Goal: Task Accomplishment & Management: Manage account settings

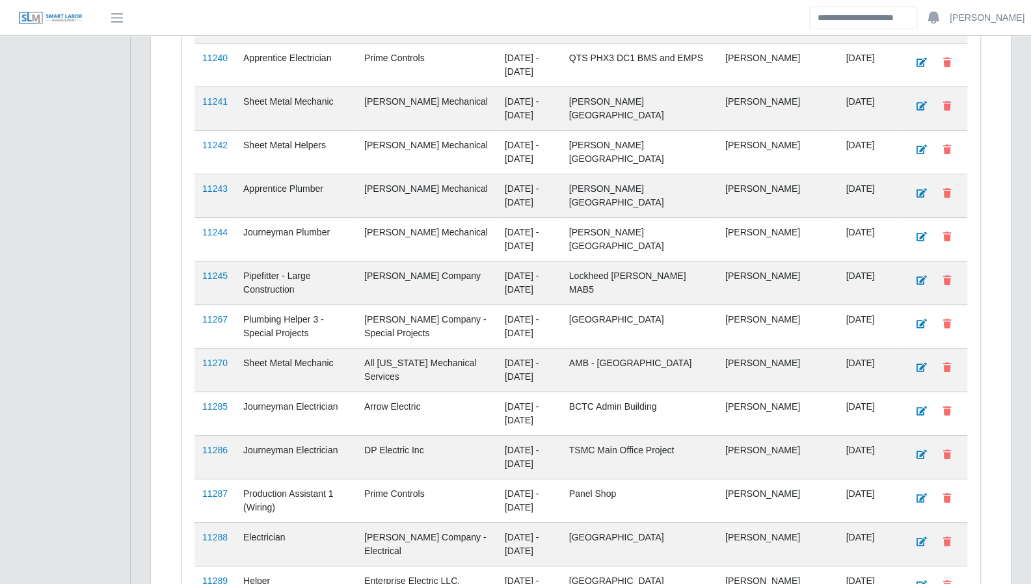
scroll to position [3265, 0]
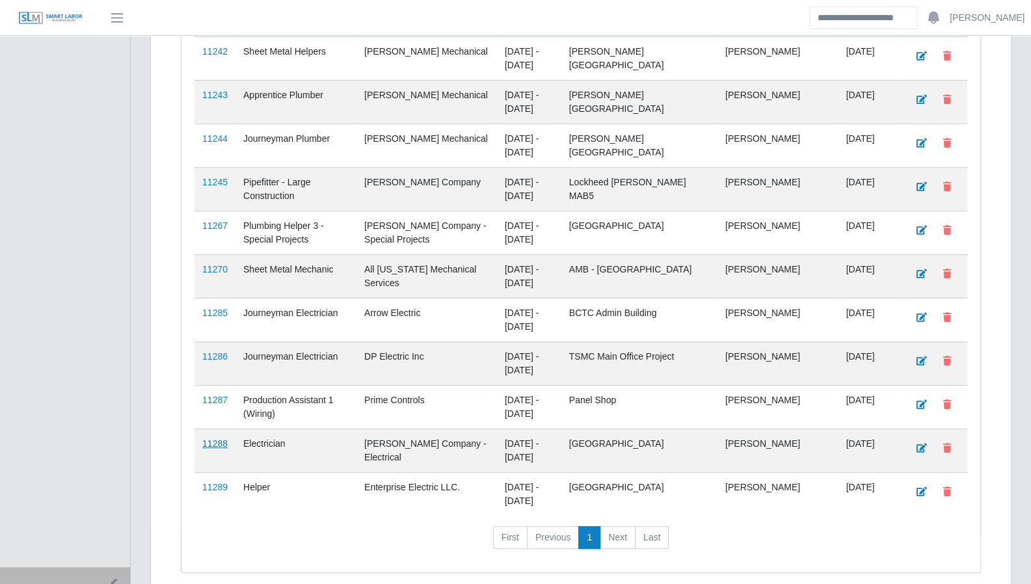
drag, startPoint x: 217, startPoint y: 441, endPoint x: 224, endPoint y: 392, distance: 49.9
click at [217, 482] on link "11289" at bounding box center [214, 487] width 25 height 10
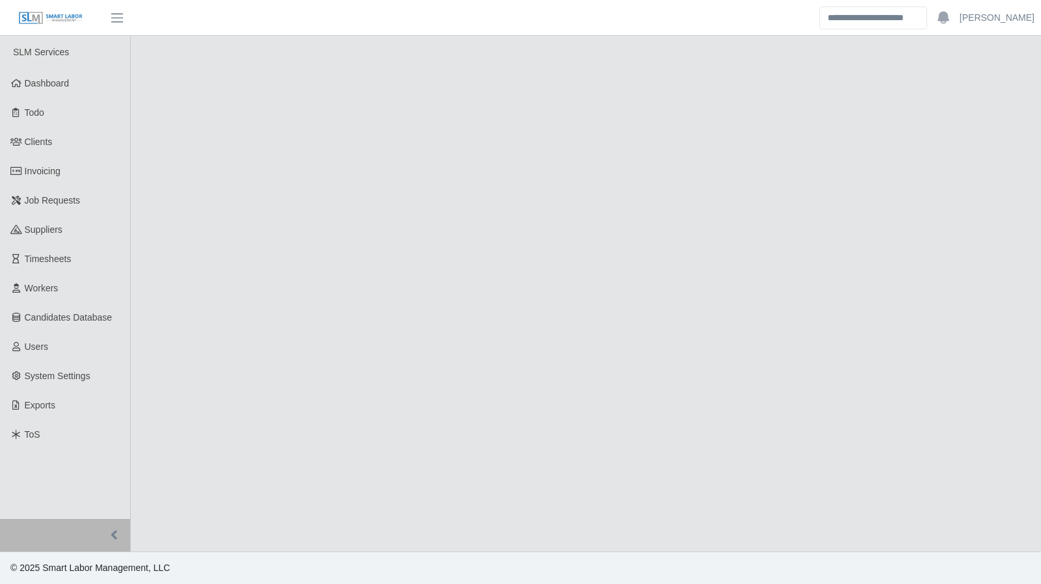
select select "****"
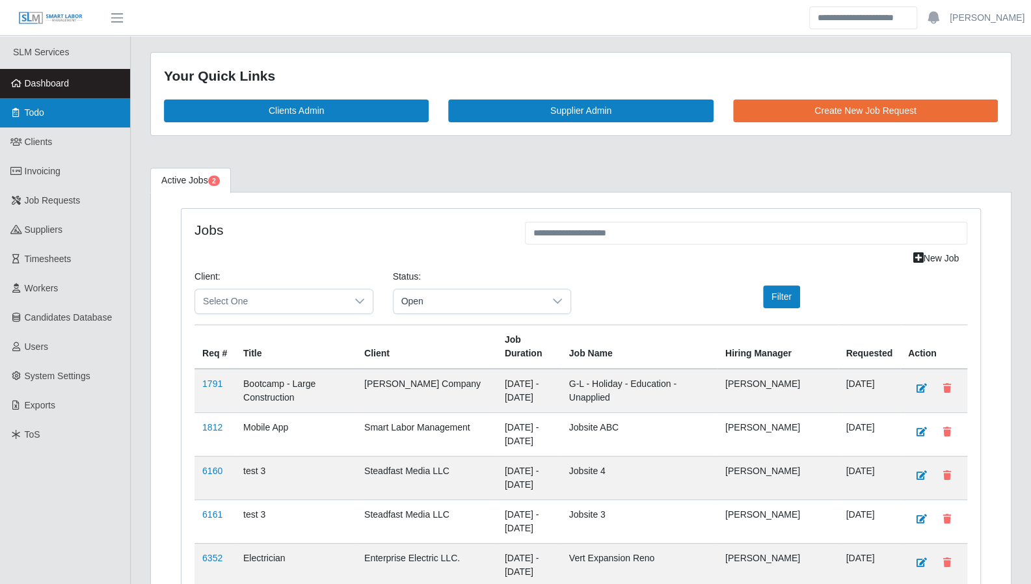
click at [68, 114] on link "Todo" at bounding box center [65, 112] width 130 height 29
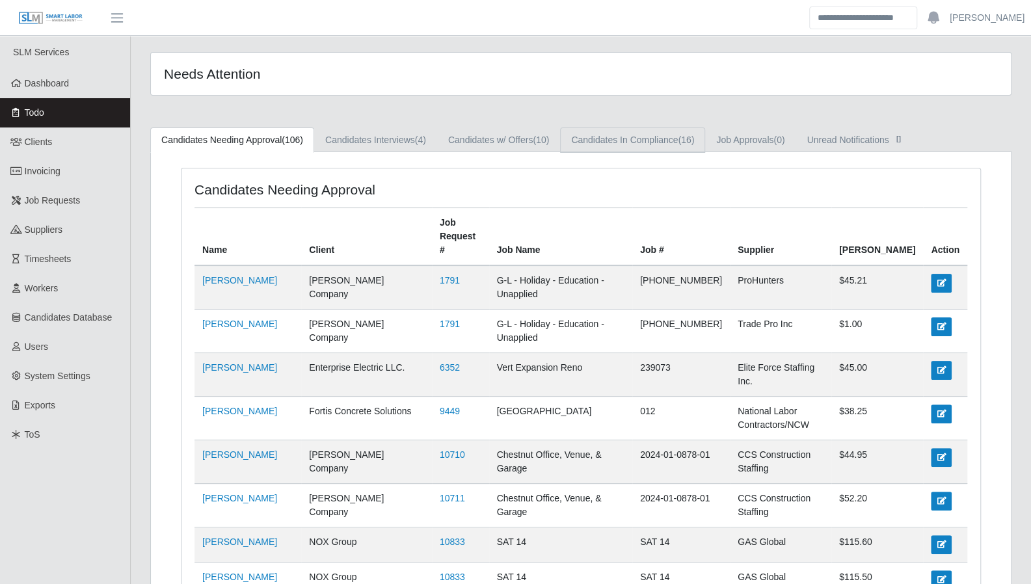
click at [652, 133] on link "Candidates In Compliance (16)" at bounding box center [632, 139] width 145 height 25
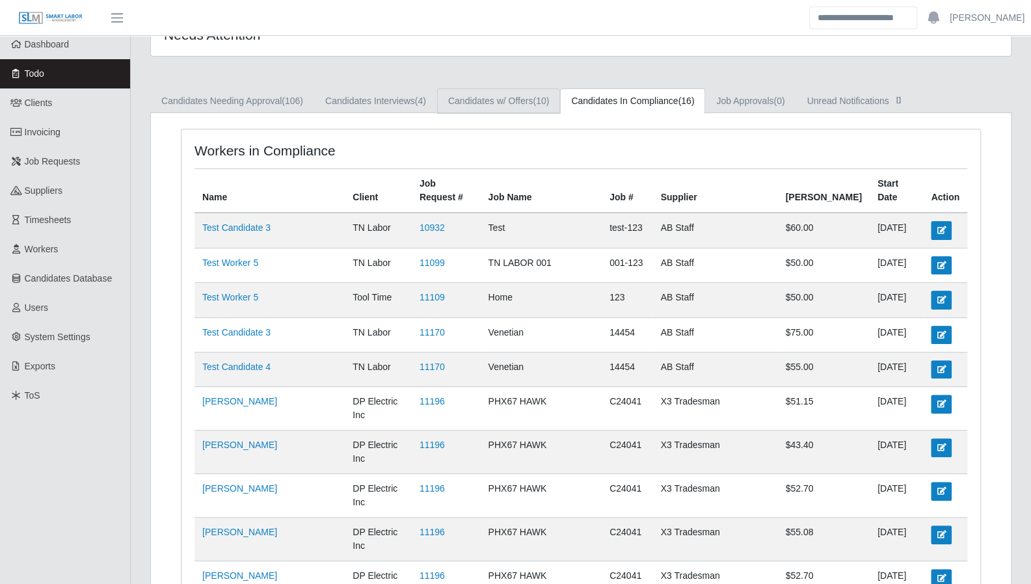
scroll to position [40, 0]
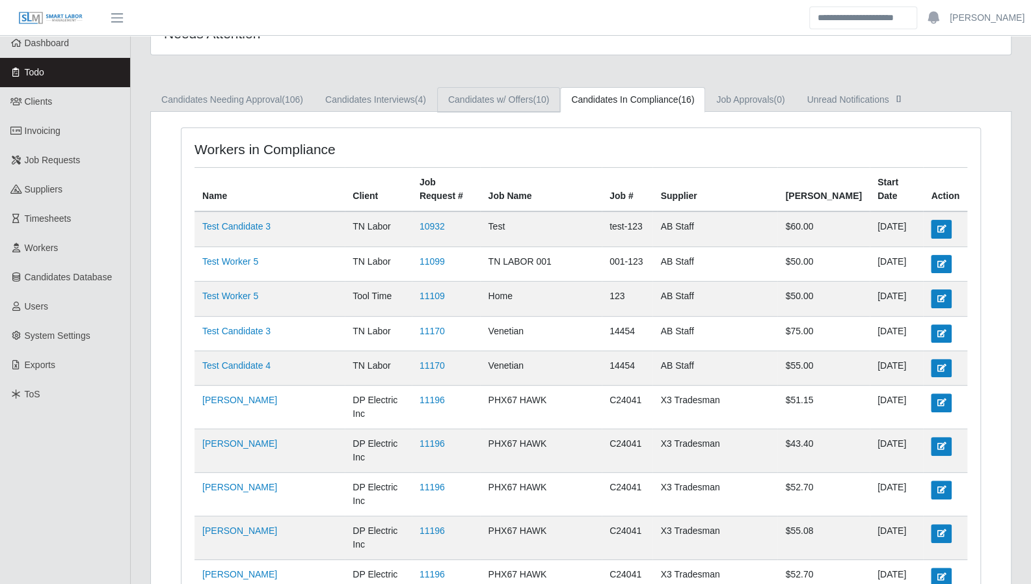
click at [497, 91] on link "Candidates w/ Offers (10)" at bounding box center [498, 99] width 123 height 25
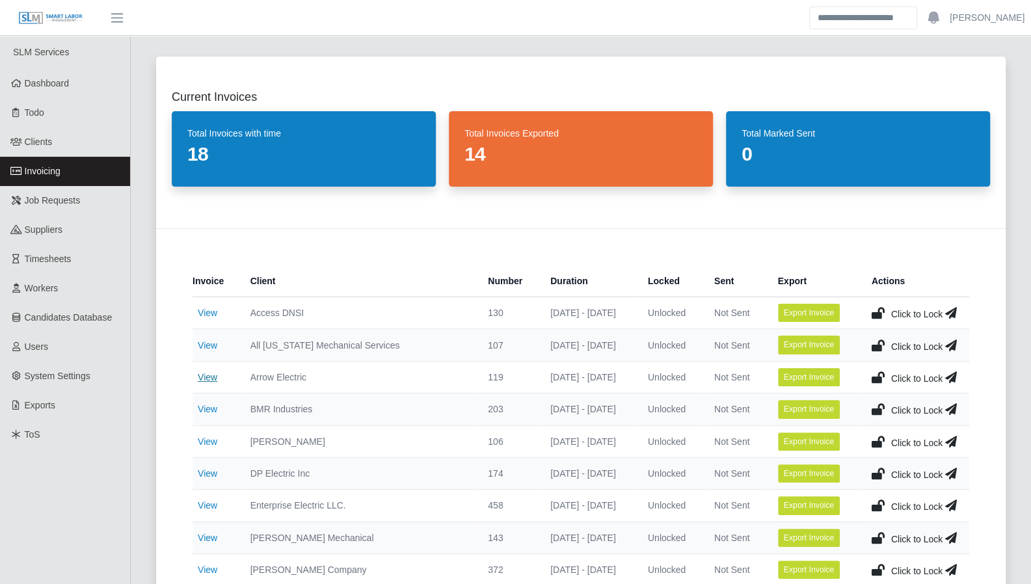
click at [205, 379] on link "View" at bounding box center [208, 377] width 20 height 10
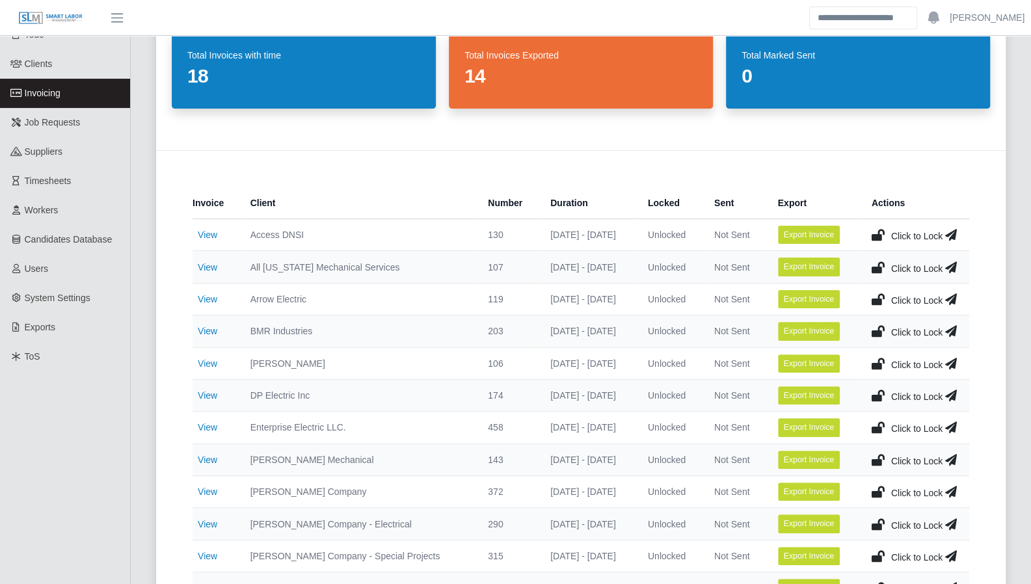
scroll to position [86, 0]
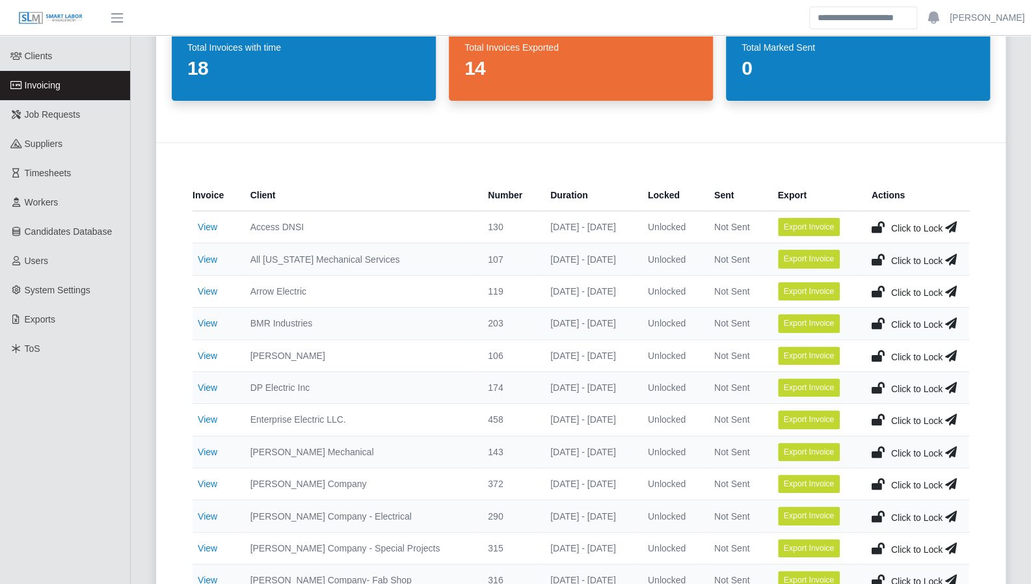
click at [196, 419] on td "View" at bounding box center [216, 420] width 47 height 32
click at [206, 418] on link "View" at bounding box center [208, 419] width 20 height 10
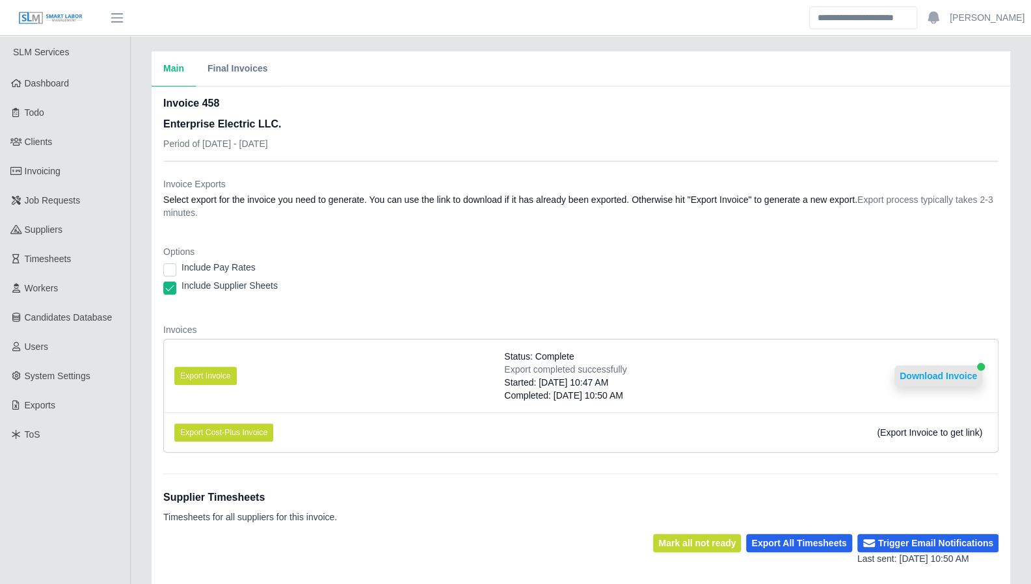
click at [929, 369] on button "Download Invoice" at bounding box center [938, 376] width 88 height 21
click at [918, 371] on button "Download Invoice" at bounding box center [938, 376] width 88 height 21
click at [213, 377] on button "Export Invoice" at bounding box center [205, 376] width 62 height 18
click at [954, 373] on button "Download Invoice" at bounding box center [938, 376] width 88 height 21
click at [927, 379] on button "Download Invoice" at bounding box center [938, 376] width 88 height 21
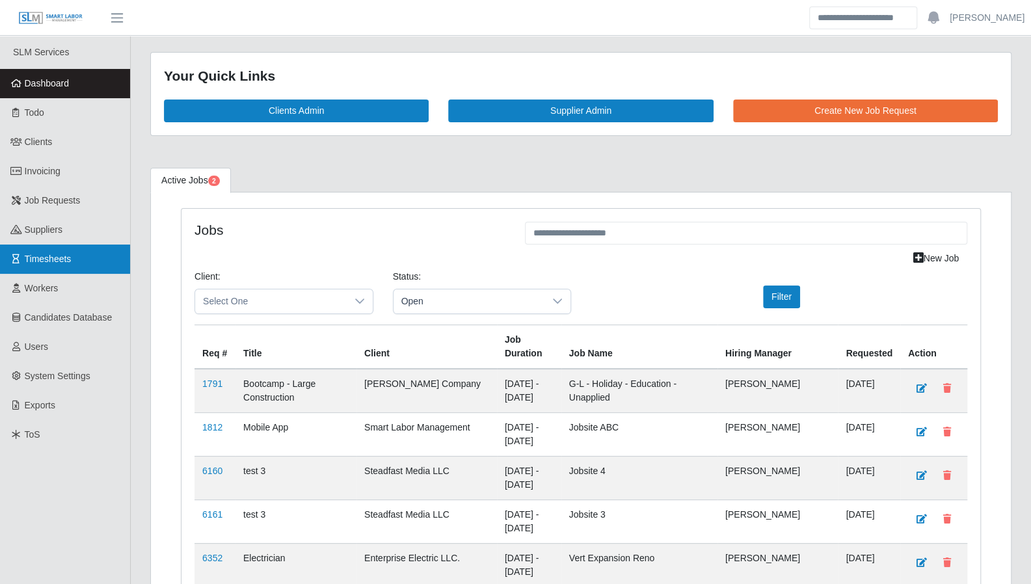
click at [40, 267] on link "Timesheets" at bounding box center [65, 259] width 130 height 29
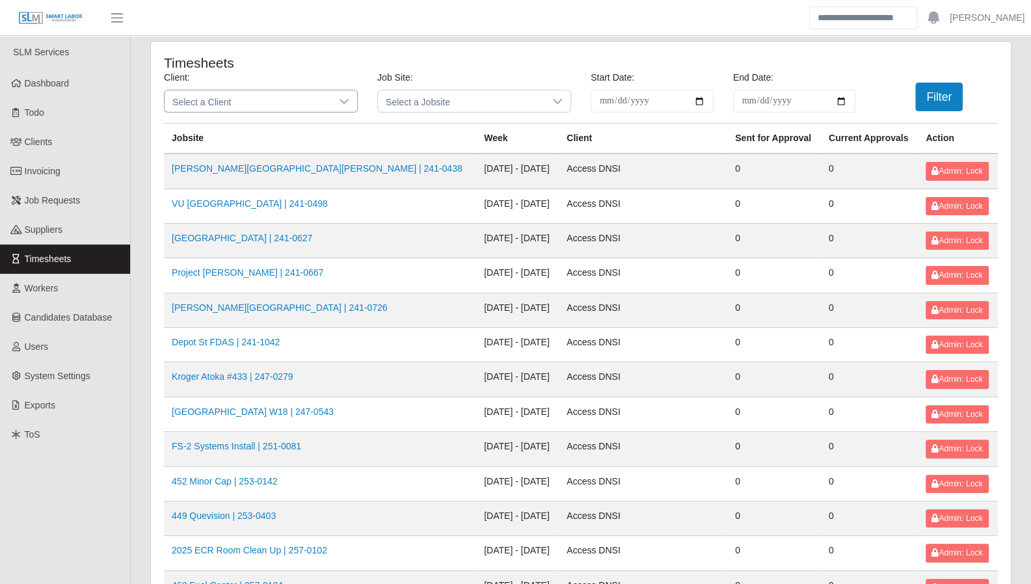
click at [347, 101] on icon at bounding box center [344, 101] width 10 height 10
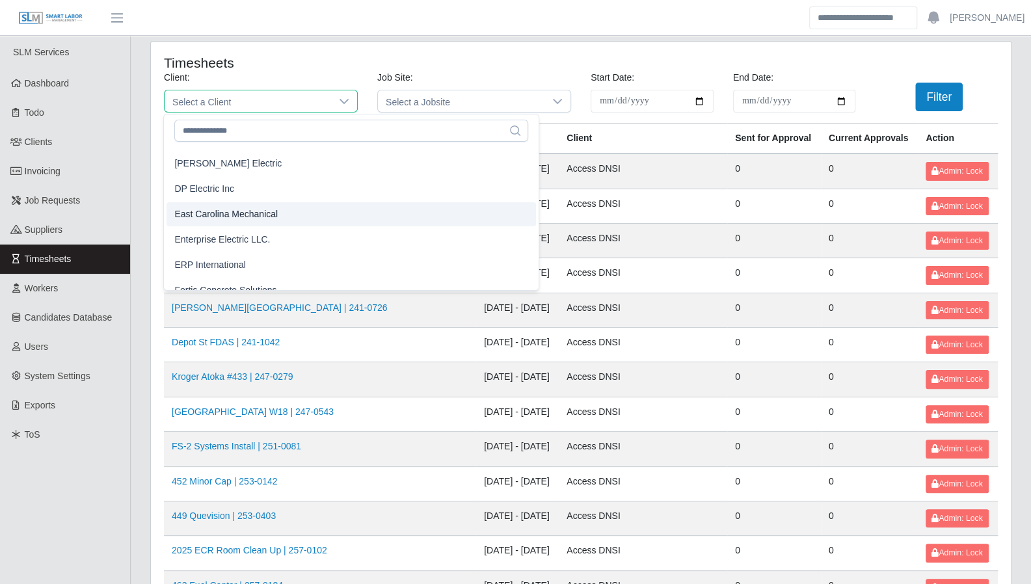
scroll to position [499, 0]
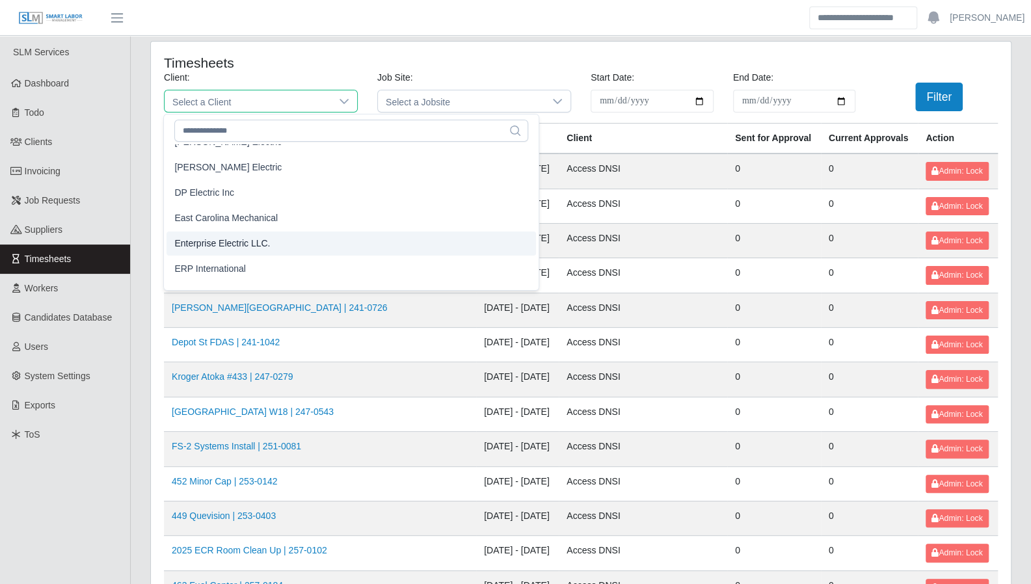
click at [252, 243] on span "Enterprise Electric LLC." at bounding box center [222, 244] width 96 height 14
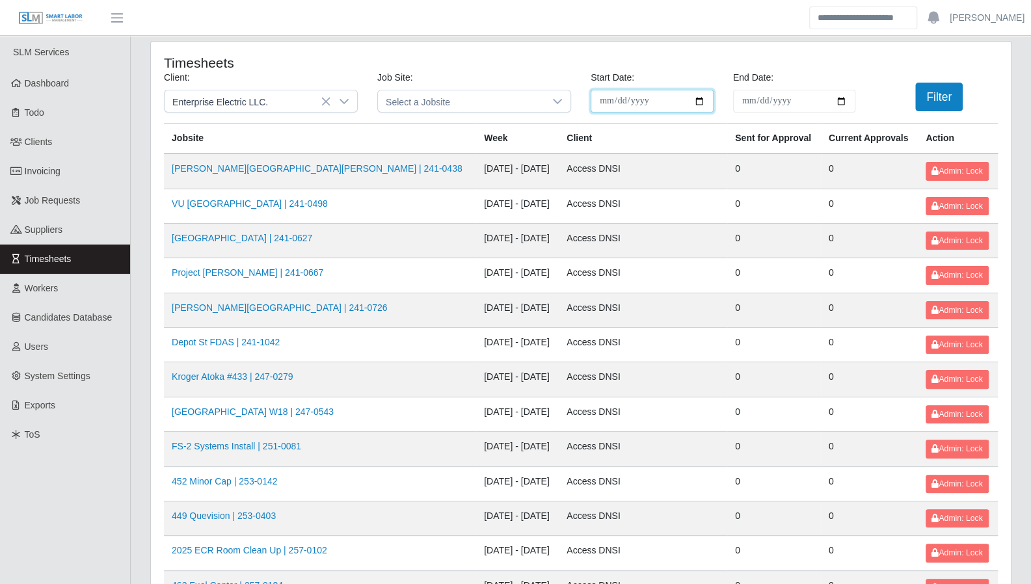
click at [697, 98] on input "**********" at bounding box center [652, 101] width 123 height 23
type input "**********"
click at [842, 101] on input "End Date:" at bounding box center [794, 101] width 123 height 23
type input "**********"
click at [934, 102] on button "Filter" at bounding box center [938, 97] width 47 height 29
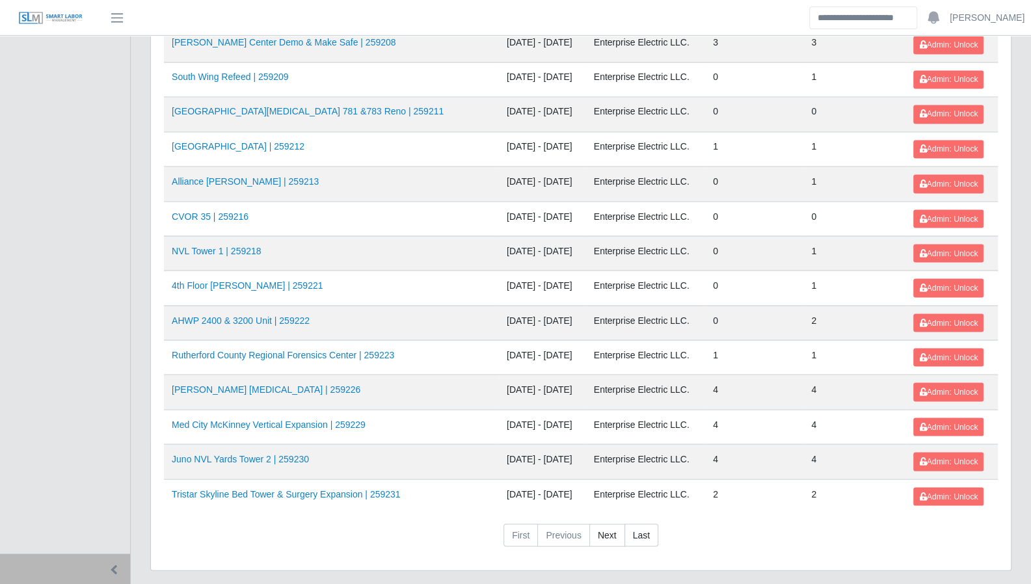
scroll to position [1377, 0]
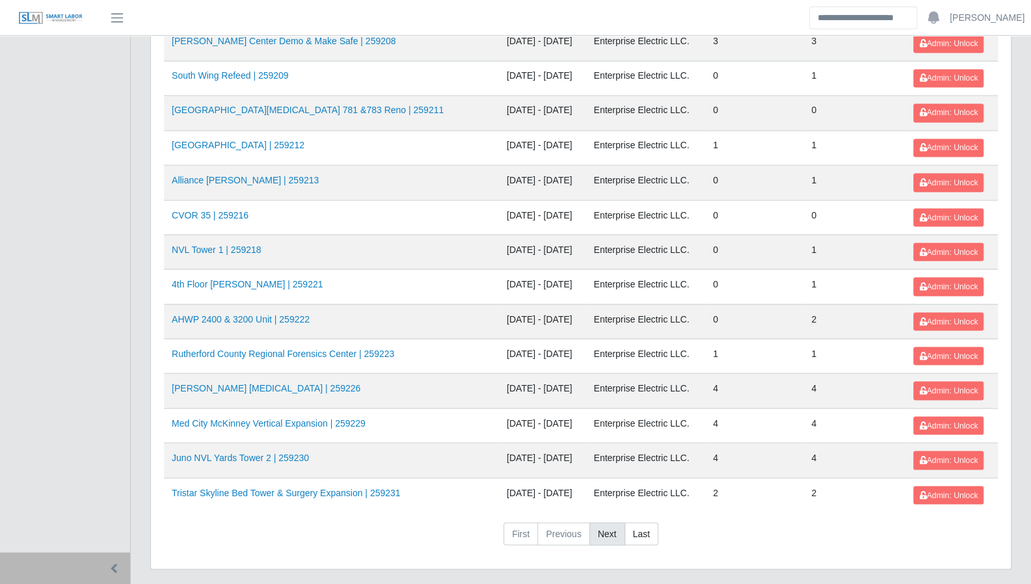
click at [597, 522] on link "Next" at bounding box center [607, 533] width 36 height 23
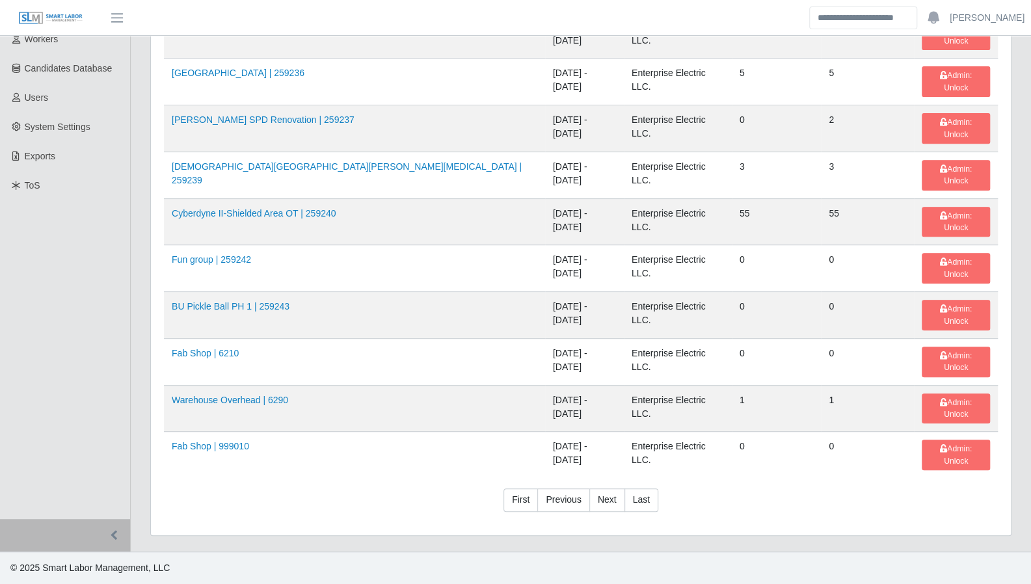
scroll to position [83, 0]
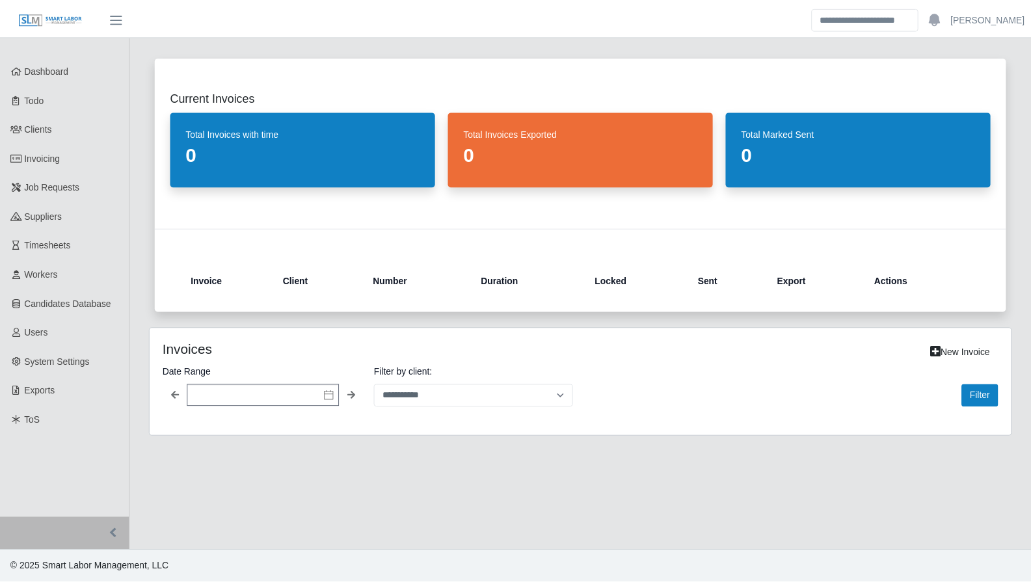
scroll to position [86, 0]
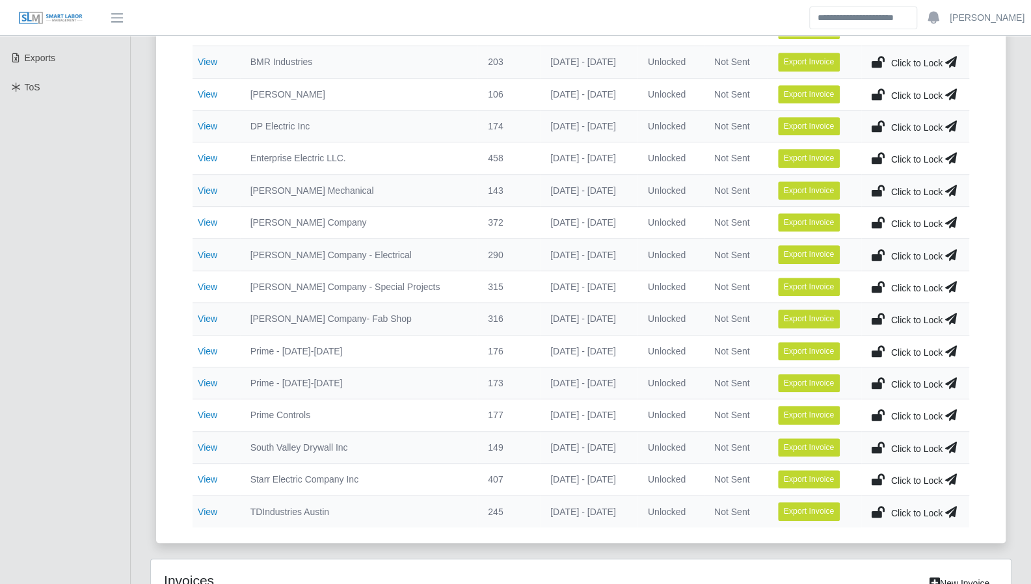
scroll to position [348, 0]
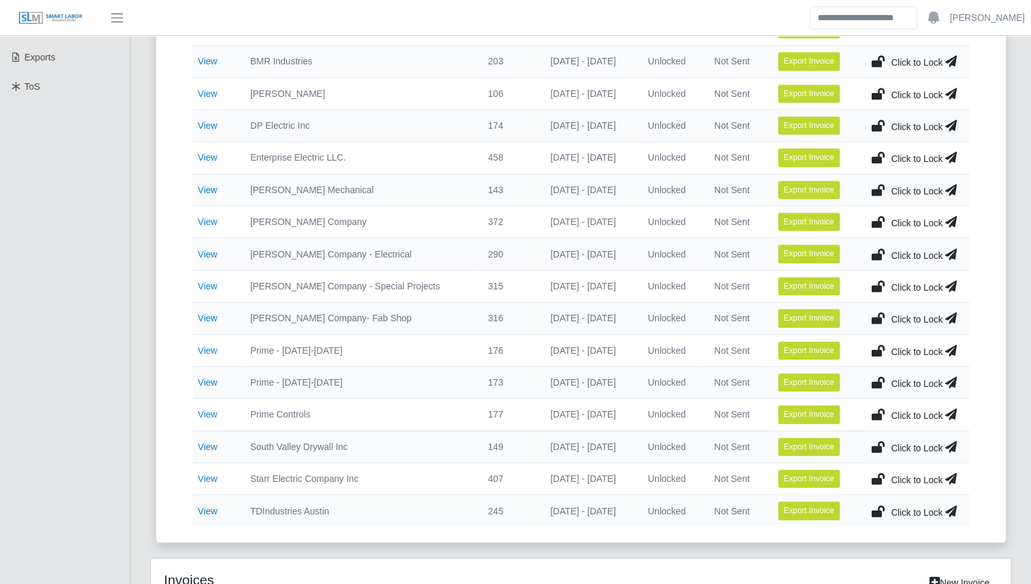
drag, startPoint x: 209, startPoint y: 349, endPoint x: 204, endPoint y: 294, distance: 55.6
click at [209, 349] on link "View" at bounding box center [208, 350] width 20 height 10
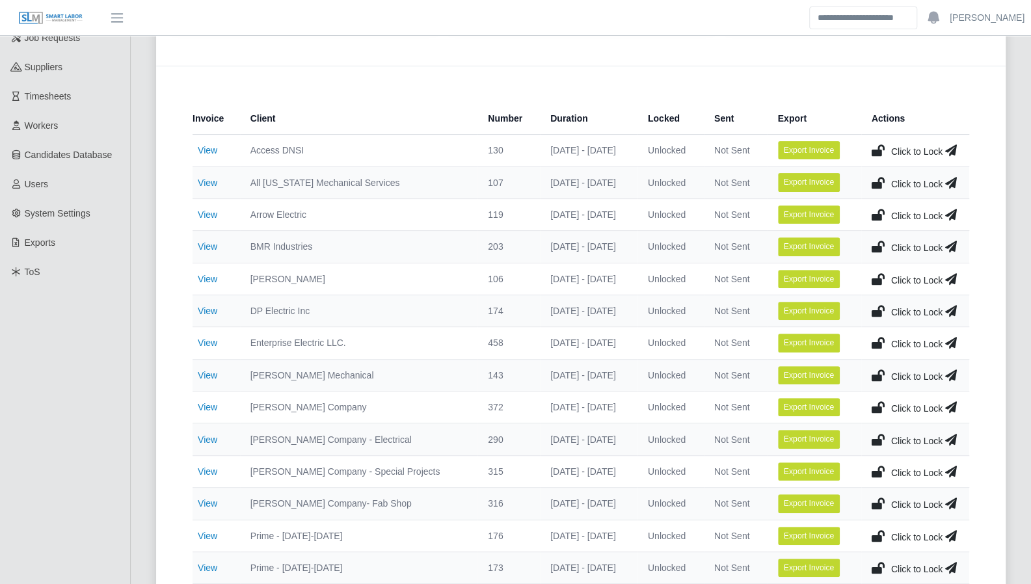
scroll to position [202, 0]
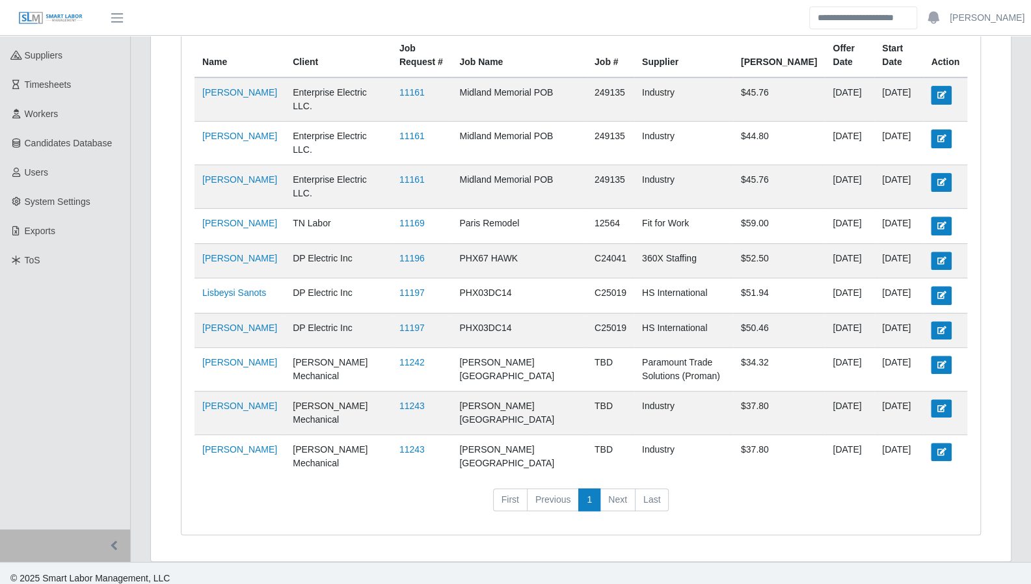
scroll to position [178, 0]
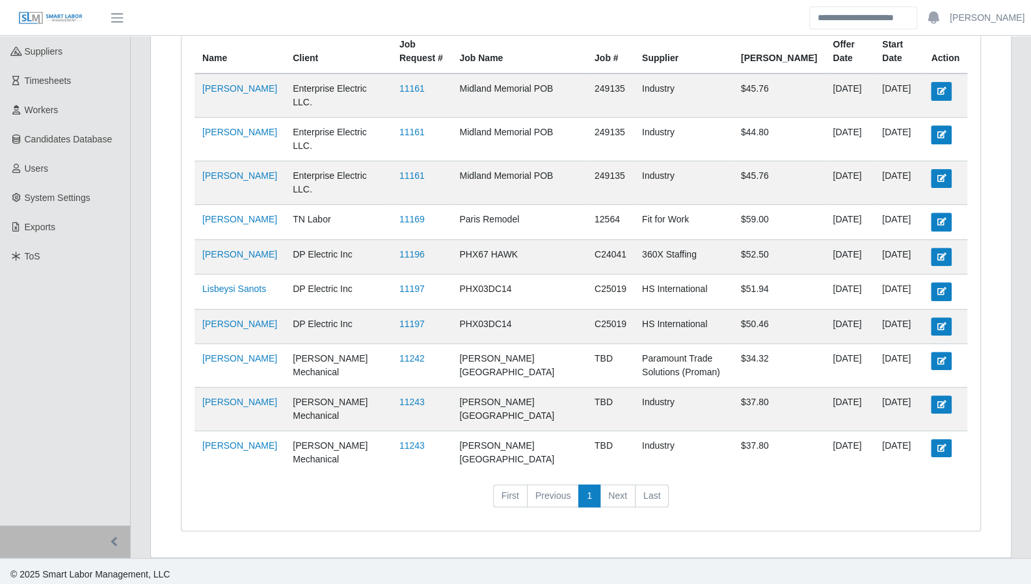
drag, startPoint x: 834, startPoint y: 468, endPoint x: 810, endPoint y: 458, distance: 26.6
click at [834, 468] on td "09/16/2025" at bounding box center [849, 453] width 49 height 44
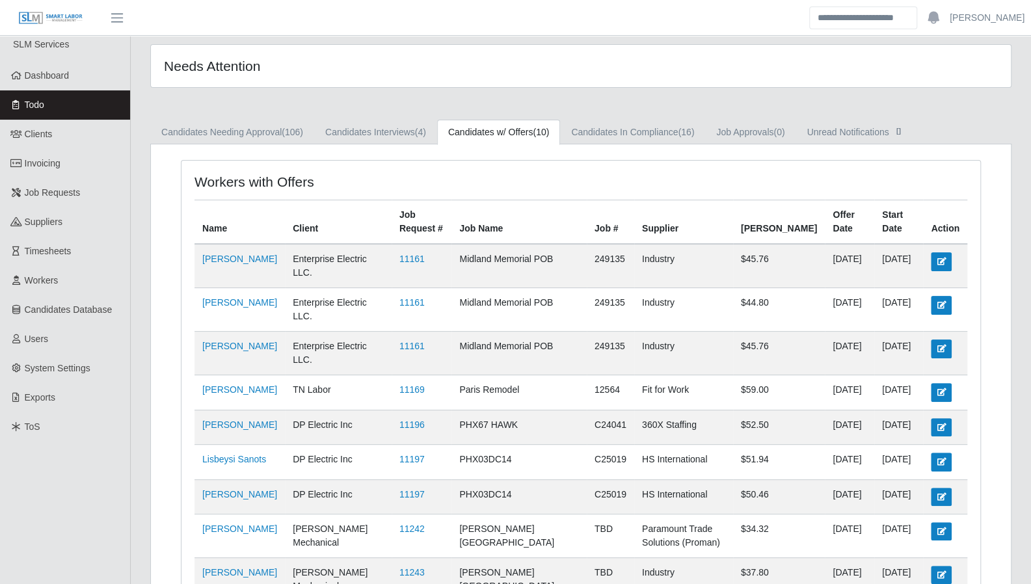
scroll to position [0, 0]
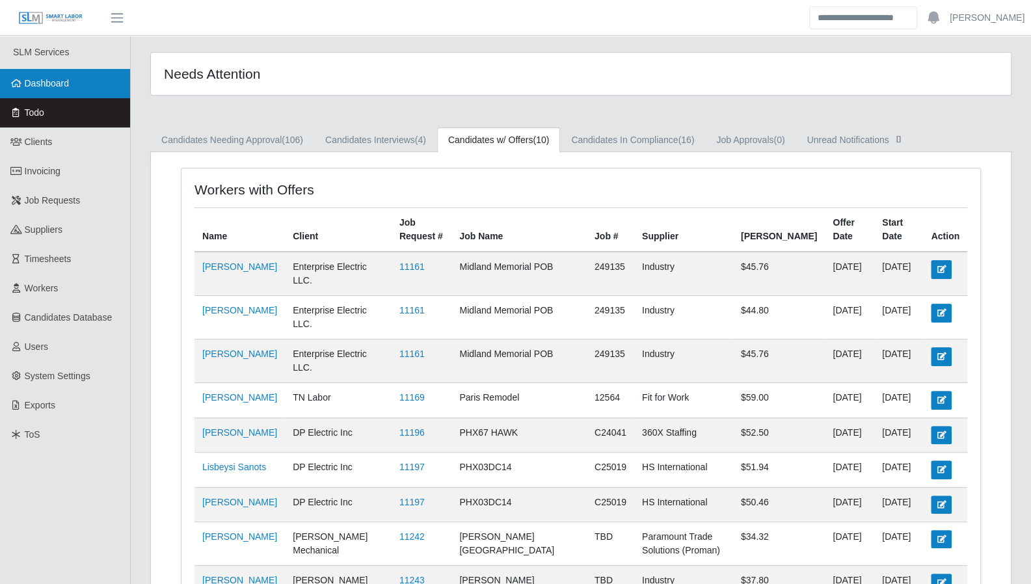
click at [55, 80] on span "Dashboard" at bounding box center [47, 83] width 45 height 10
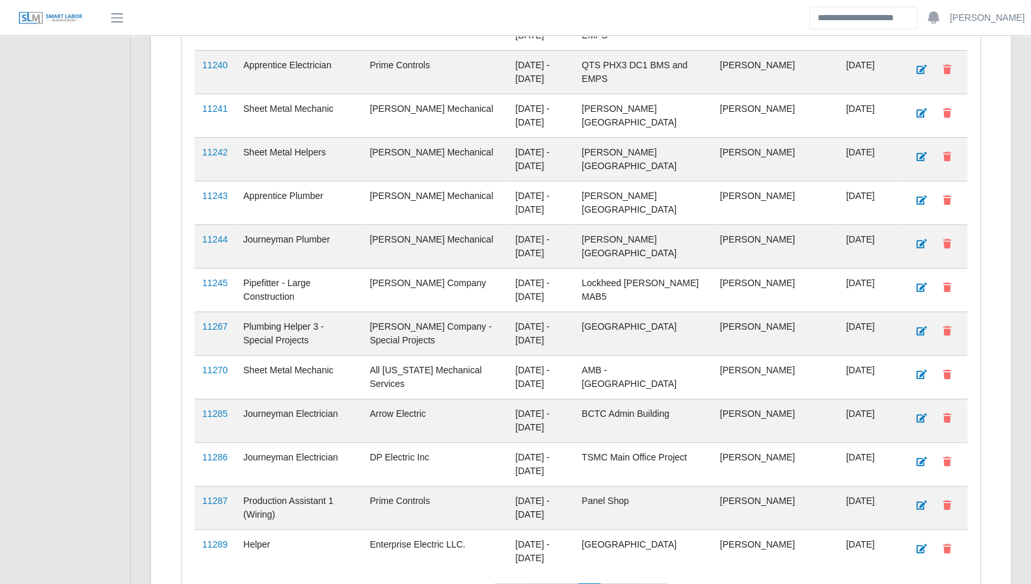
scroll to position [3179, 0]
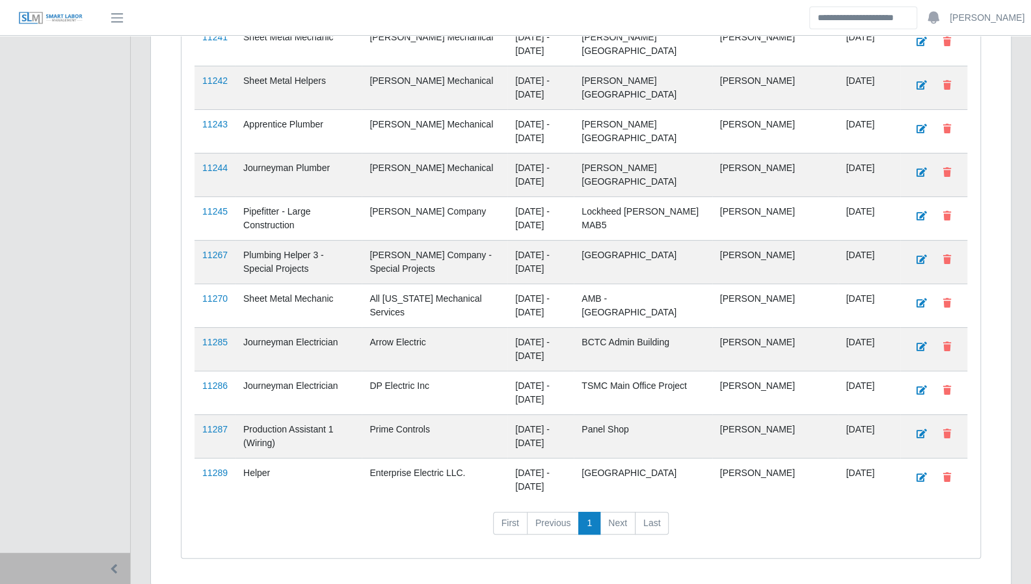
click at [871, 512] on nav "First Previous 1 Next Last" at bounding box center [580, 529] width 773 height 34
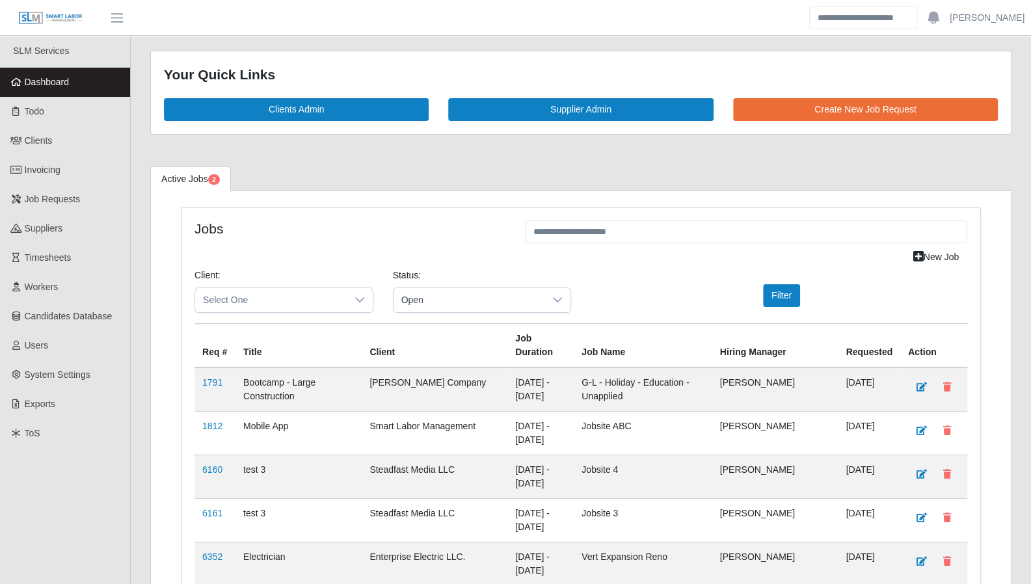
scroll to position [0, 0]
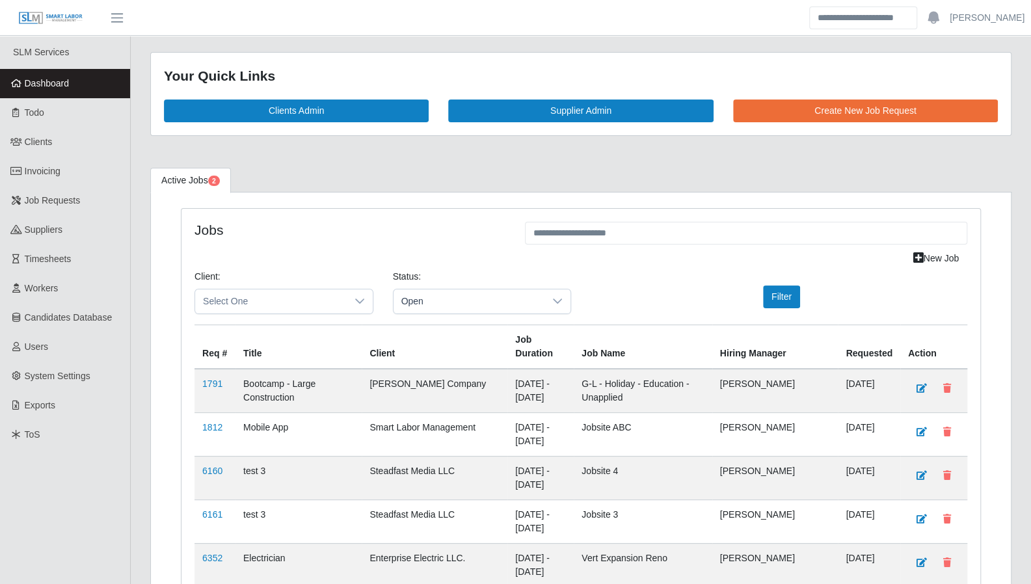
click at [47, 81] on span "Dashboard" at bounding box center [47, 83] width 45 height 10
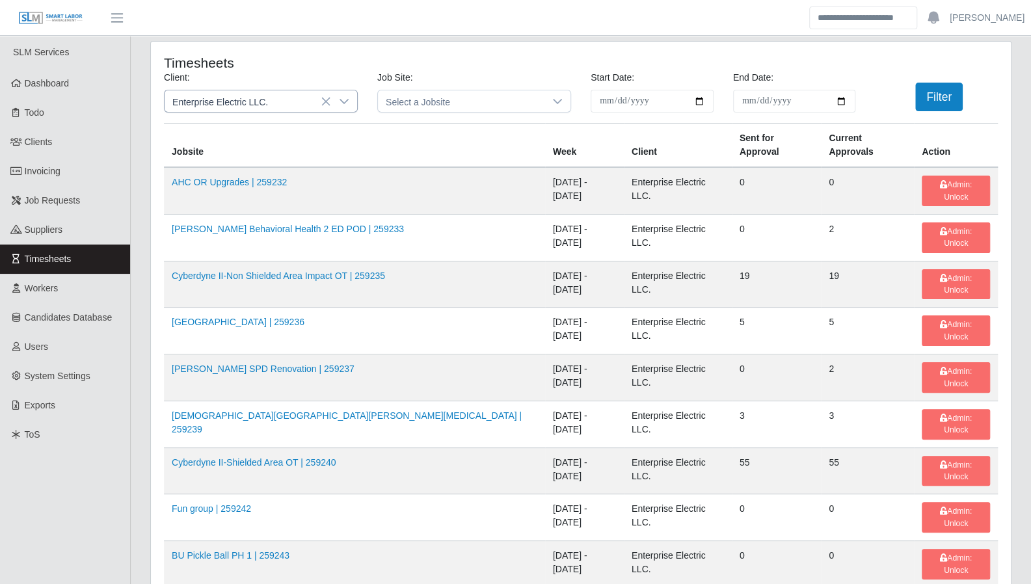
click at [347, 104] on icon at bounding box center [344, 101] width 10 height 10
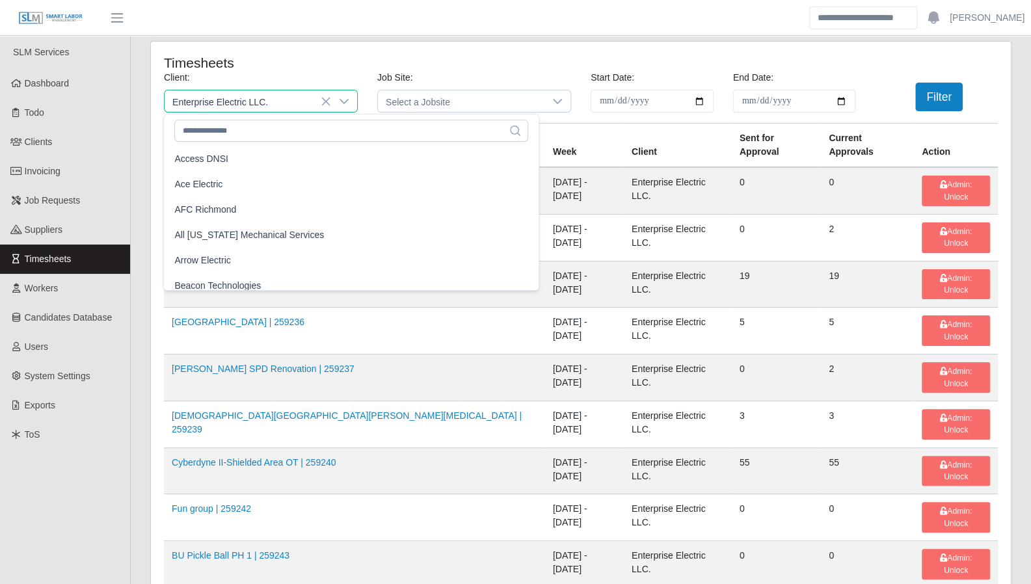
click at [347, 100] on icon at bounding box center [343, 101] width 9 height 5
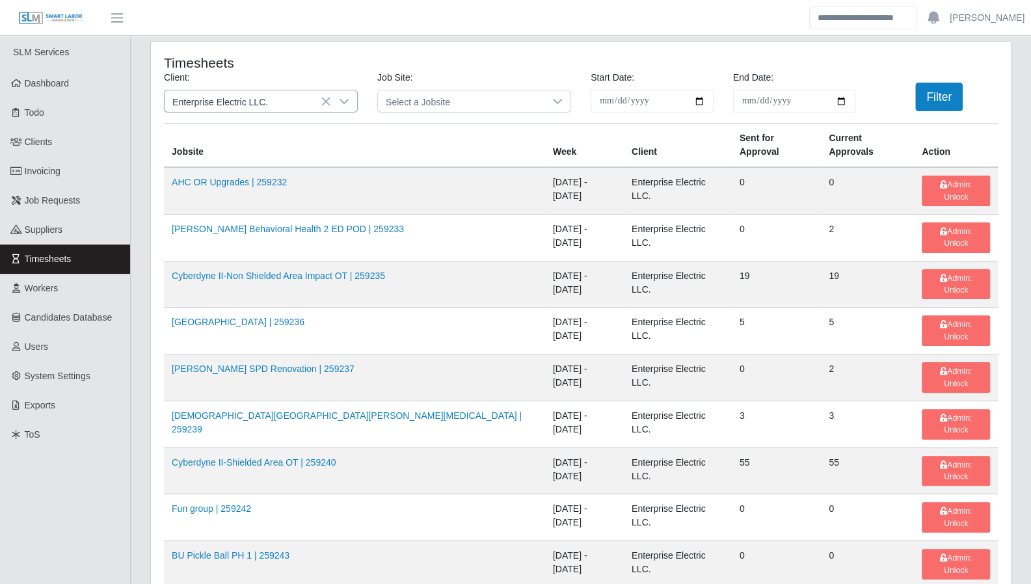
click at [347, 100] on icon at bounding box center [343, 101] width 9 height 5
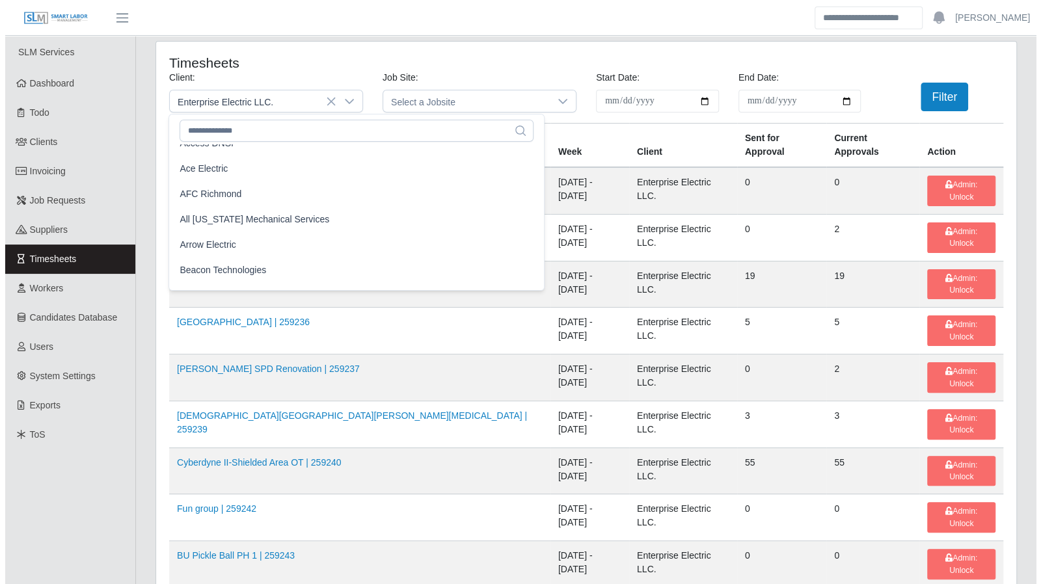
scroll to position [0, 0]
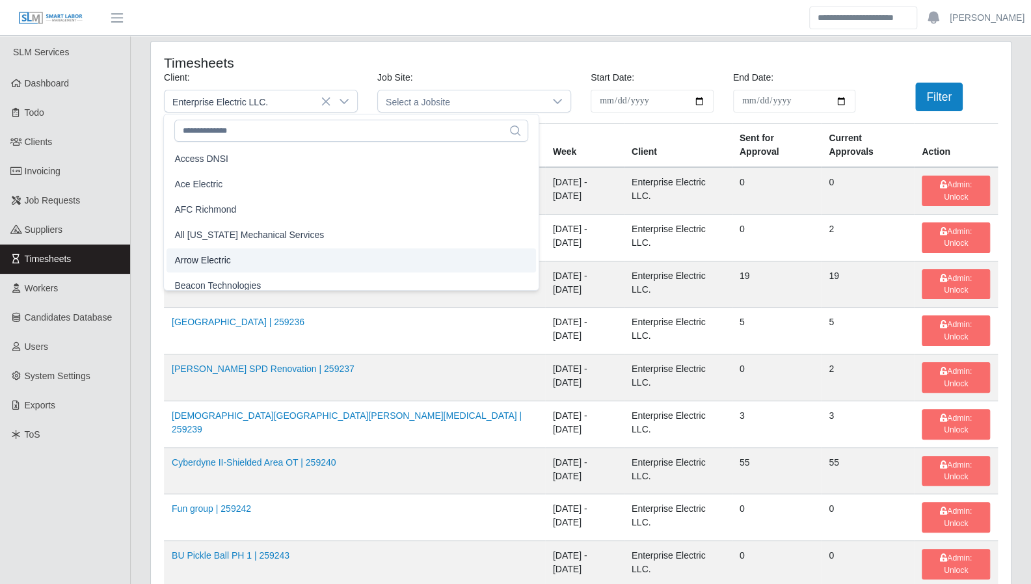
click at [249, 257] on li "Arrow Electric" at bounding box center [350, 260] width 369 height 24
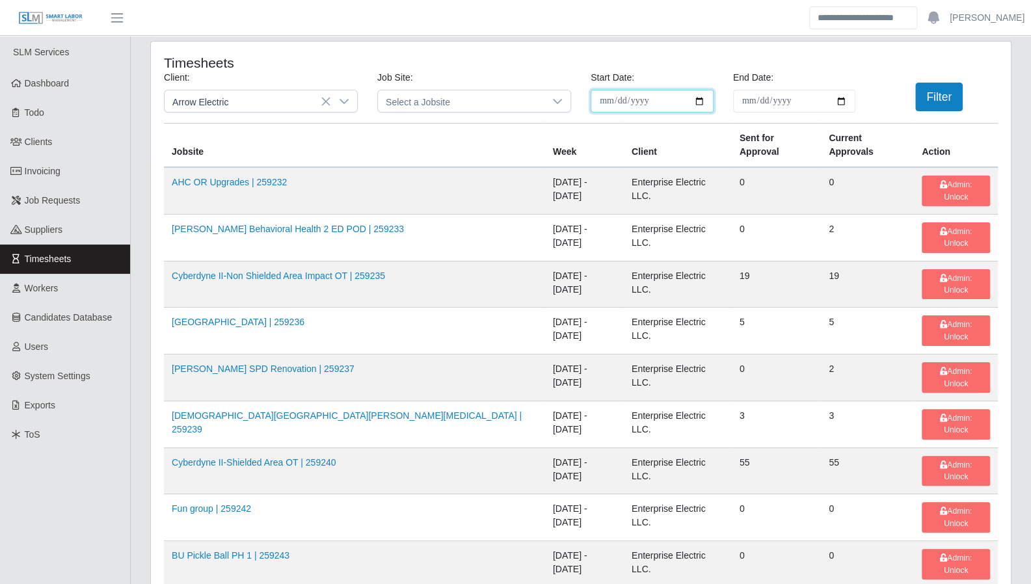
click at [698, 101] on input "**********" at bounding box center [652, 101] width 123 height 23
type input "**********"
click at [799, 100] on input "**********" at bounding box center [794, 101] width 123 height 23
click at [843, 101] on input "**********" at bounding box center [794, 101] width 123 height 23
type input "**********"
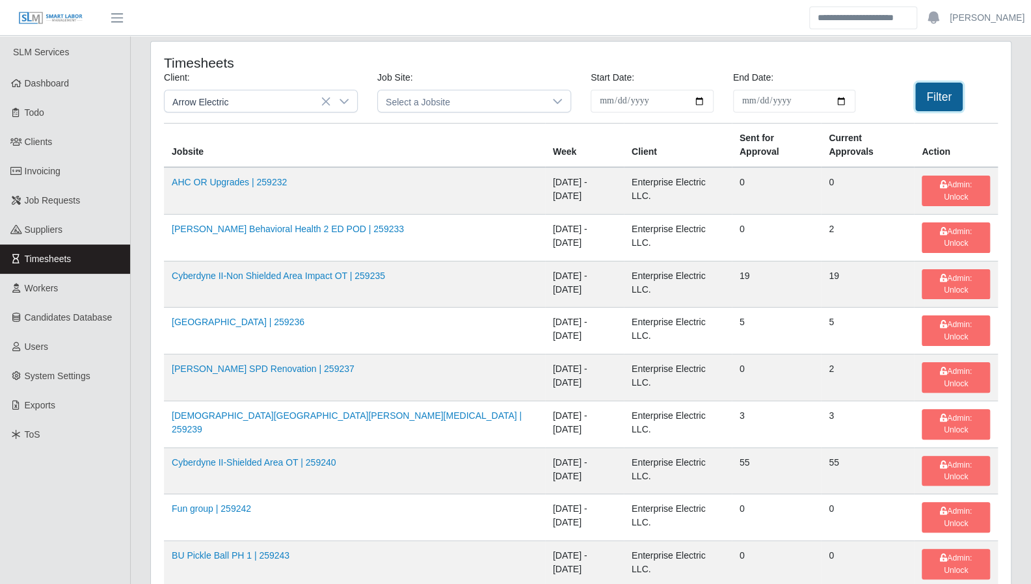
click at [935, 98] on button "Filter" at bounding box center [938, 97] width 47 height 29
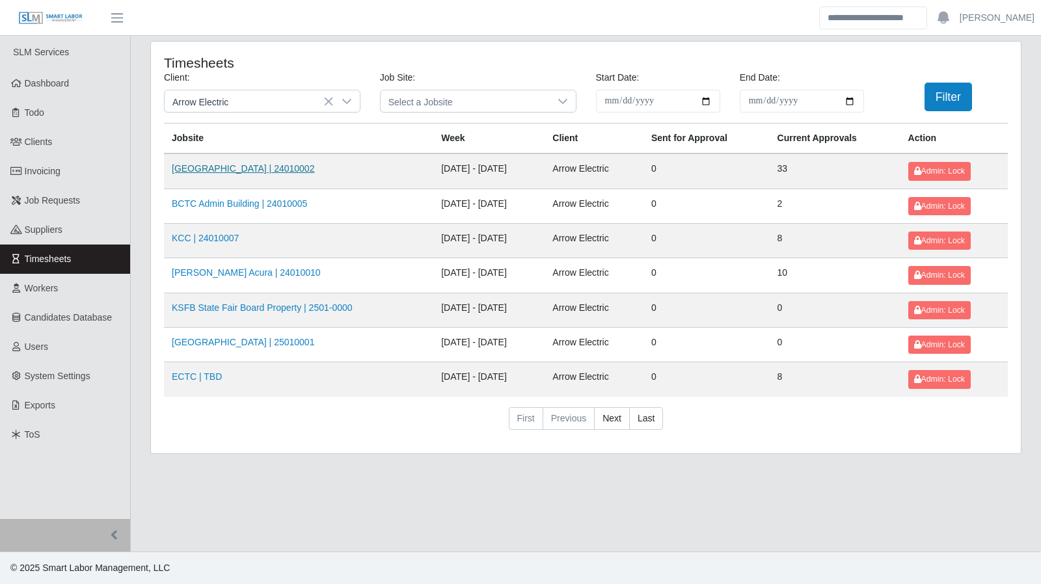
click at [271, 167] on link "[GEOGRAPHIC_DATA] | 24010002" at bounding box center [243, 168] width 142 height 10
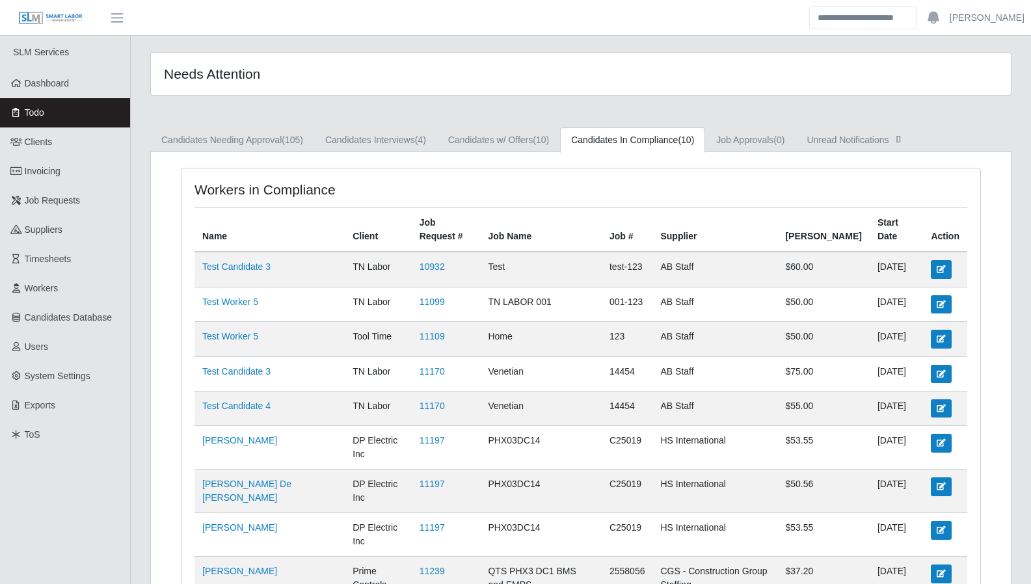
scroll to position [82, 0]
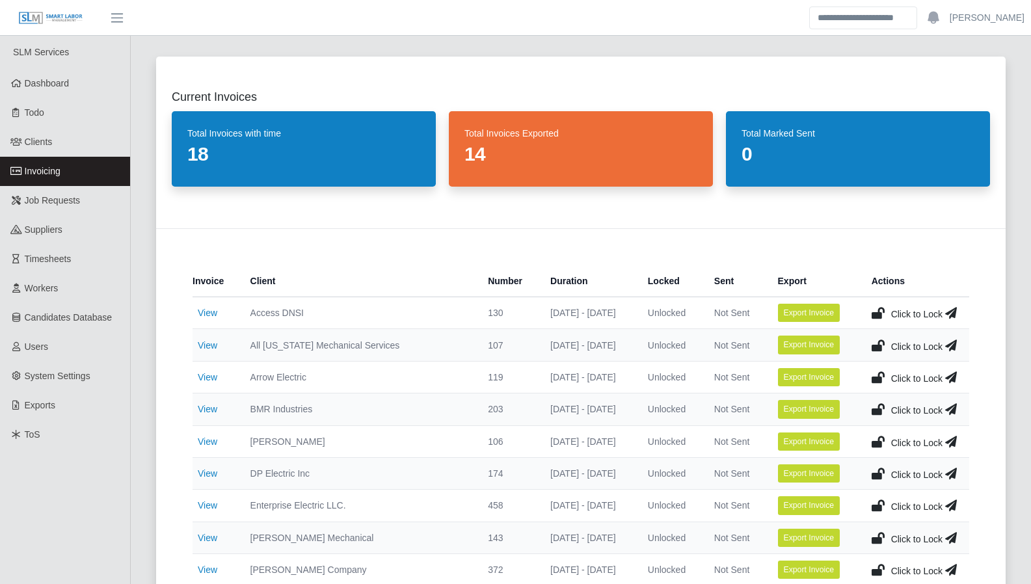
scroll to position [202, 0]
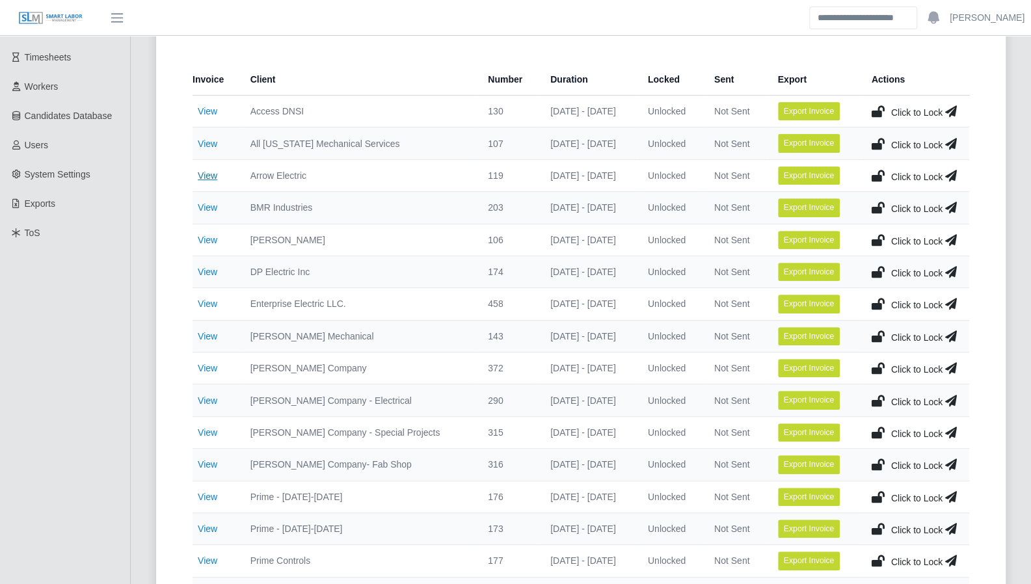
click at [203, 178] on link "View" at bounding box center [208, 175] width 20 height 10
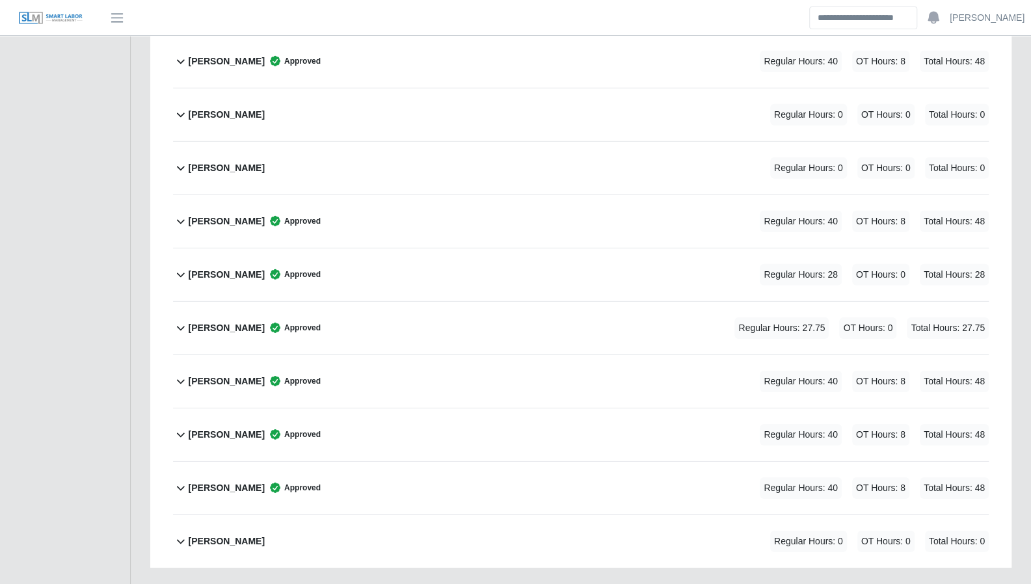
scroll to position [2393, 0]
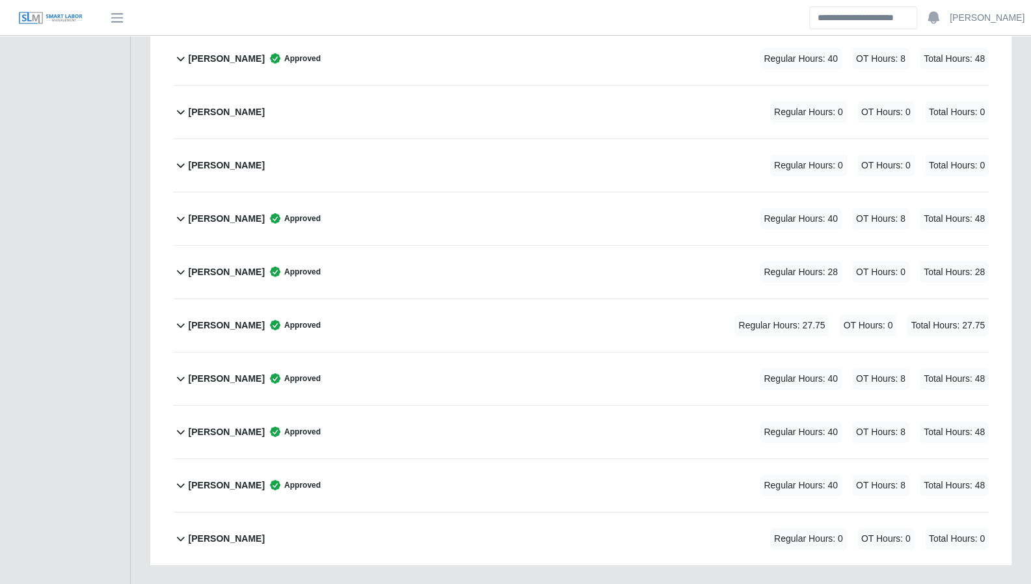
click at [265, 532] on b "Yuleimy Gonzalez Concepcion" at bounding box center [227, 539] width 76 height 14
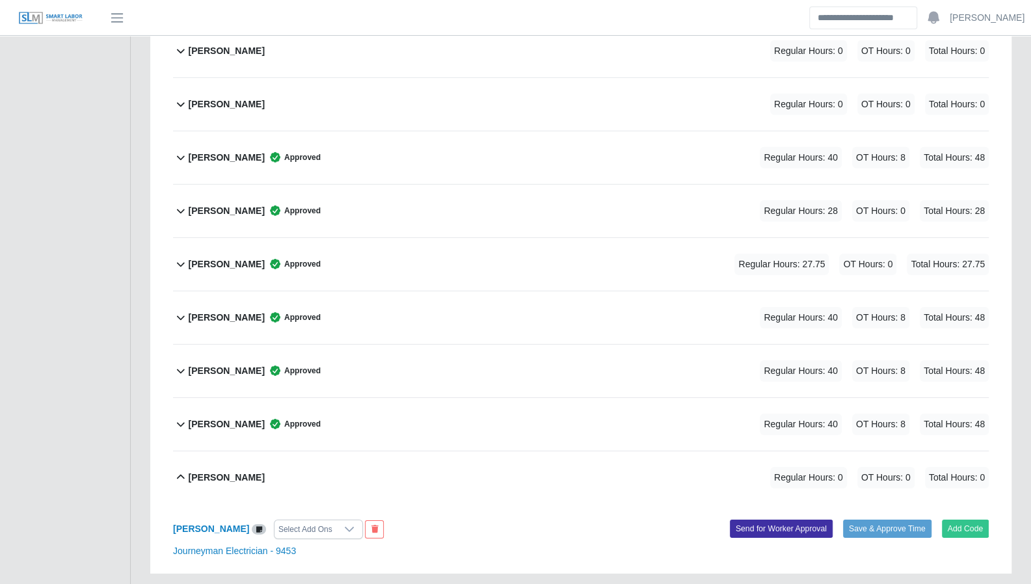
scroll to position [2464, 0]
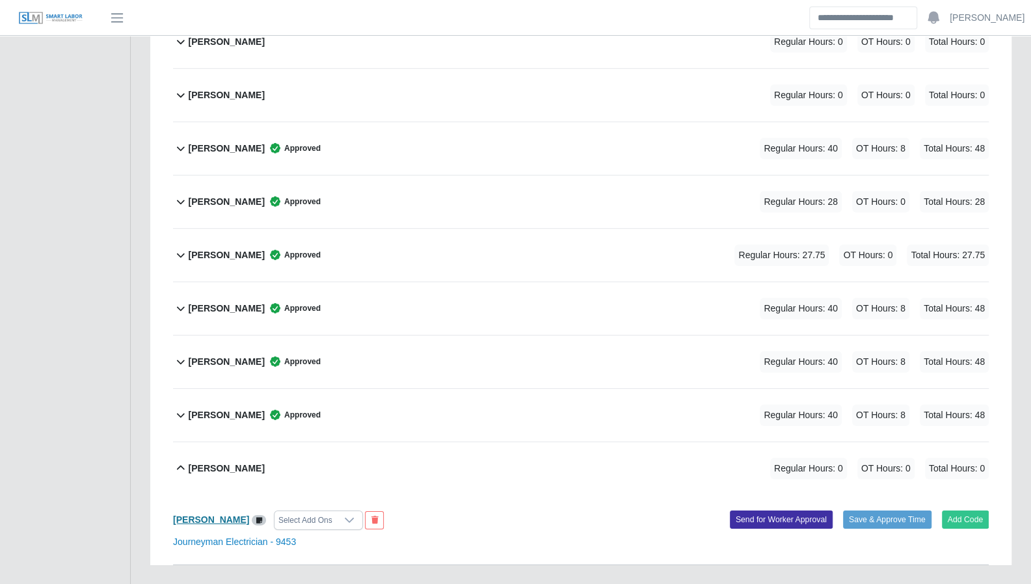
click at [245, 514] on b "Yuleimy Gonzalez Concepcion" at bounding box center [211, 519] width 76 height 10
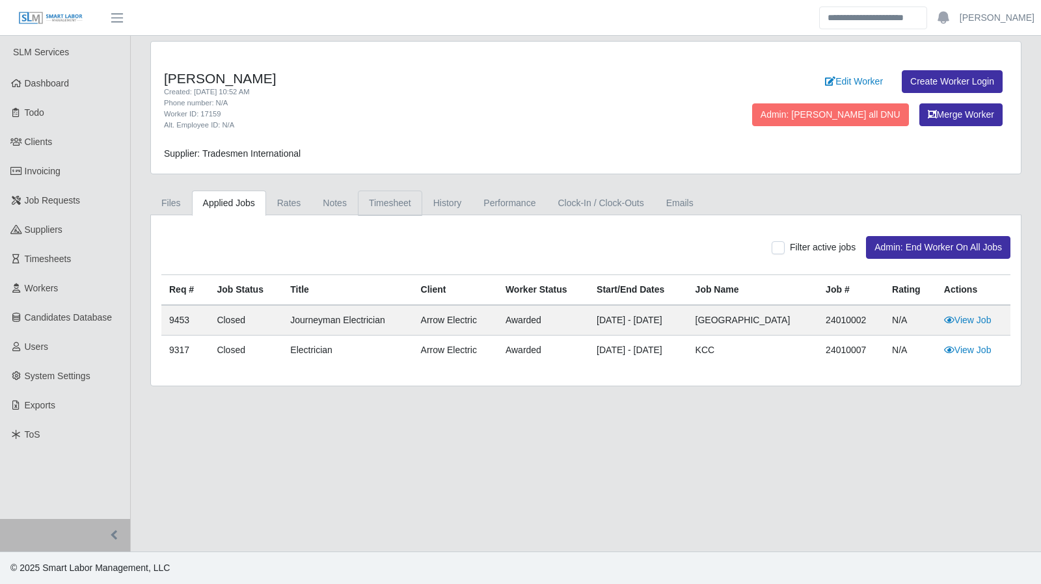
click at [390, 205] on link "Timesheet" at bounding box center [390, 203] width 64 height 25
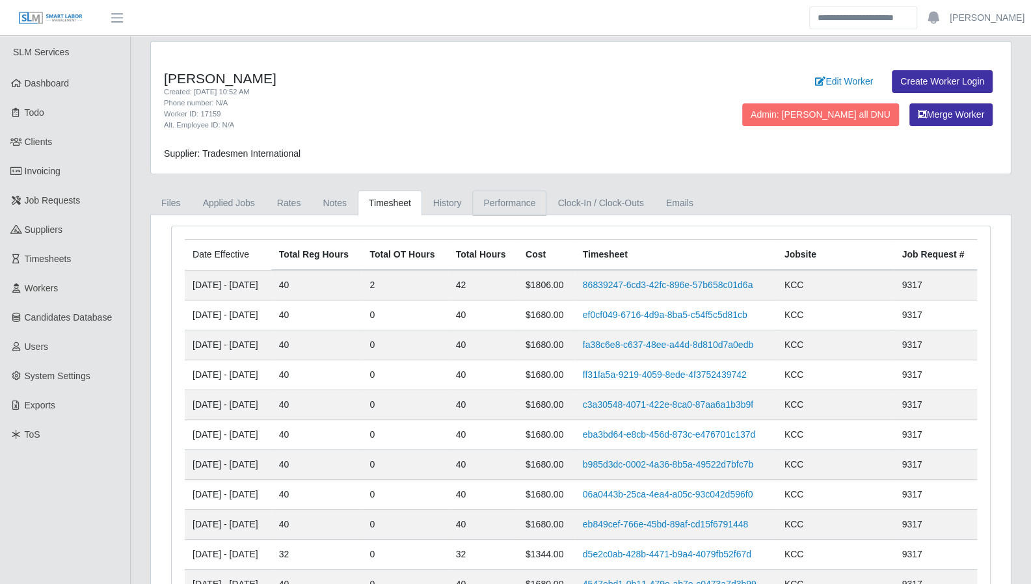
click at [481, 198] on link "Performance" at bounding box center [509, 203] width 74 height 25
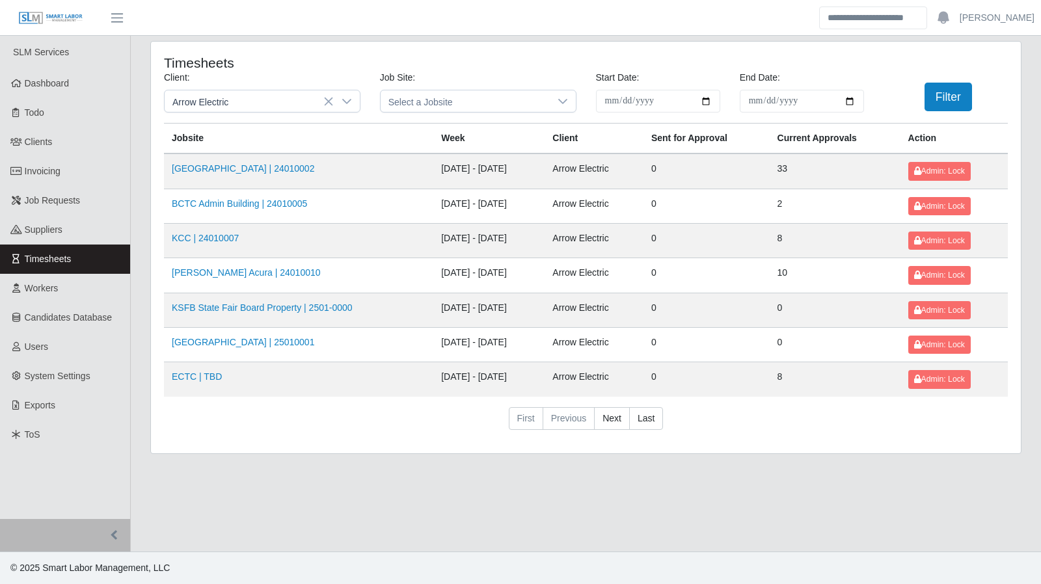
click at [256, 294] on td "KSFB State Fair Board Property | 2501-0000" at bounding box center [298, 310] width 269 height 34
click at [261, 337] on link "[GEOGRAPHIC_DATA] | 25010001" at bounding box center [243, 342] width 142 height 10
click at [262, 306] on link "KSFB State Fair Board Property | 2501-0000" at bounding box center [262, 307] width 181 height 10
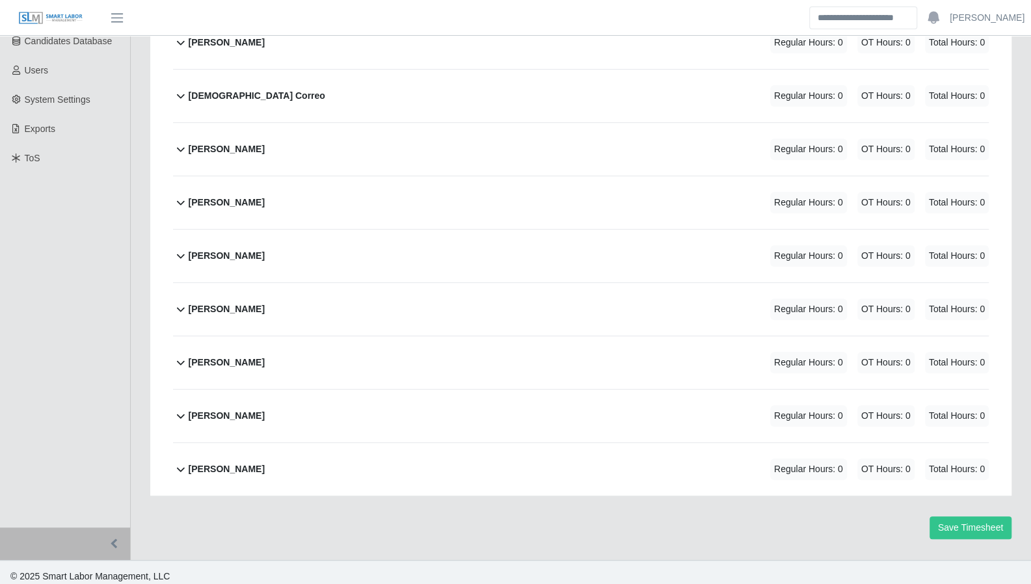
scroll to position [281, 0]
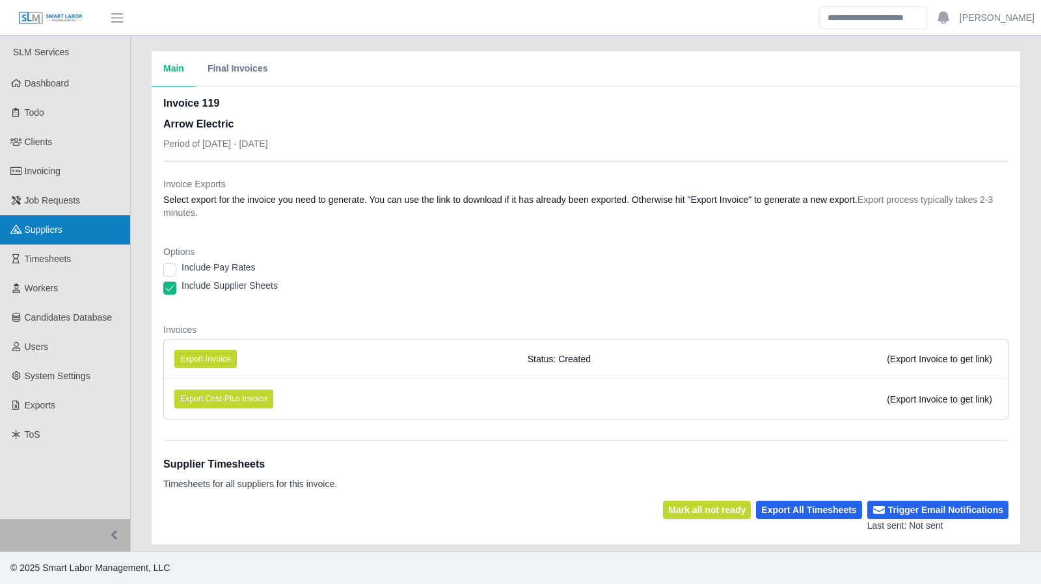
click at [49, 230] on span "Suppliers" at bounding box center [44, 229] width 38 height 10
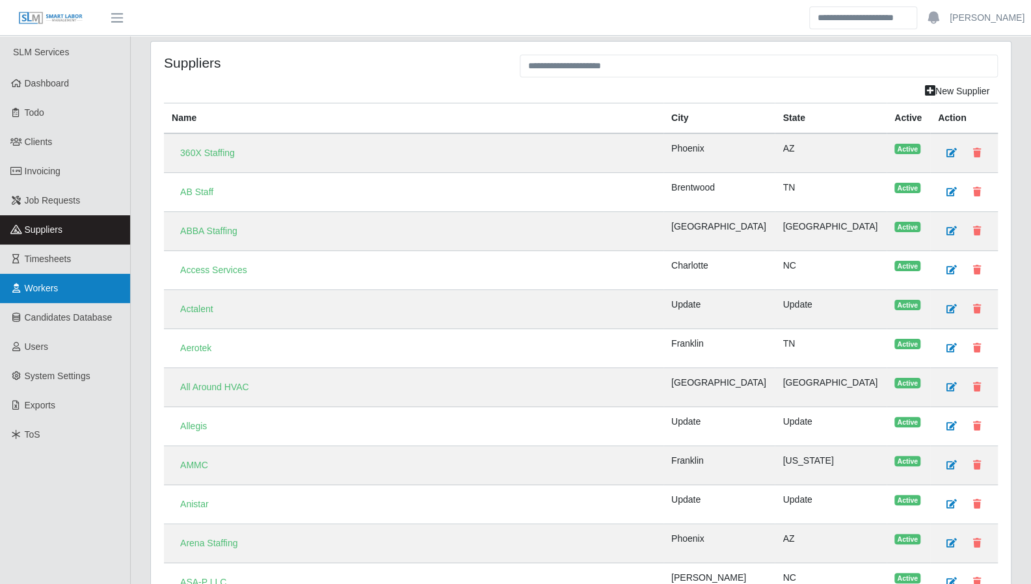
click at [51, 286] on span "Workers" at bounding box center [42, 288] width 34 height 10
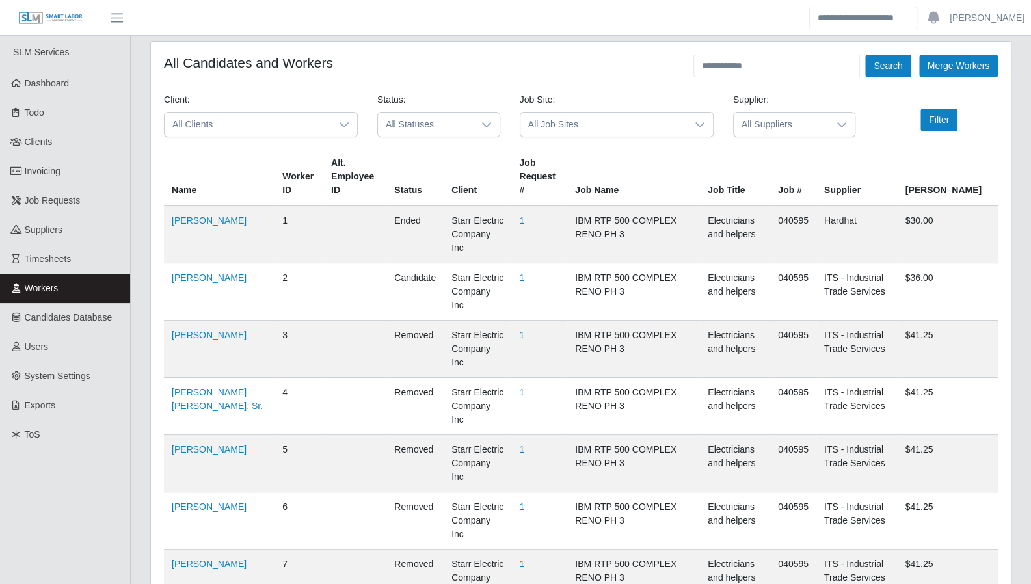
click at [413, 125] on span "All Statuses" at bounding box center [426, 125] width 96 height 24
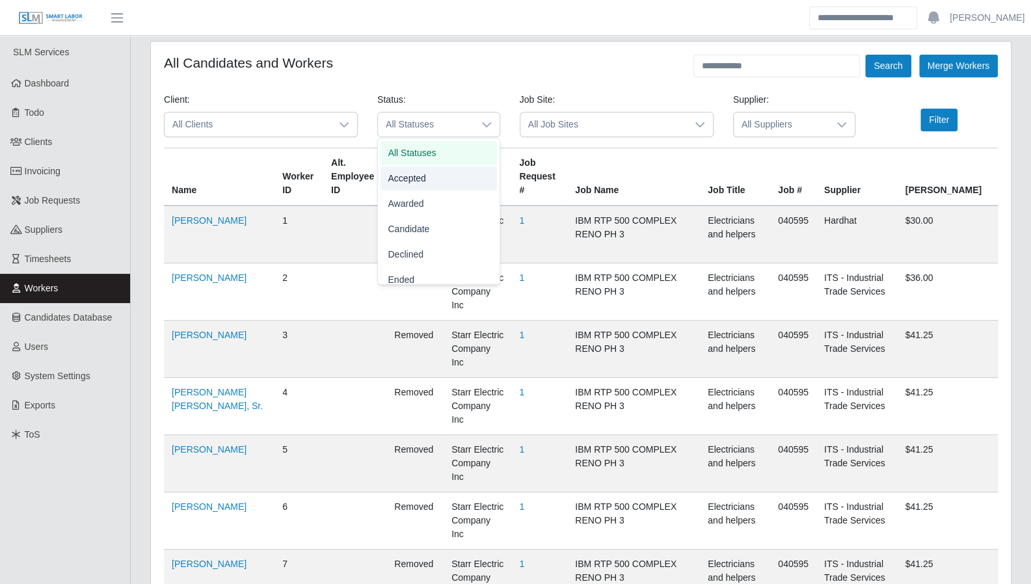
click at [774, 127] on span "All Suppliers" at bounding box center [782, 125] width 96 height 24
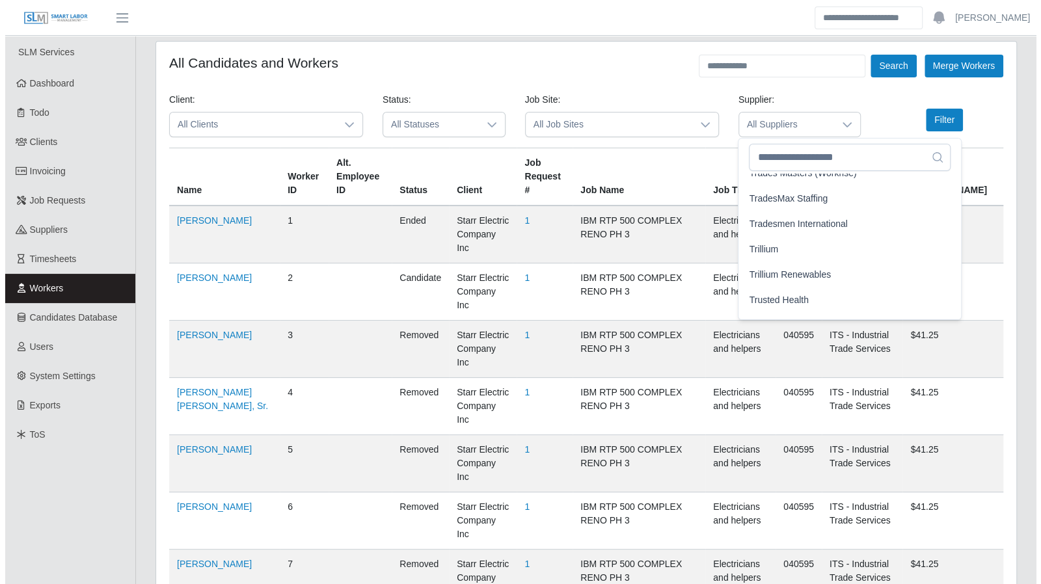
scroll to position [3307, 0]
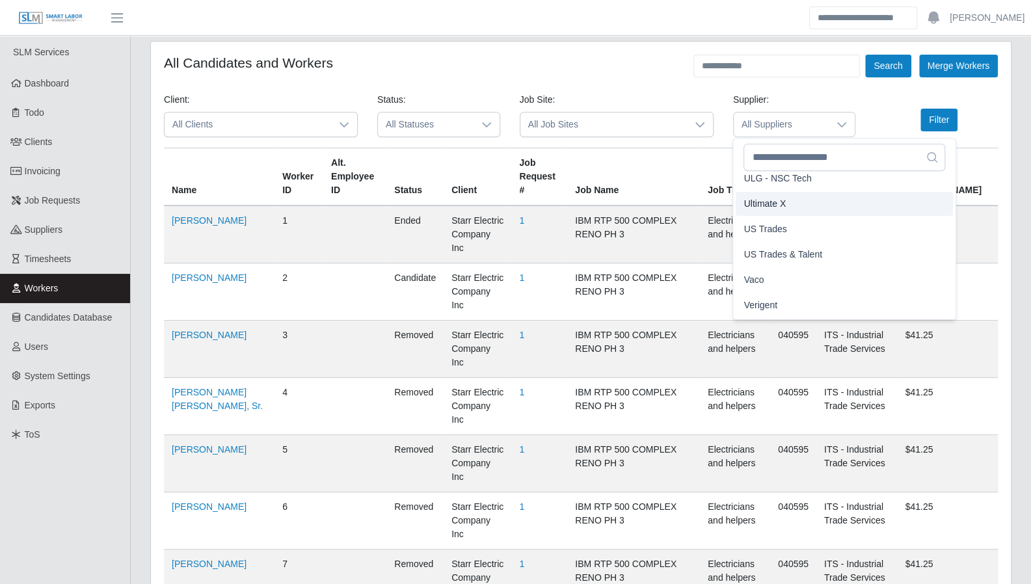
click at [778, 205] on span "Ultimate X" at bounding box center [764, 204] width 42 height 14
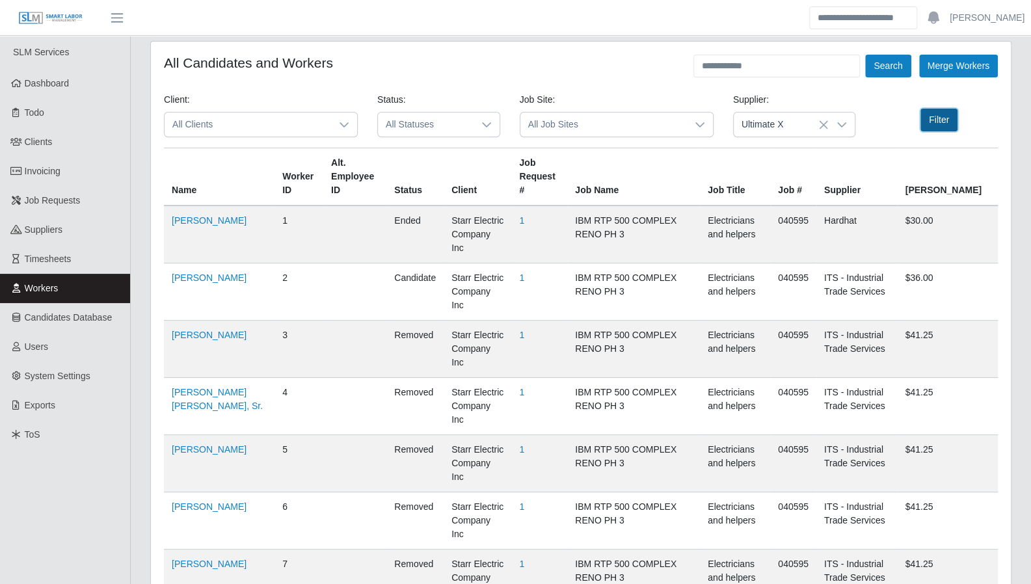
click at [935, 116] on button "Filter" at bounding box center [938, 120] width 37 height 23
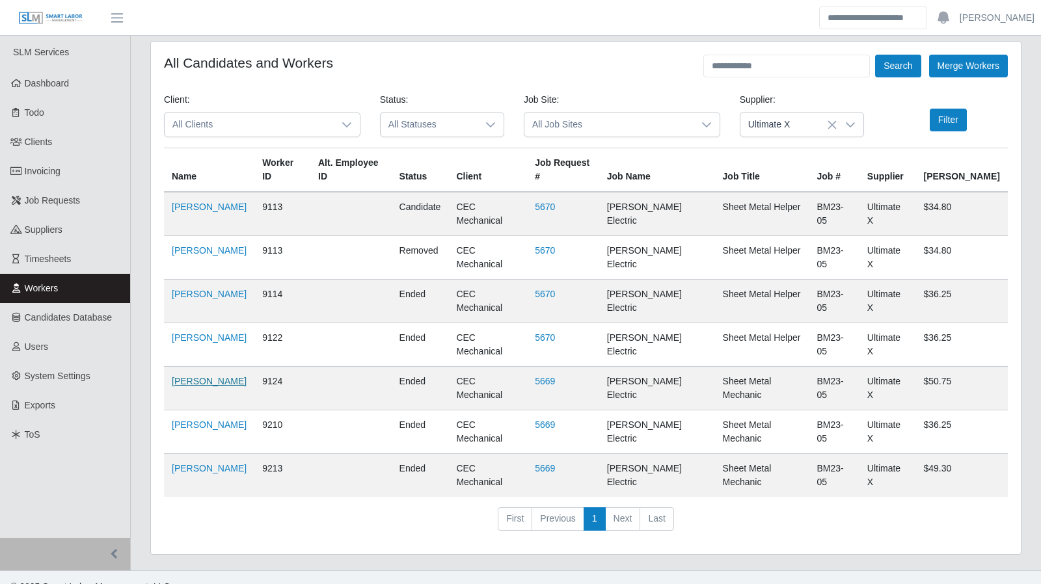
click at [200, 376] on link "Robert Shafer" at bounding box center [209, 381] width 75 height 10
click at [69, 165] on link "Invoicing" at bounding box center [65, 171] width 130 height 29
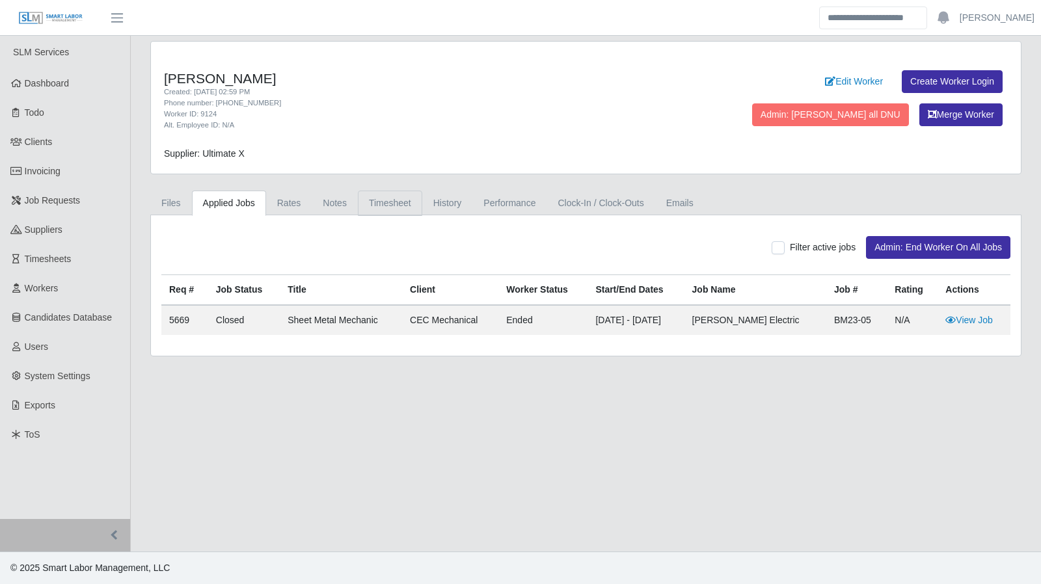
click at [364, 202] on link "Timesheet" at bounding box center [390, 203] width 64 height 25
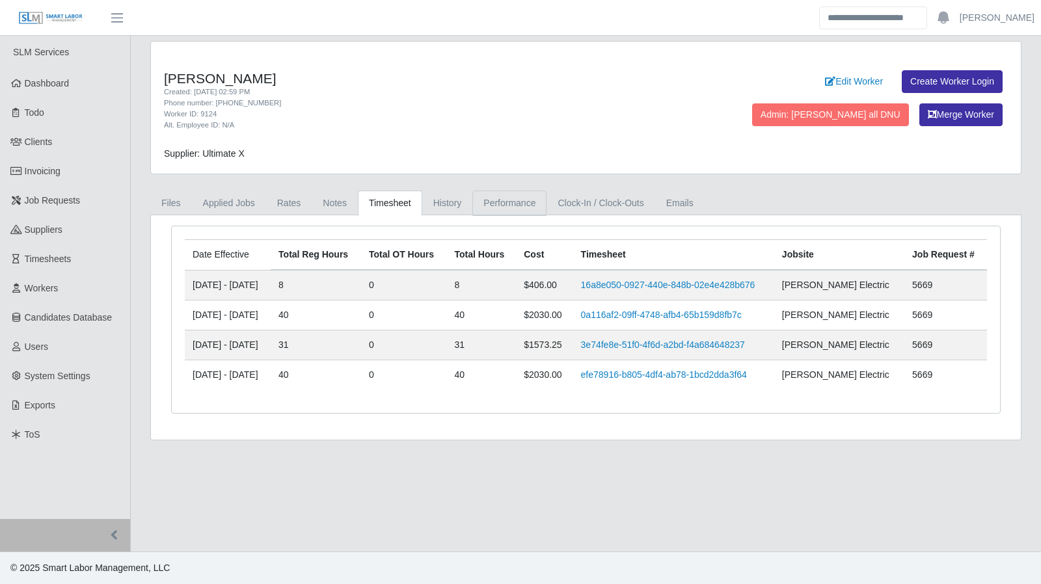
click at [485, 203] on link "Performance" at bounding box center [509, 203] width 74 height 25
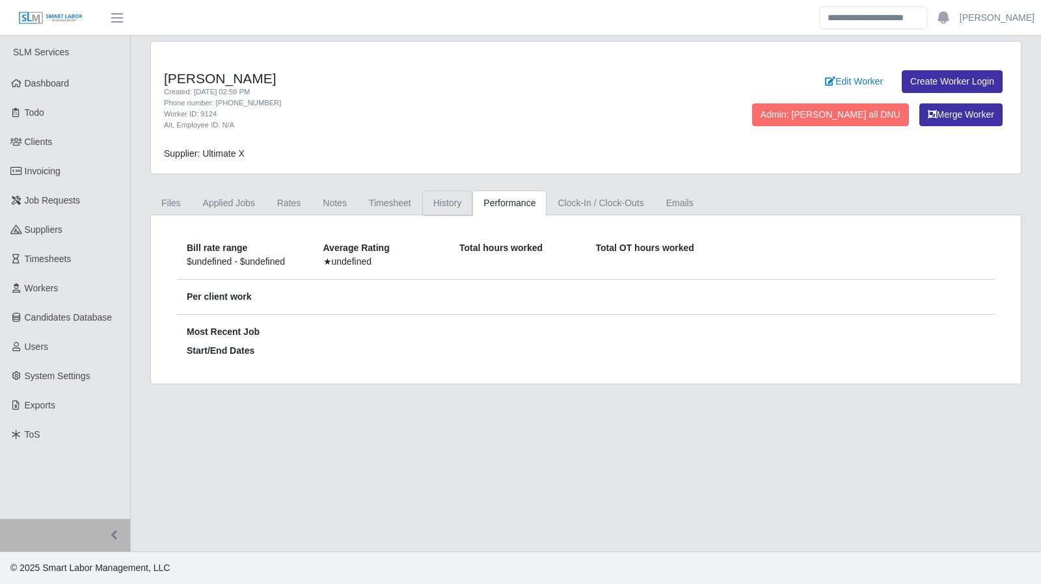
click at [434, 201] on link "History" at bounding box center [447, 203] width 51 height 25
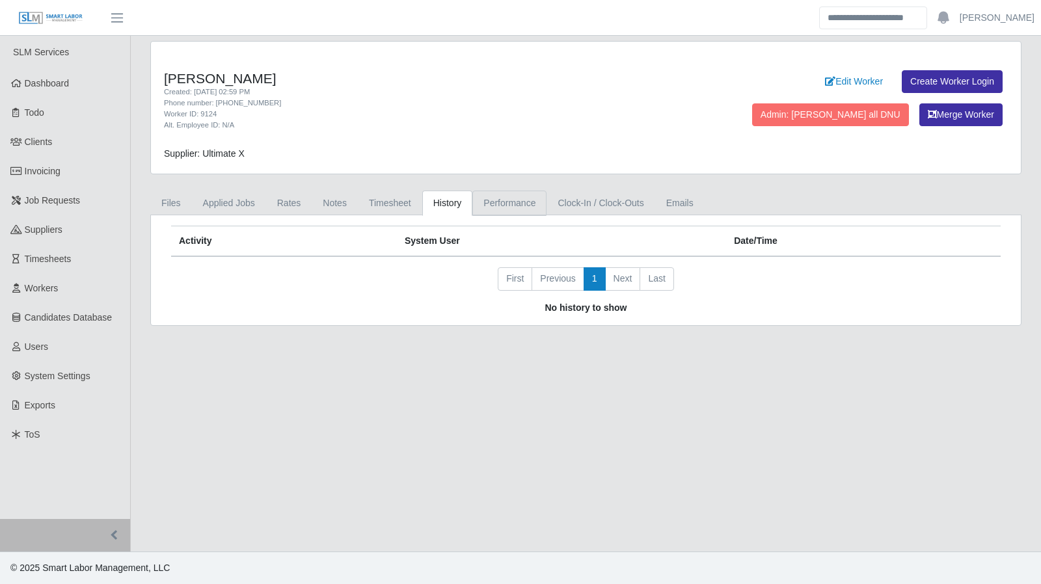
click at [497, 205] on link "Performance" at bounding box center [509, 203] width 74 height 25
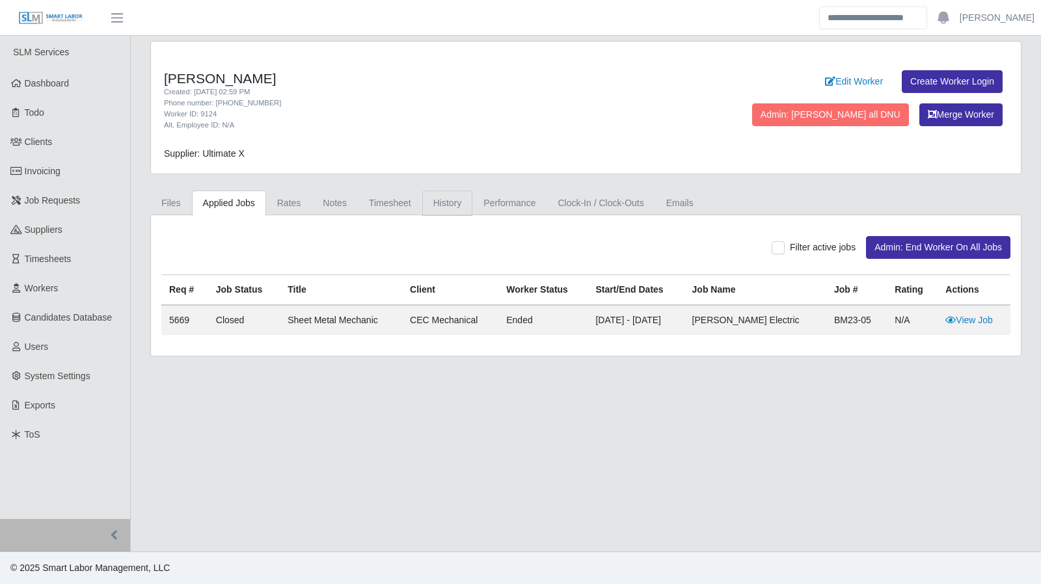
click at [444, 200] on link "History" at bounding box center [447, 203] width 51 height 25
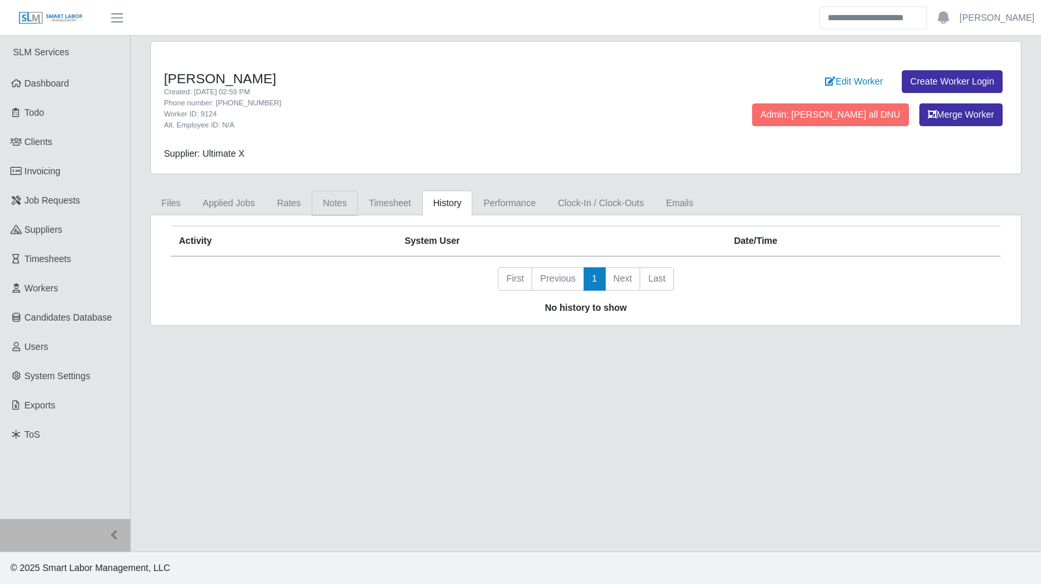
click at [336, 203] on link "Notes" at bounding box center [335, 203] width 46 height 25
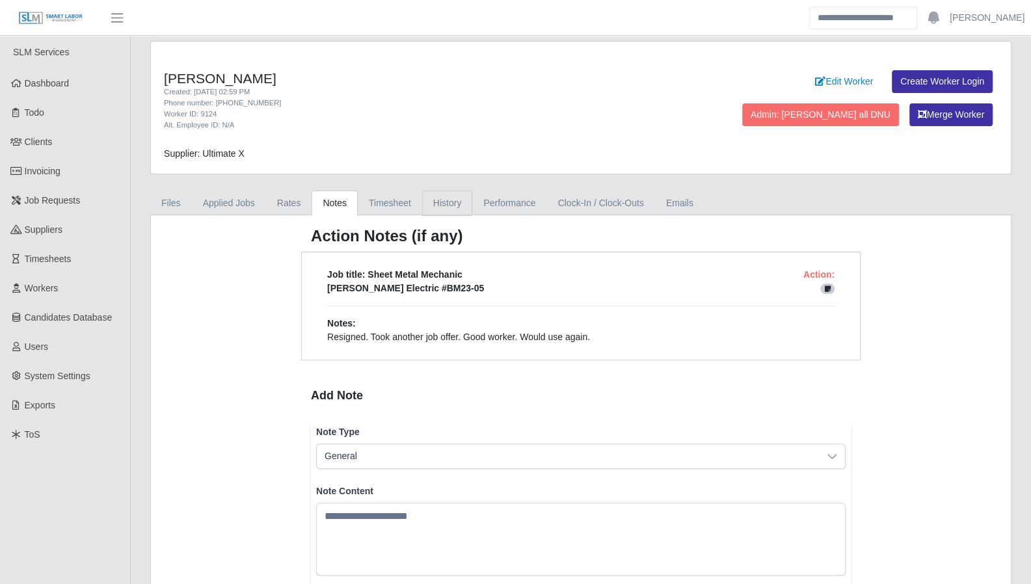
click at [442, 201] on link "History" at bounding box center [447, 203] width 51 height 25
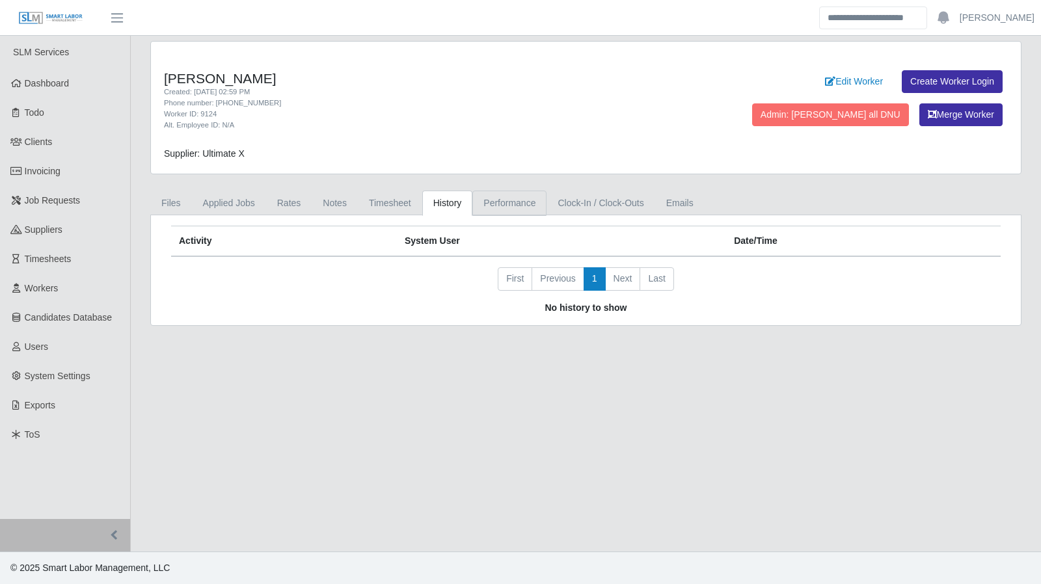
click at [486, 202] on link "Performance" at bounding box center [509, 203] width 74 height 25
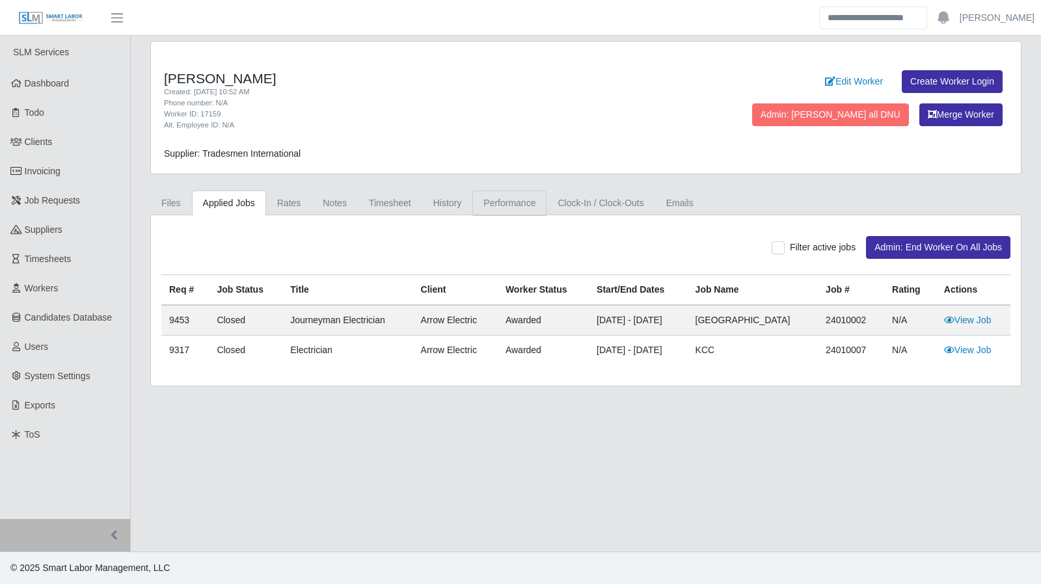
click at [504, 196] on link "Performance" at bounding box center [509, 203] width 74 height 25
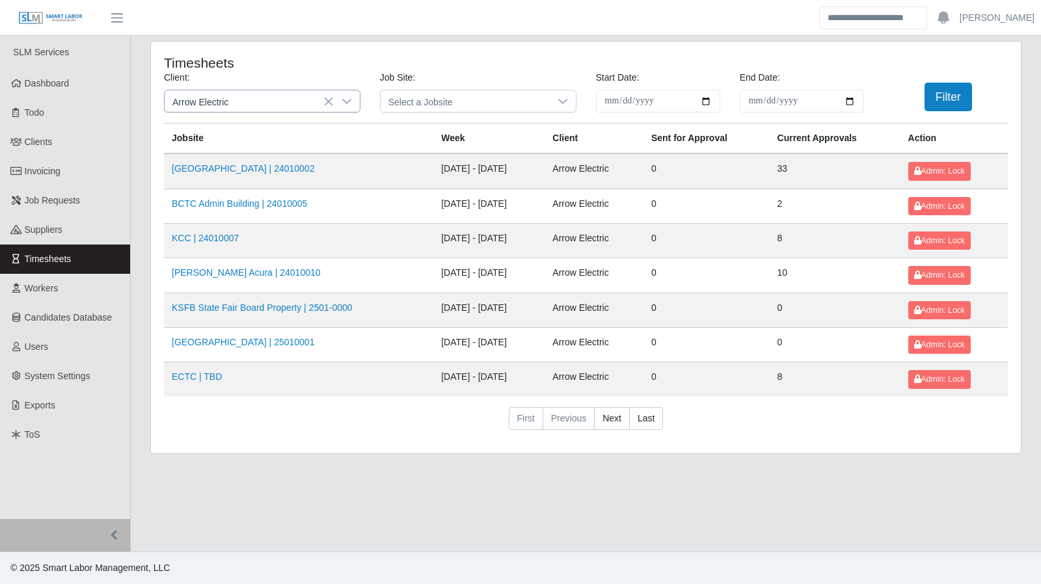
click at [349, 100] on icon at bounding box center [346, 101] width 10 height 10
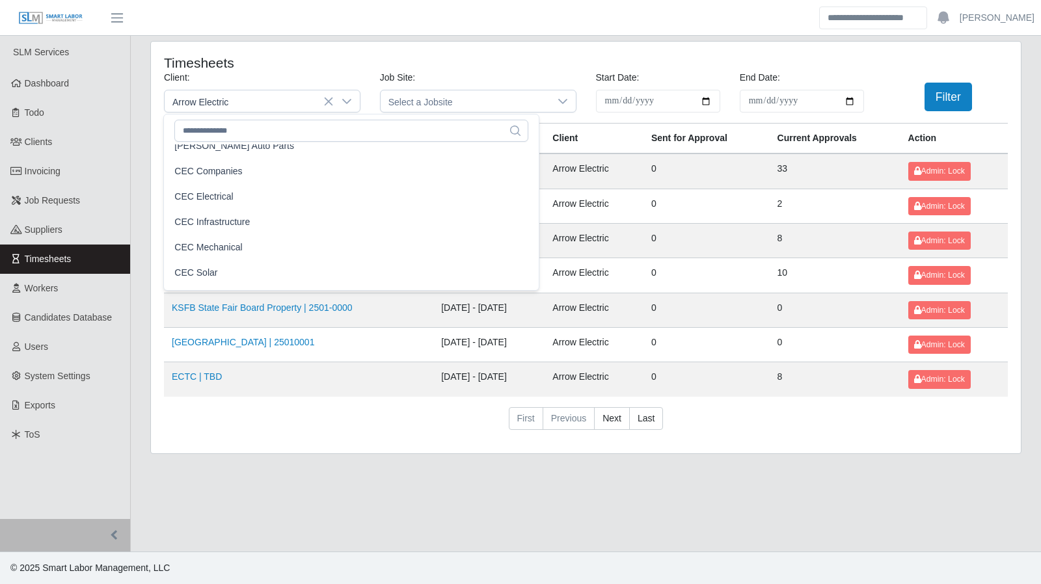
scroll to position [104, 0]
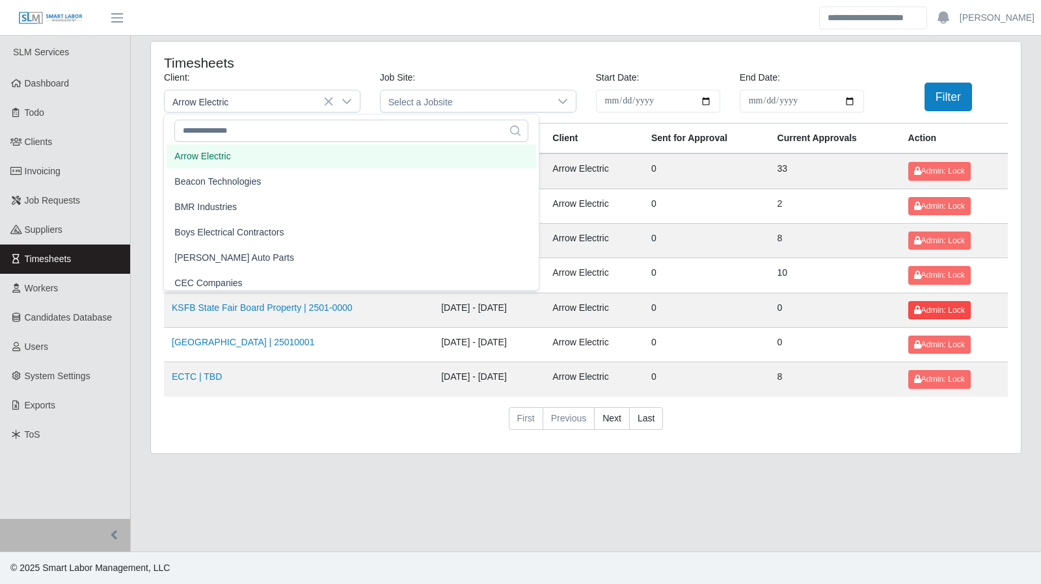
drag, startPoint x: 1025, startPoint y: 362, endPoint x: 927, endPoint y: 299, distance: 116.7
click at [1025, 362] on div "**********" at bounding box center [585, 255] width 890 height 429
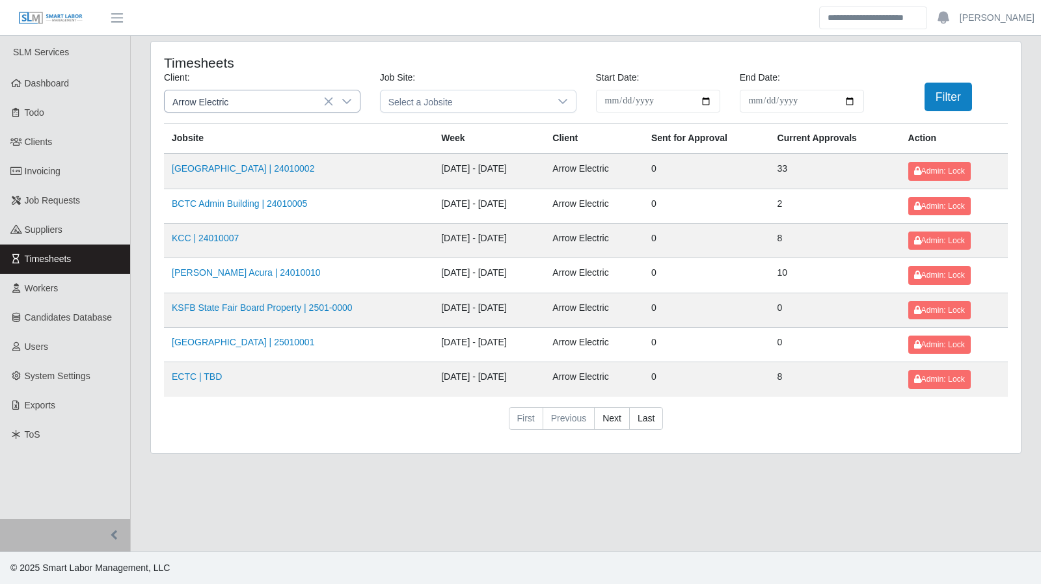
click at [348, 99] on icon at bounding box center [346, 101] width 10 height 10
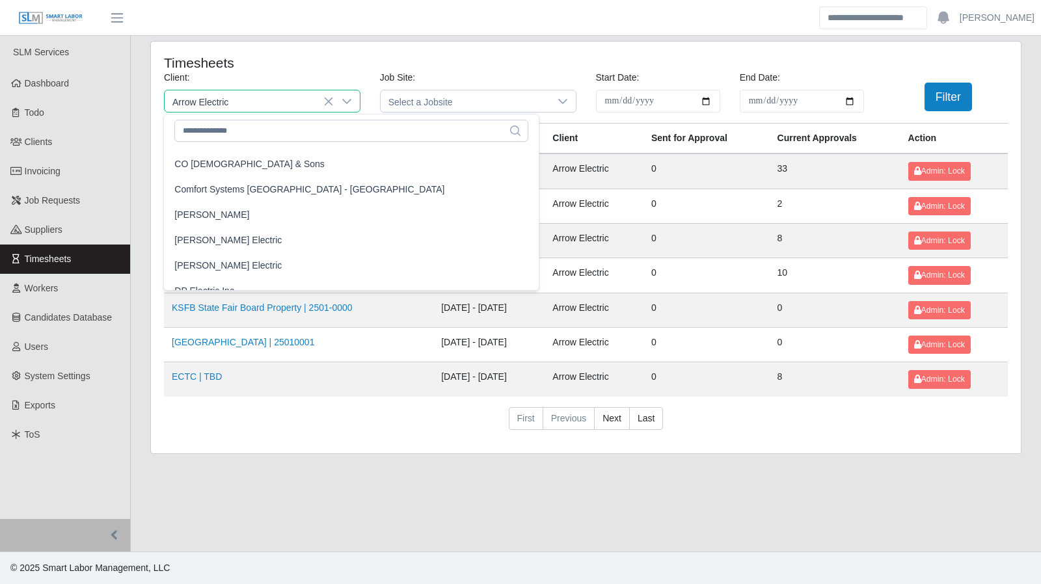
scroll to position [405, 0]
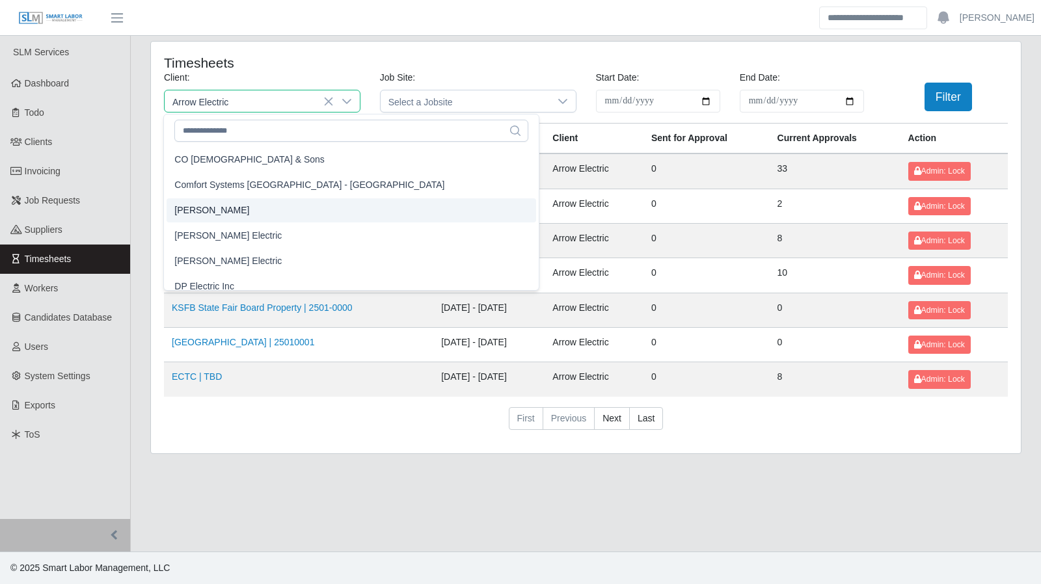
click at [191, 209] on span "CS Erickson" at bounding box center [211, 211] width 75 height 14
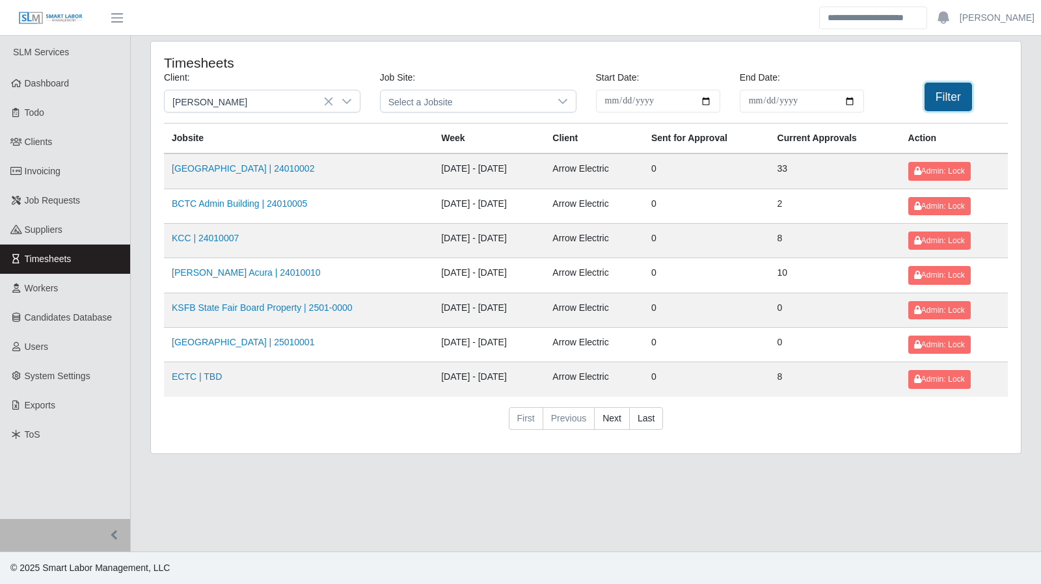
click at [951, 92] on button "Filter" at bounding box center [947, 97] width 47 height 29
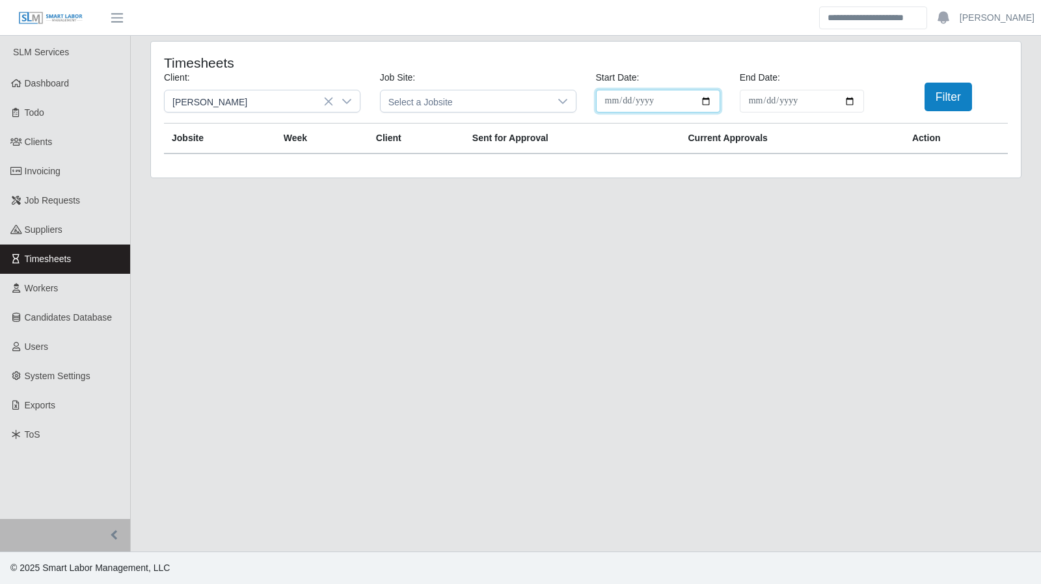
click at [702, 101] on input "**********" at bounding box center [658, 101] width 124 height 23
click at [704, 101] on input "**********" at bounding box center [658, 101] width 124 height 23
type input "**********"
click at [853, 102] on input "**********" at bounding box center [801, 101] width 124 height 23
type input "**********"
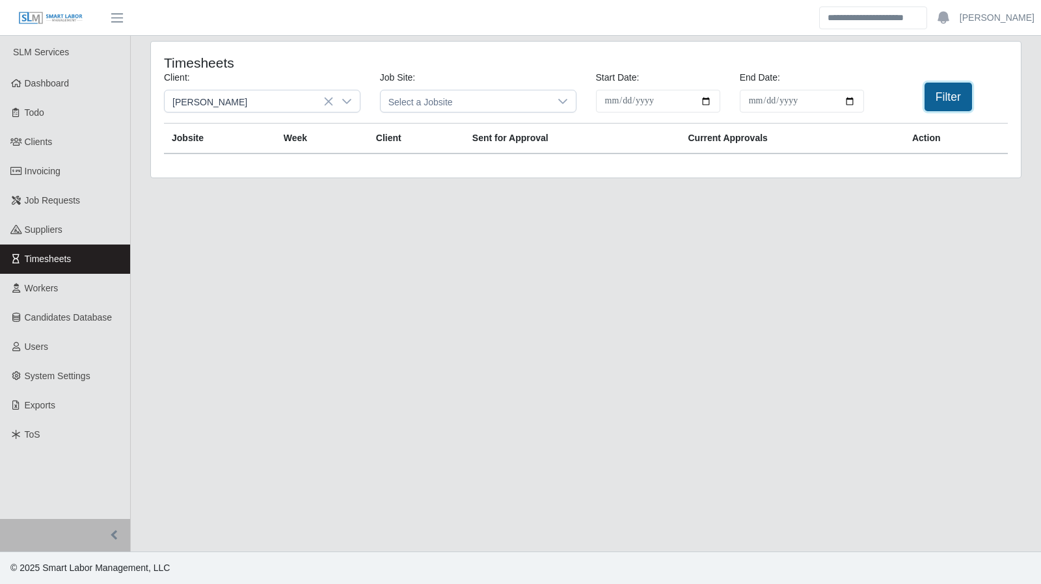
click at [948, 98] on button "Filter" at bounding box center [947, 97] width 47 height 29
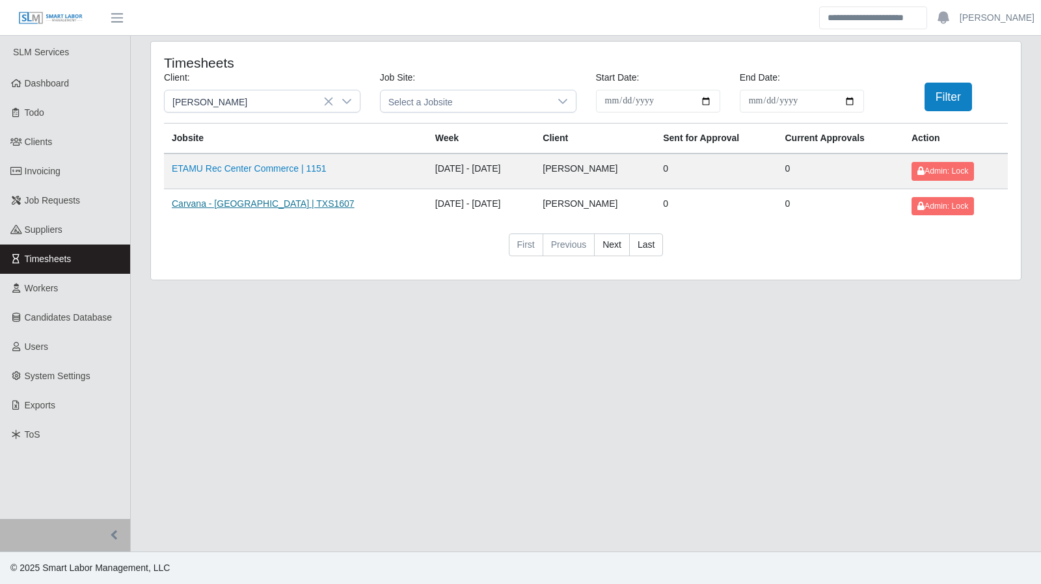
click at [268, 198] on link "Carvana - [GEOGRAPHIC_DATA] | TXS1607" at bounding box center [263, 203] width 183 height 10
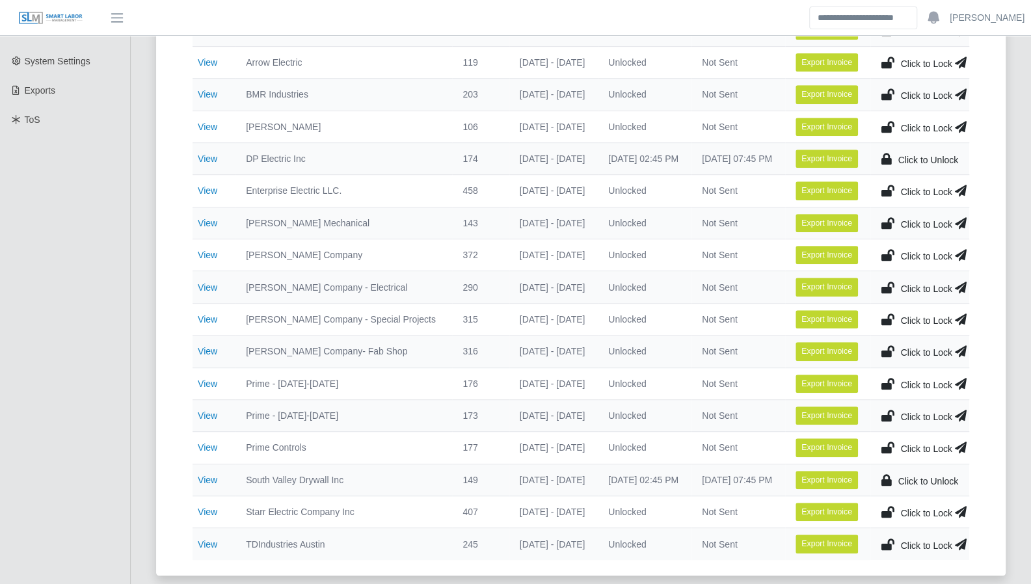
scroll to position [311, 0]
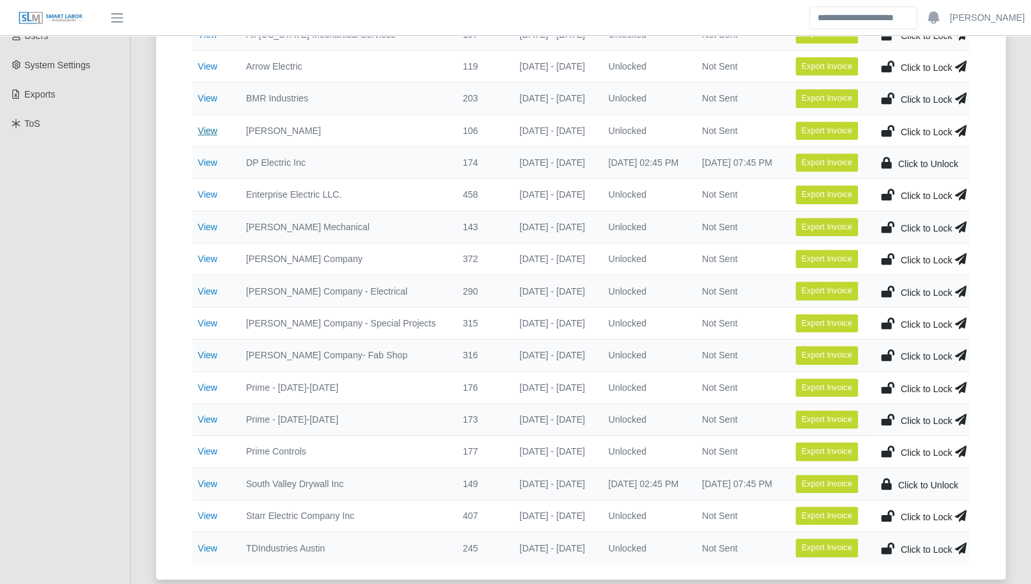
click at [214, 129] on link "View" at bounding box center [208, 131] width 20 height 10
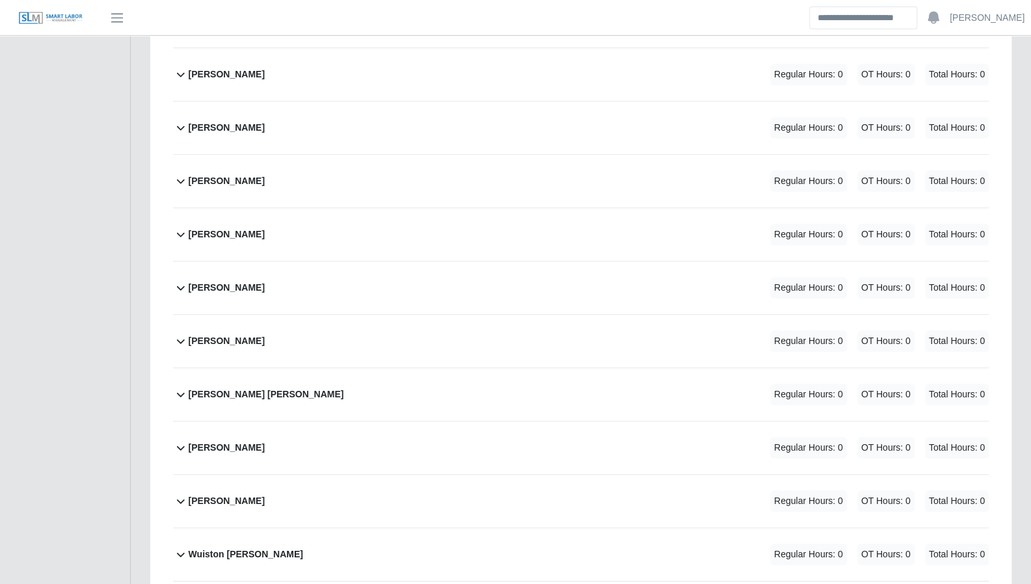
scroll to position [404, 0]
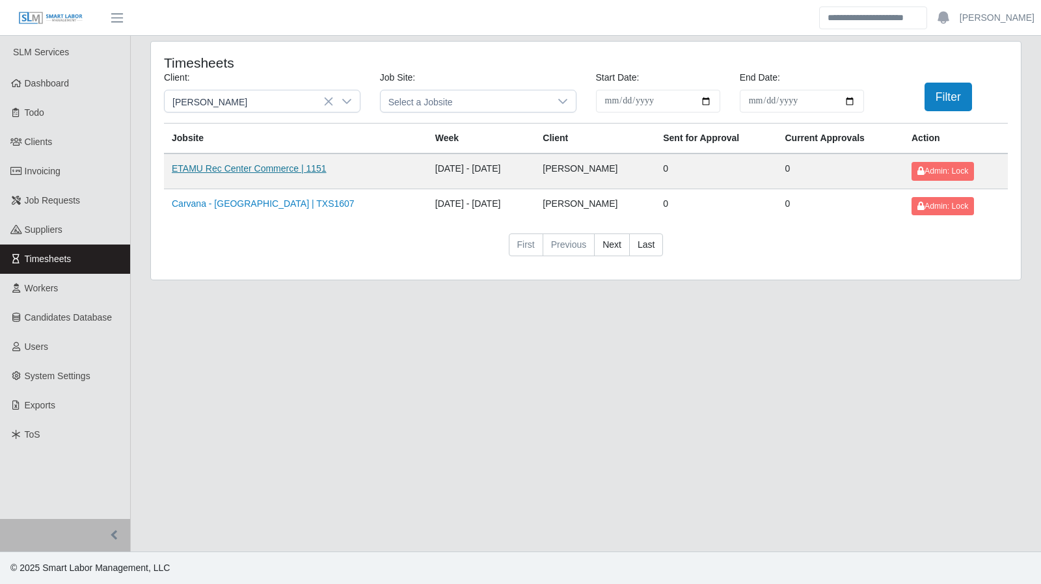
click at [257, 166] on link "ETAMU Rec Center Commerce | 1151" at bounding box center [249, 168] width 155 height 10
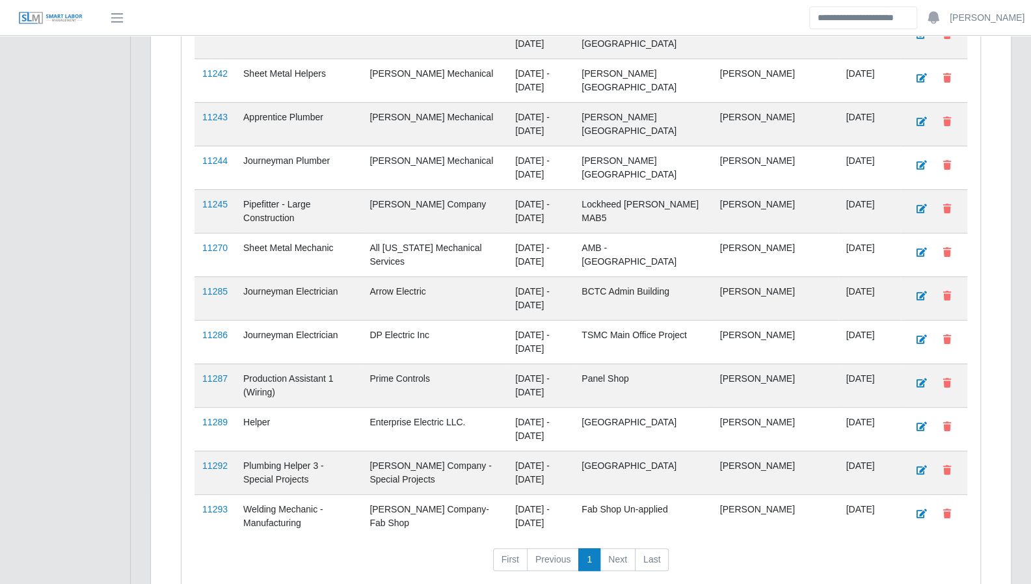
scroll to position [3179, 0]
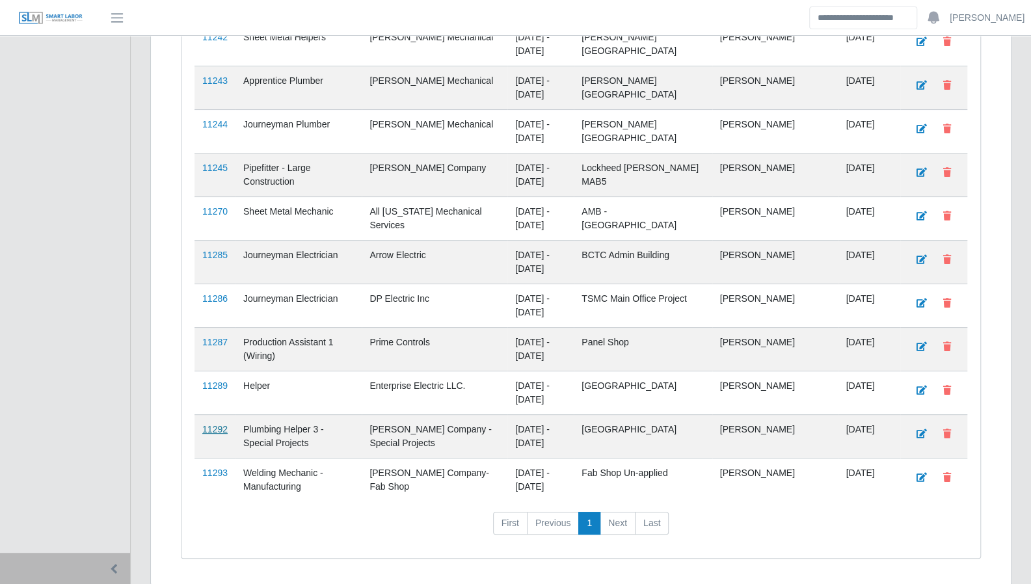
click at [213, 424] on link "11292" at bounding box center [214, 429] width 25 height 10
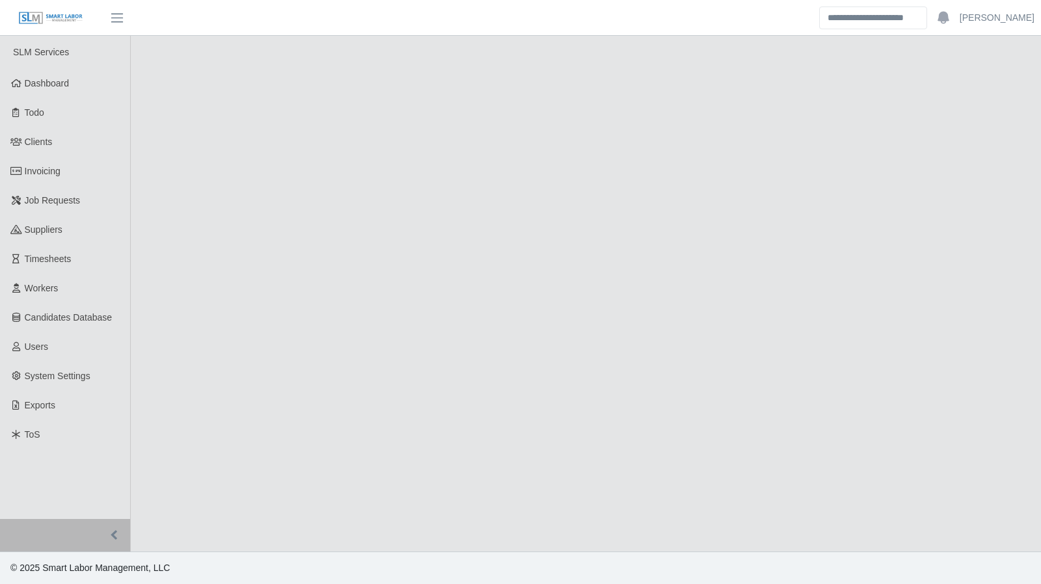
select select "****"
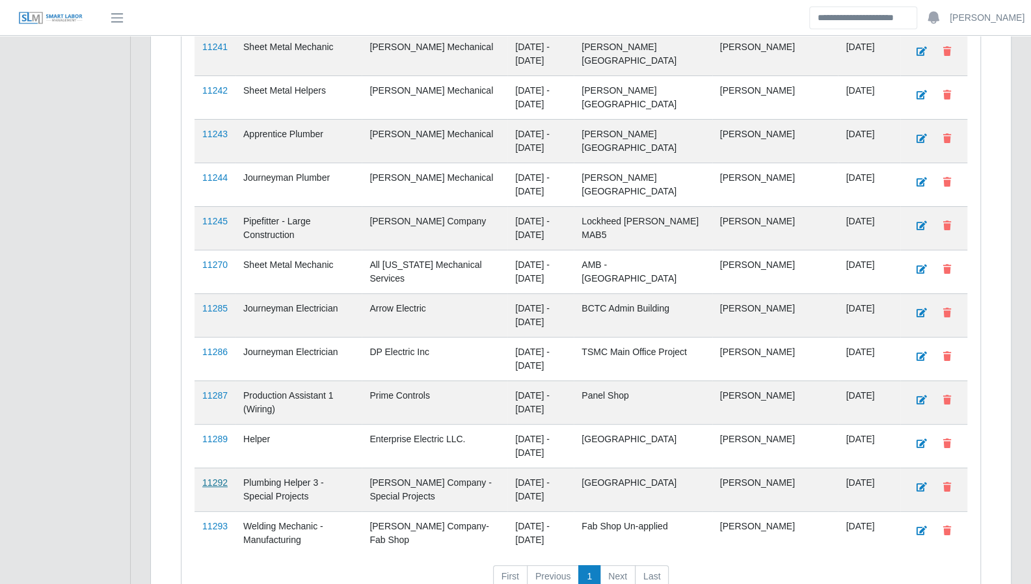
scroll to position [3123, 0]
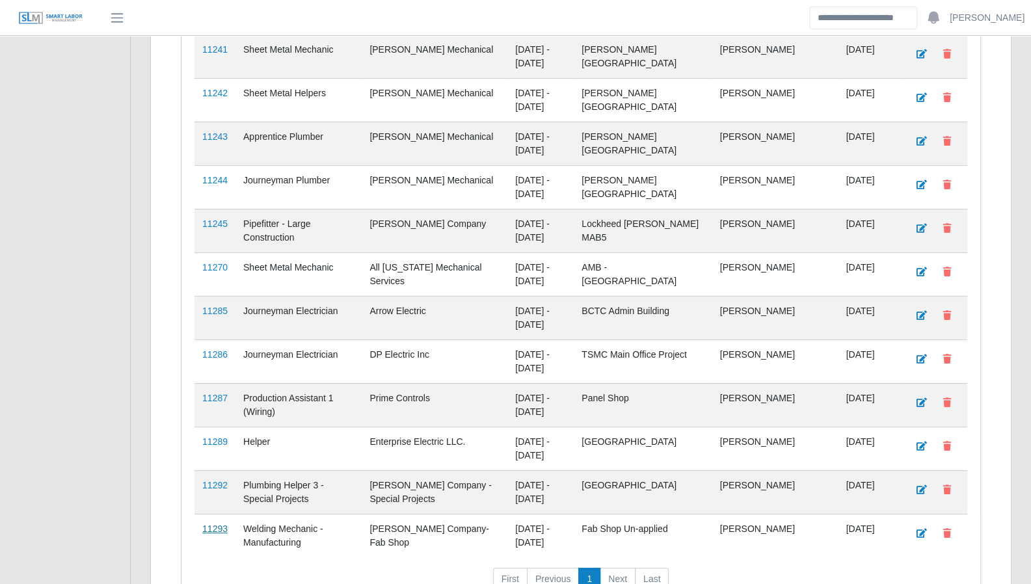
click at [217, 524] on link "11293" at bounding box center [214, 529] width 25 height 10
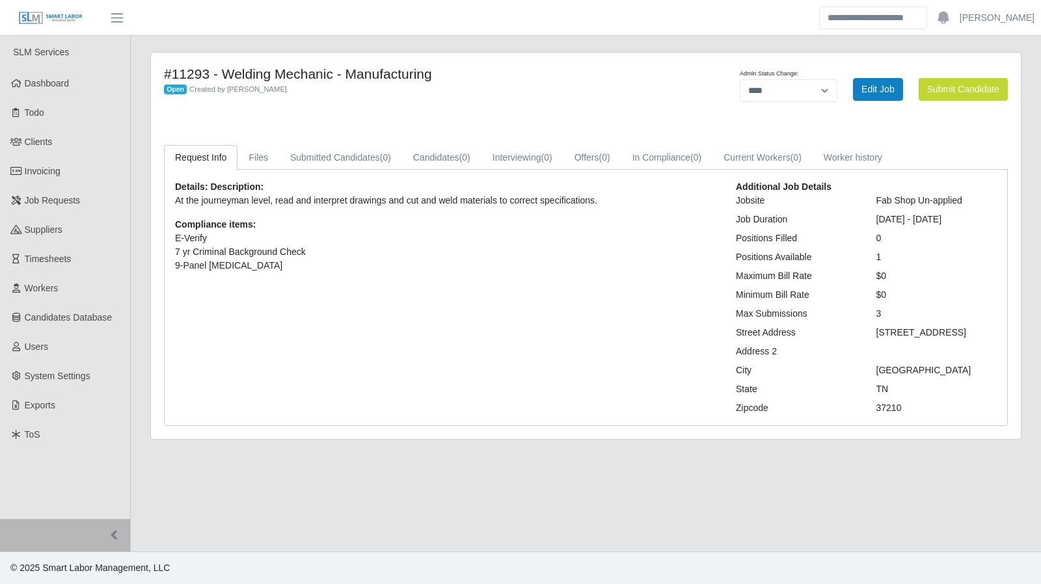
select select "****"
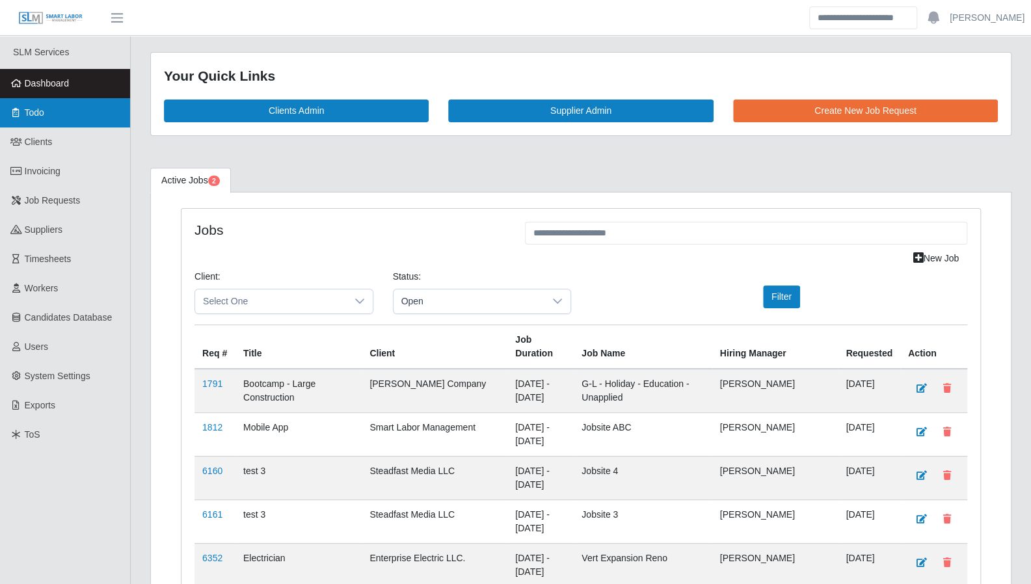
drag, startPoint x: 59, startPoint y: 114, endPoint x: 85, endPoint y: 123, distance: 26.7
click at [59, 114] on link "Todo" at bounding box center [65, 112] width 130 height 29
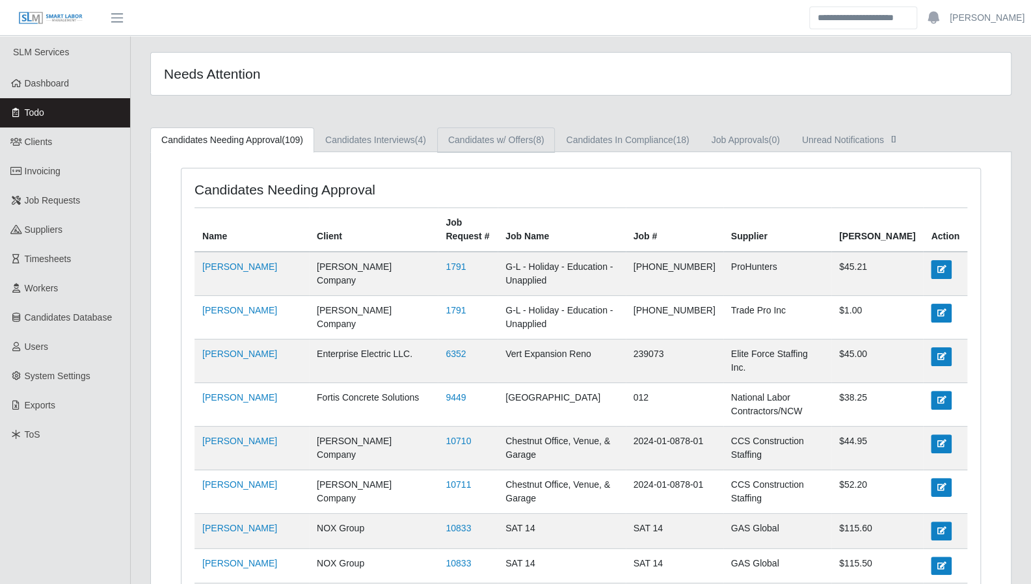
click at [516, 142] on link "Candidates w/ Offers (8)" at bounding box center [496, 139] width 118 height 25
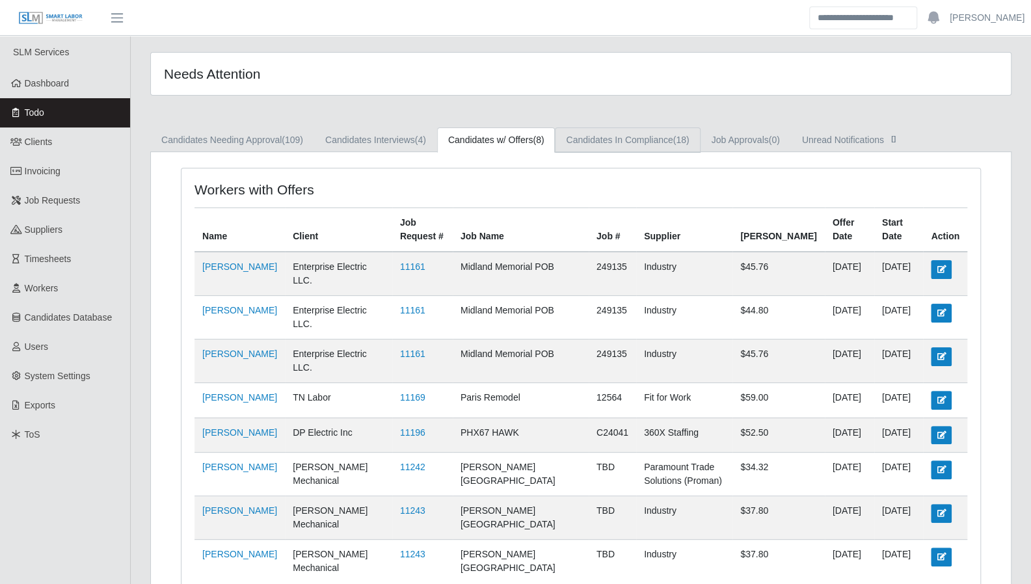
click at [626, 139] on link "Candidates In Compliance (18)" at bounding box center [627, 139] width 145 height 25
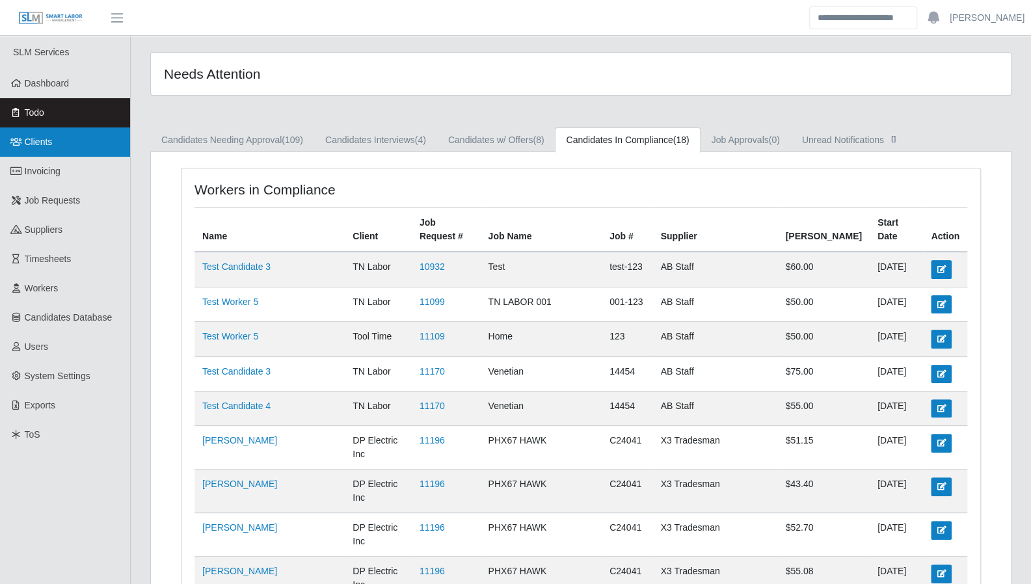
click at [47, 149] on link "Clients" at bounding box center [65, 141] width 130 height 29
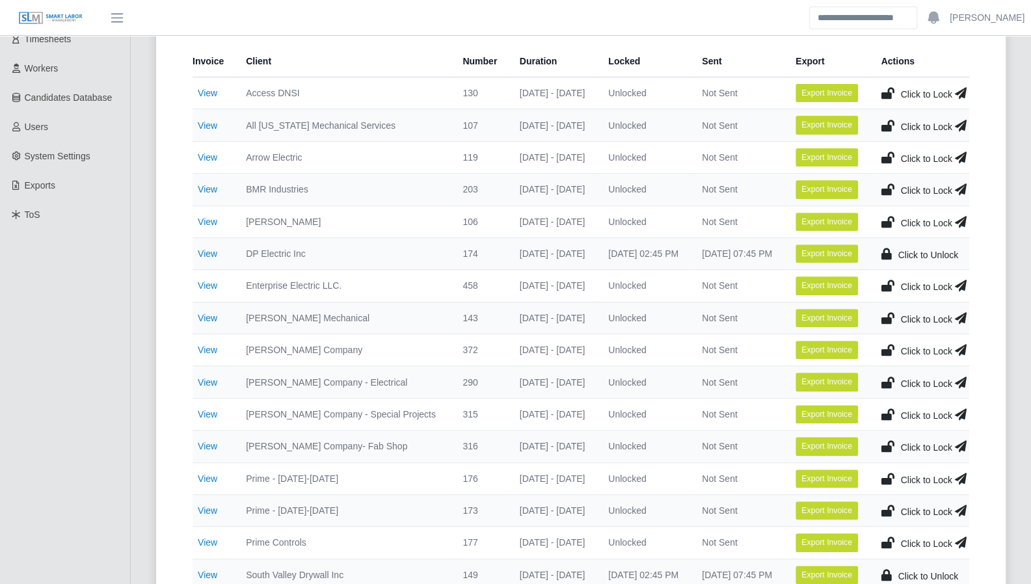
scroll to position [176, 0]
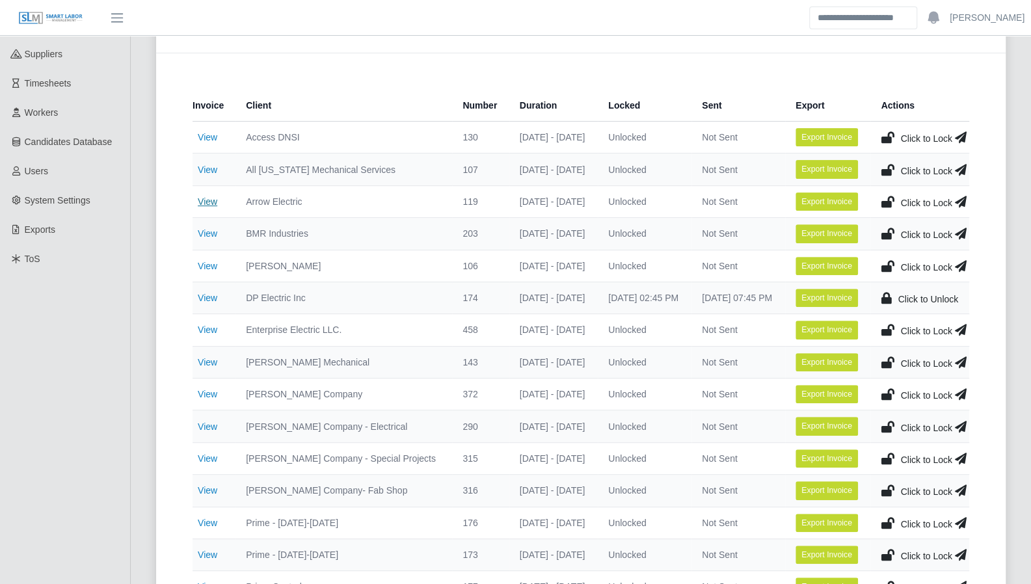
click at [207, 202] on link "View" at bounding box center [208, 201] width 20 height 10
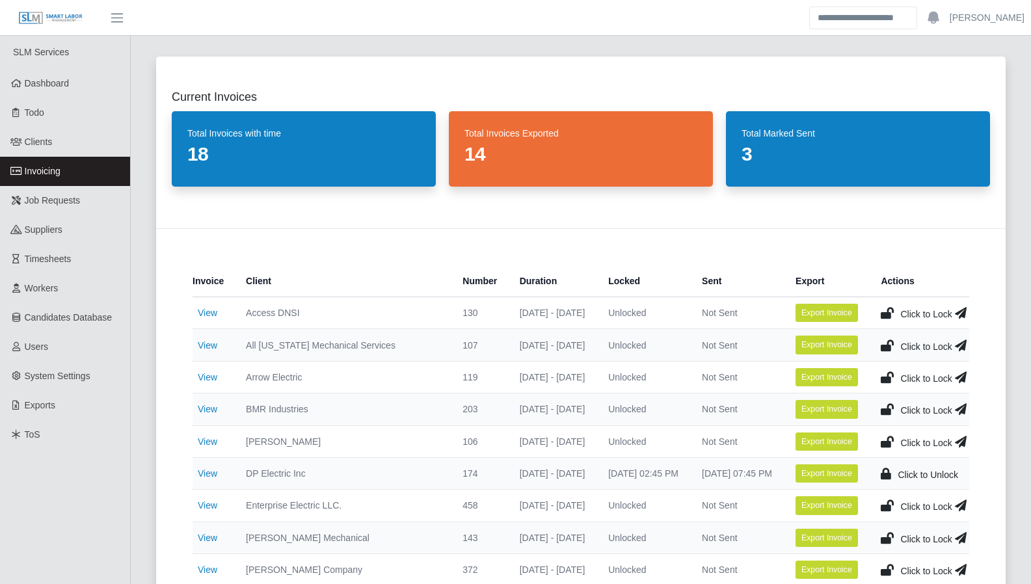
scroll to position [176, 0]
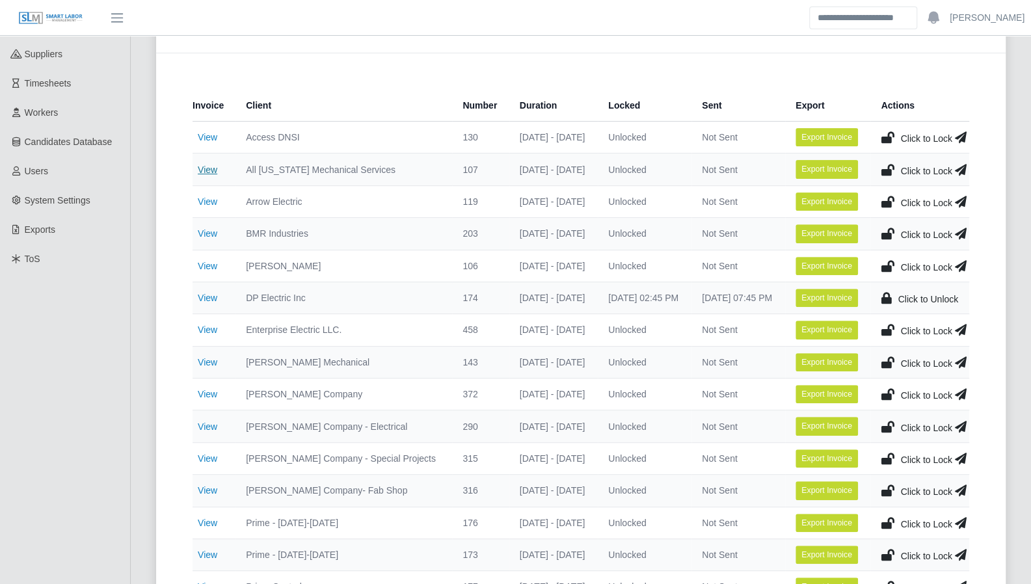
click at [209, 167] on link "View" at bounding box center [208, 170] width 20 height 10
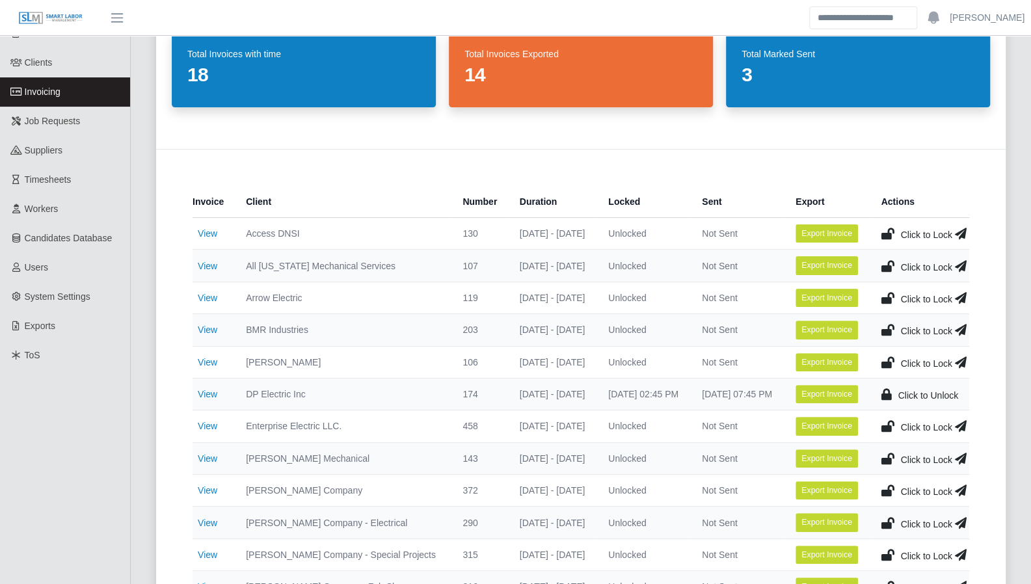
scroll to position [111, 0]
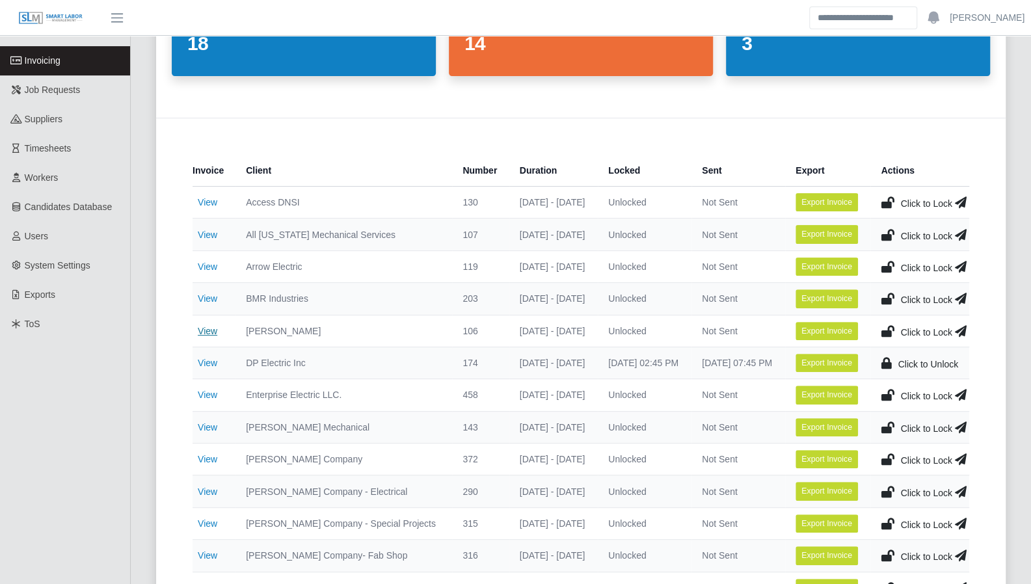
click at [213, 327] on link "View" at bounding box center [208, 331] width 20 height 10
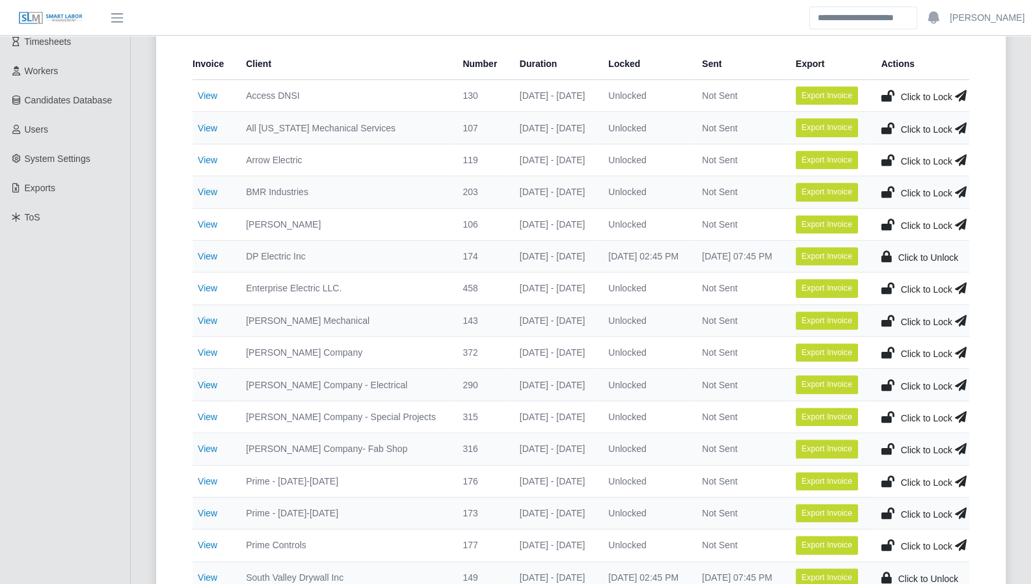
scroll to position [219, 0]
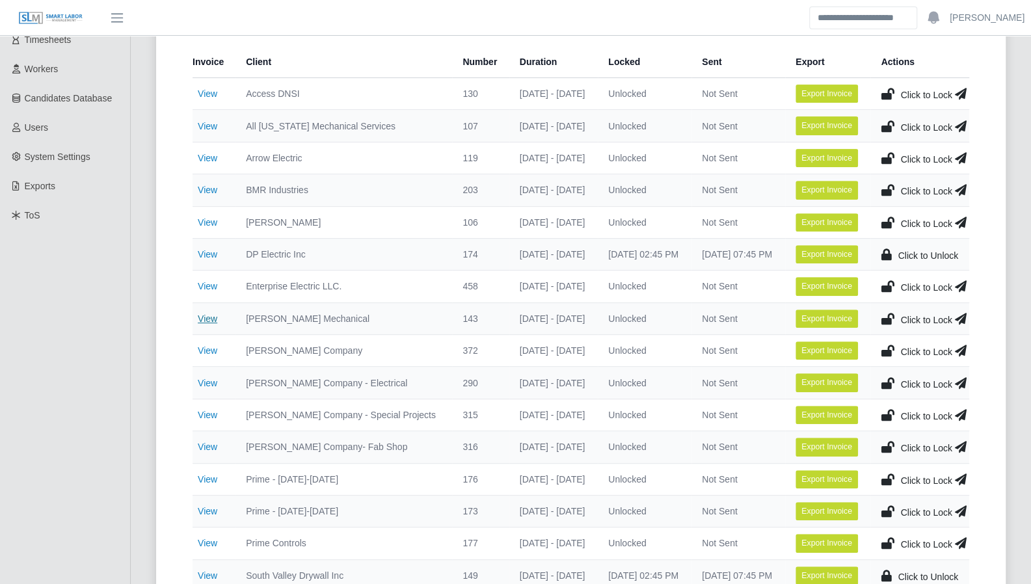
click at [213, 313] on link "View" at bounding box center [208, 318] width 20 height 10
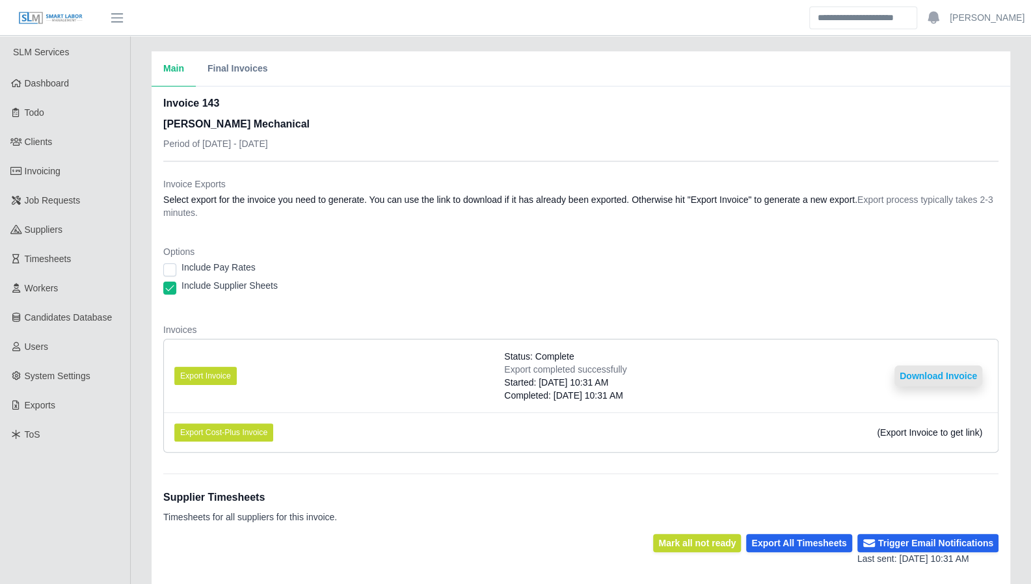
click at [913, 375] on button "Download Invoice" at bounding box center [938, 376] width 88 height 21
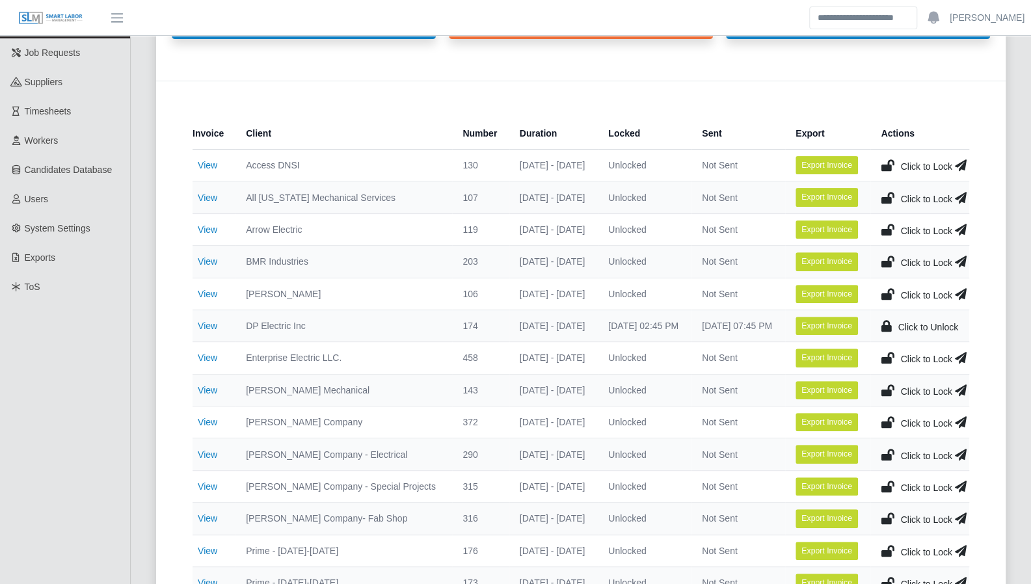
scroll to position [139, 0]
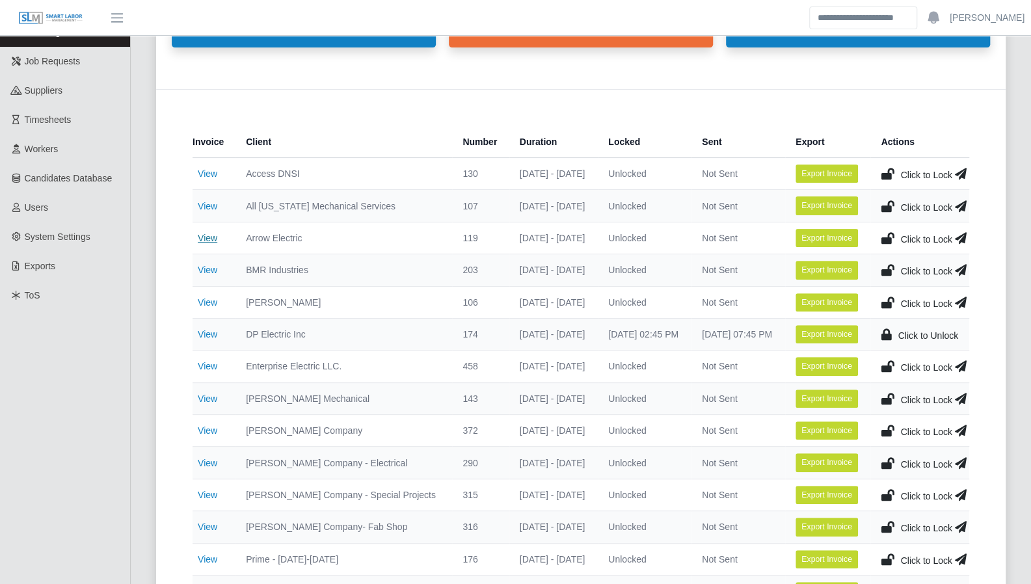
click at [208, 233] on link "View" at bounding box center [208, 238] width 20 height 10
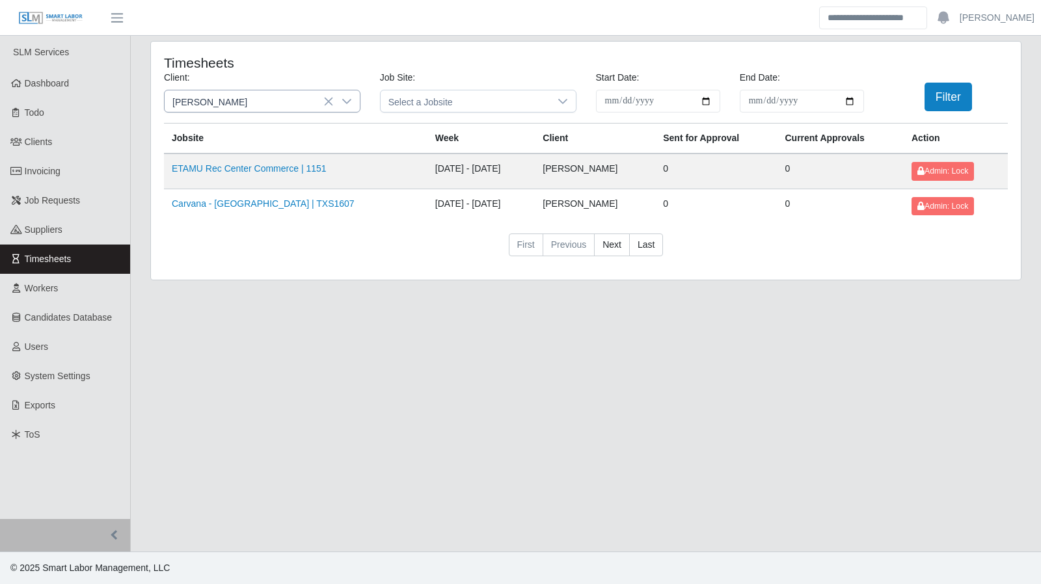
click at [351, 100] on icon at bounding box center [346, 101] width 10 height 10
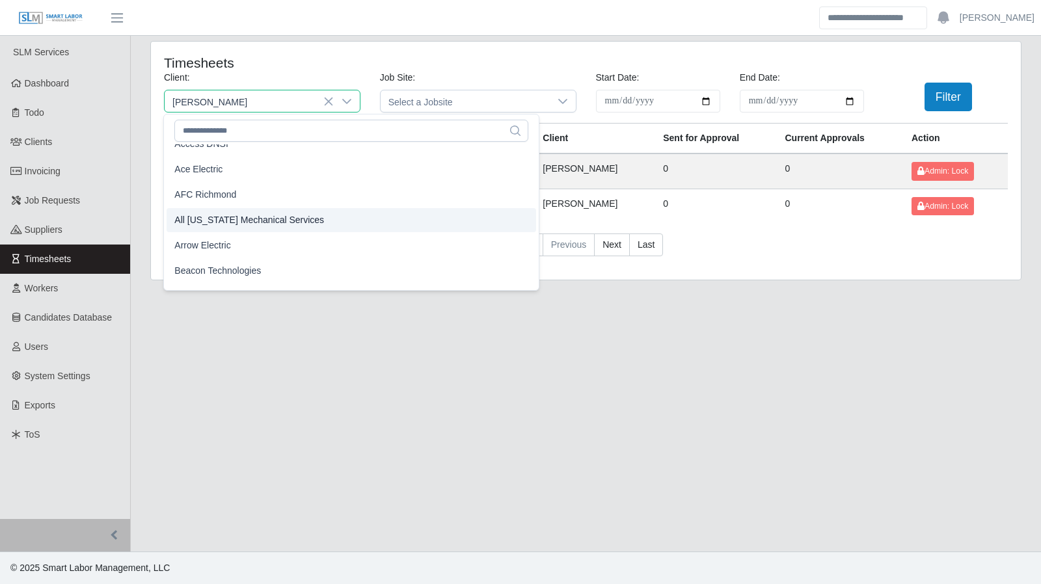
scroll to position [21, 0]
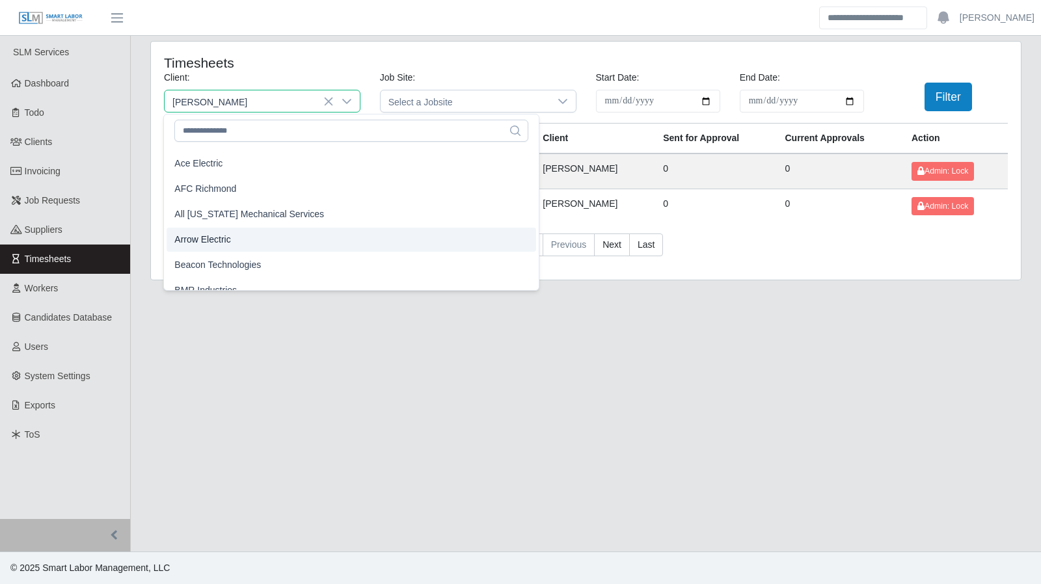
click at [222, 236] on span "Arrow Electric" at bounding box center [202, 240] width 56 height 14
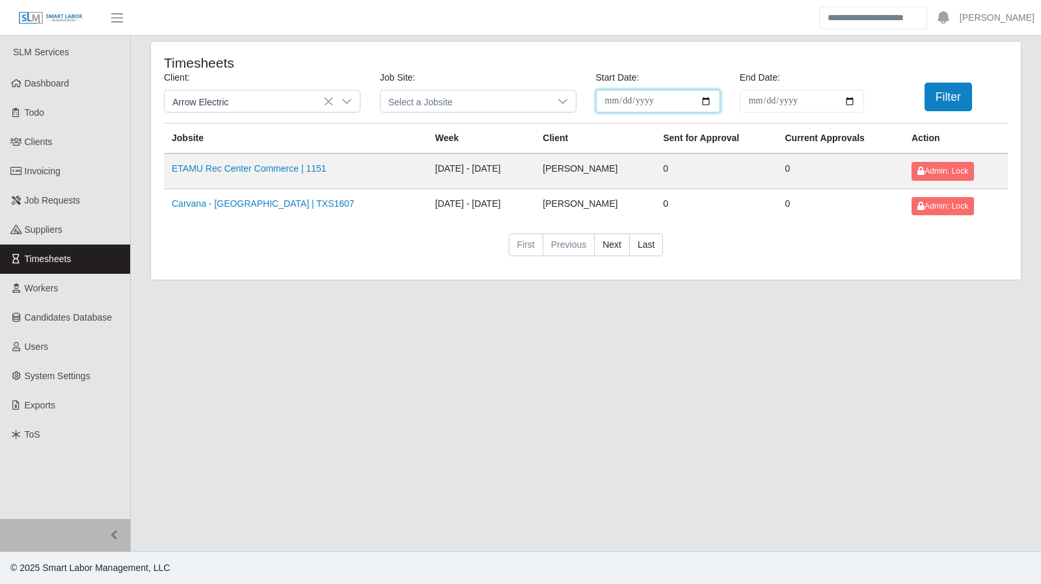
click at [704, 105] on input "**********" at bounding box center [658, 101] width 124 height 23
type input "**********"
click at [855, 96] on input "**********" at bounding box center [801, 101] width 124 height 23
type input "**********"
click at [949, 99] on button "Filter" at bounding box center [947, 97] width 47 height 29
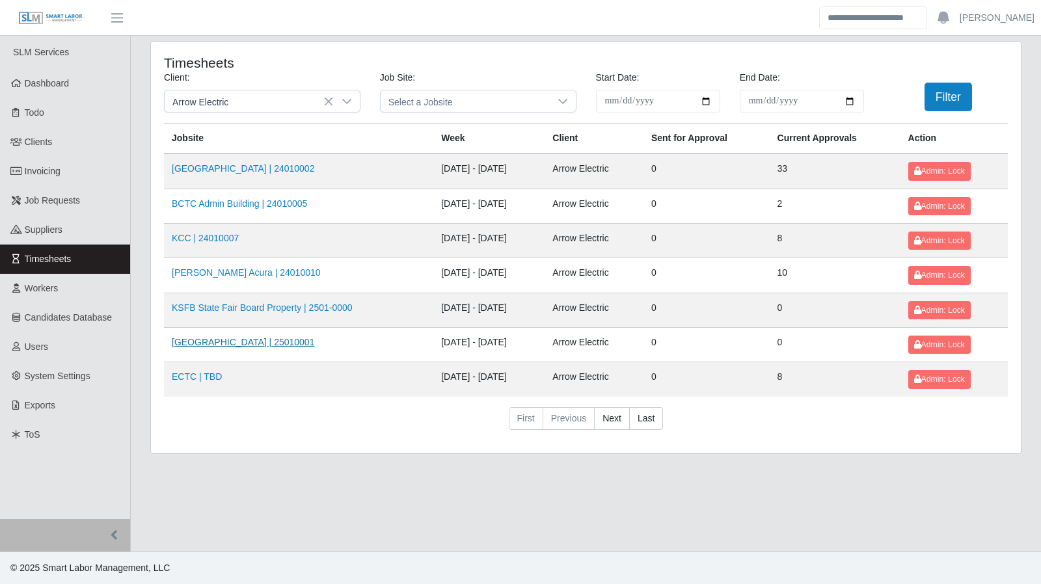
click at [264, 338] on link "Bluegrass Airport | 25010001" at bounding box center [243, 342] width 142 height 10
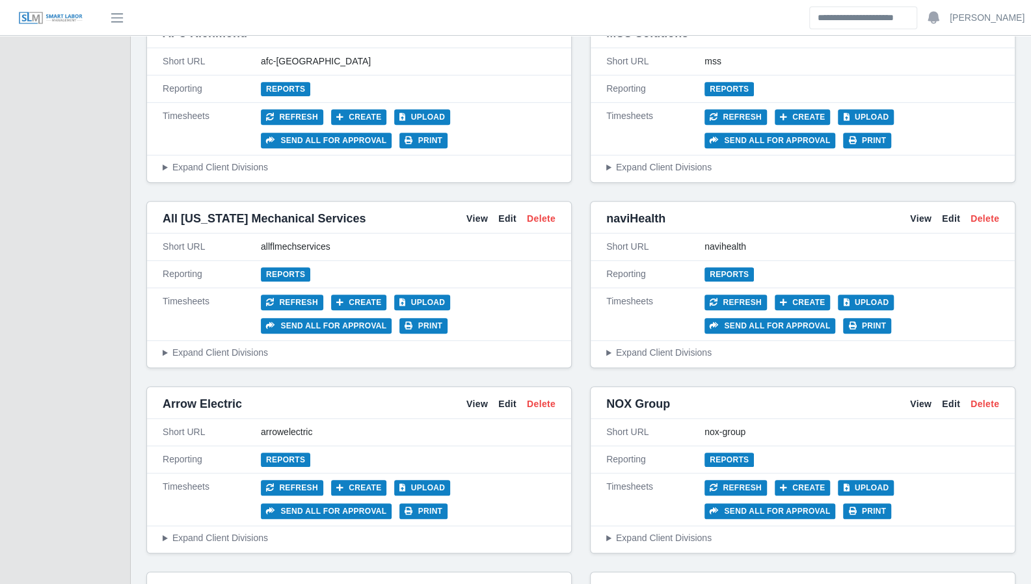
scroll to position [546, 0]
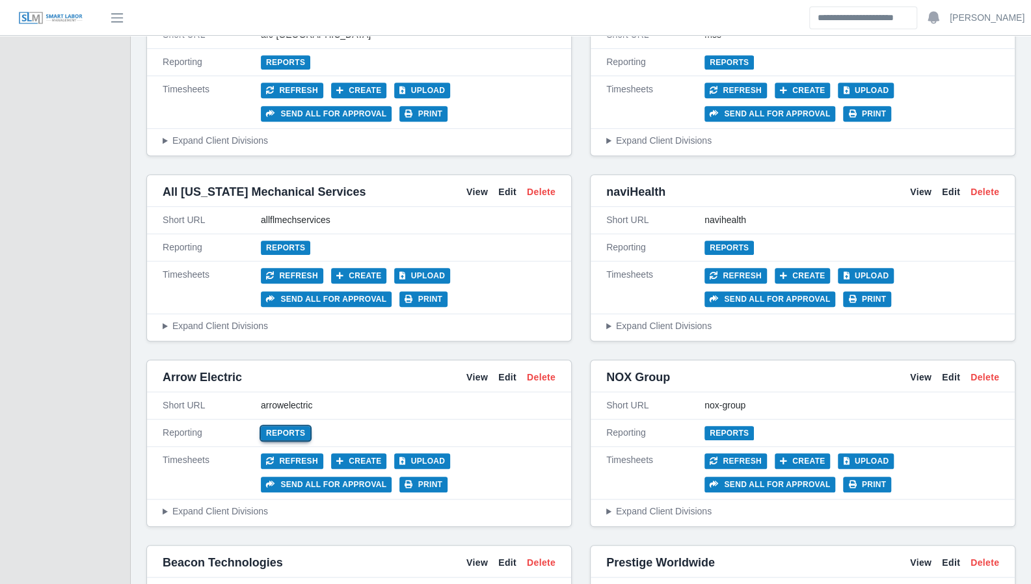
click at [281, 429] on link "Reports" at bounding box center [285, 433] width 49 height 14
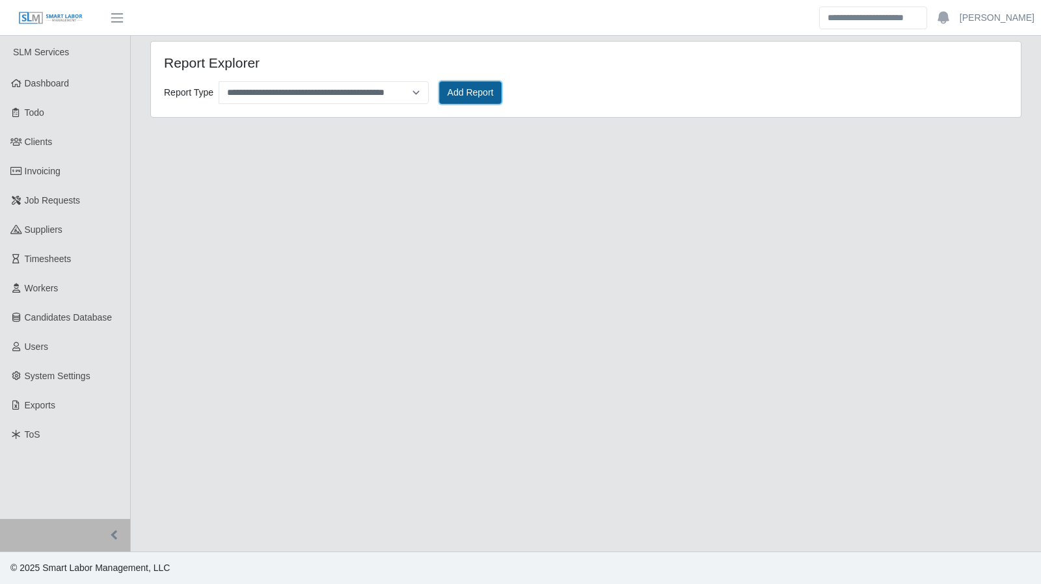
click at [467, 94] on button "Add Report" at bounding box center [470, 92] width 63 height 23
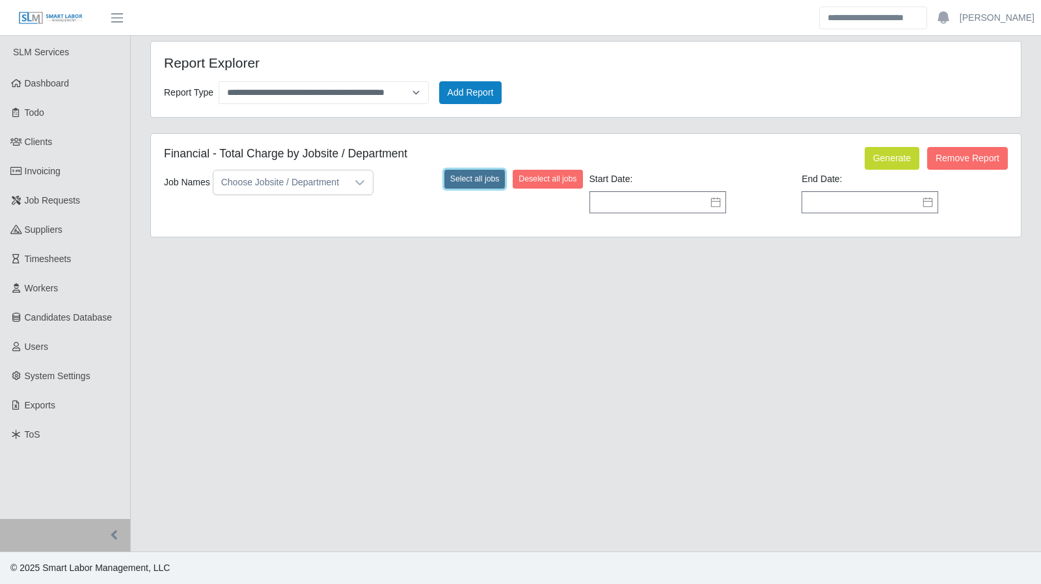
click at [475, 177] on button "Select all jobs" at bounding box center [474, 179] width 61 height 18
click at [713, 202] on icon at bounding box center [715, 202] width 10 height 10
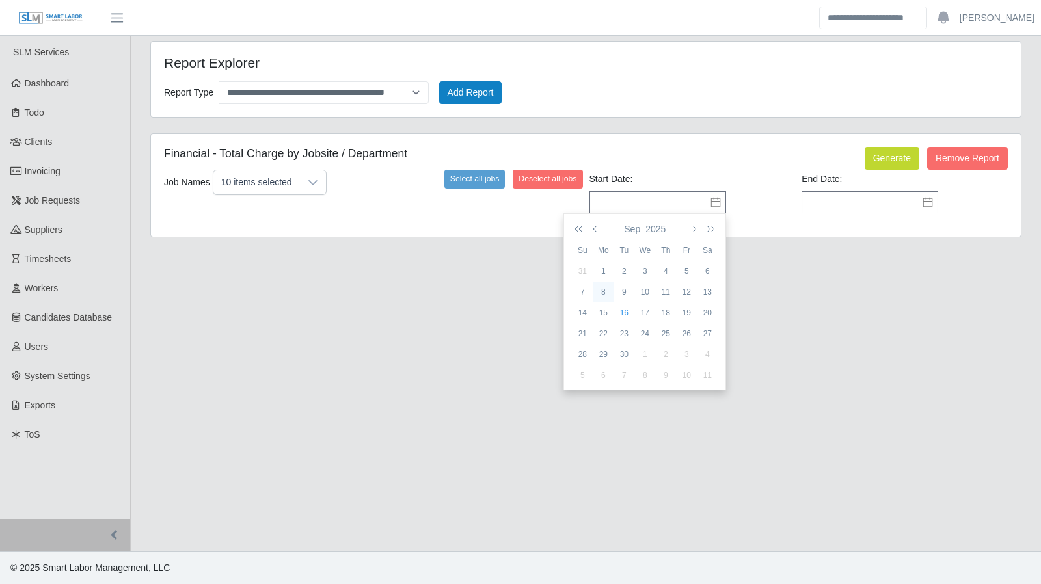
click at [611, 292] on div "8" at bounding box center [602, 292] width 21 height 12
type input "**********"
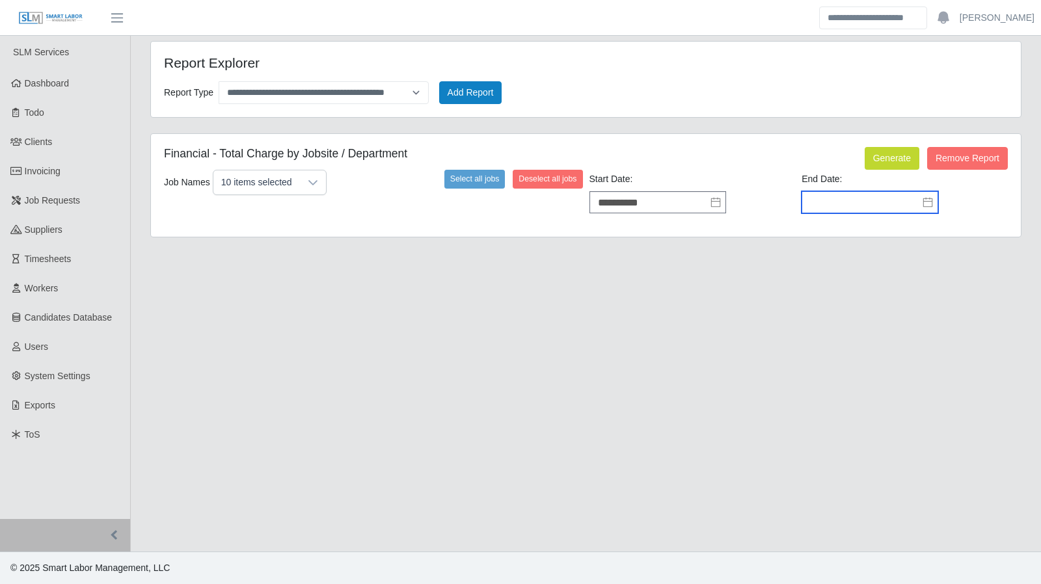
click at [878, 204] on input "text" at bounding box center [869, 202] width 137 height 22
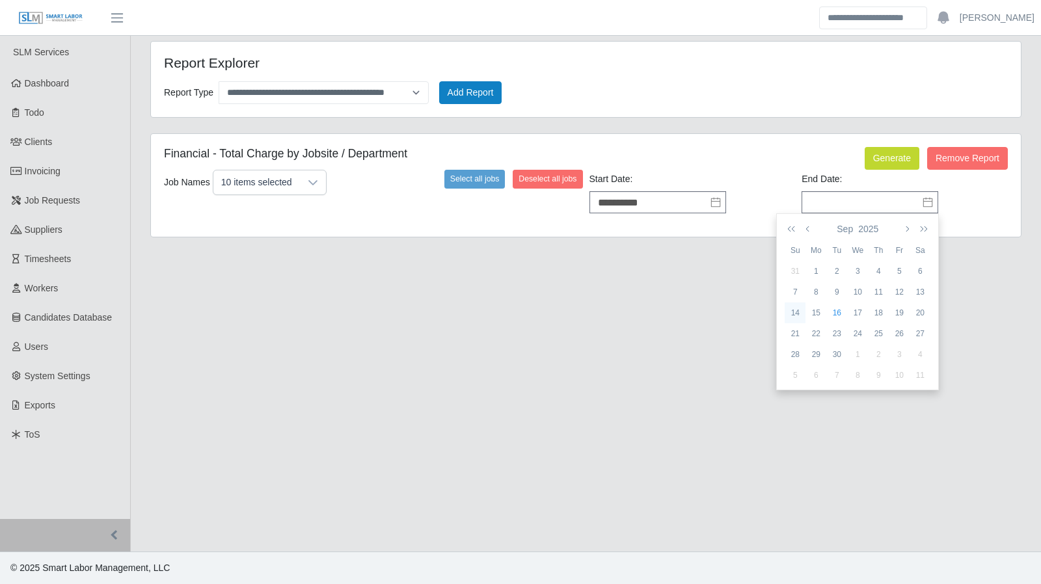
click at [792, 318] on td "14" at bounding box center [794, 312] width 21 height 21
type input "**********"
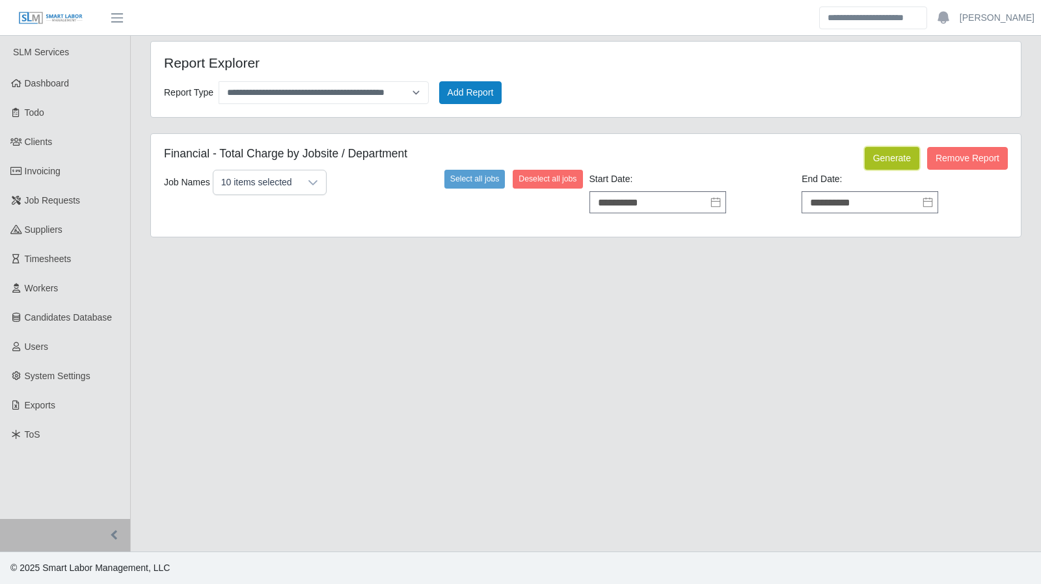
click at [895, 162] on button "Generate" at bounding box center [891, 158] width 55 height 23
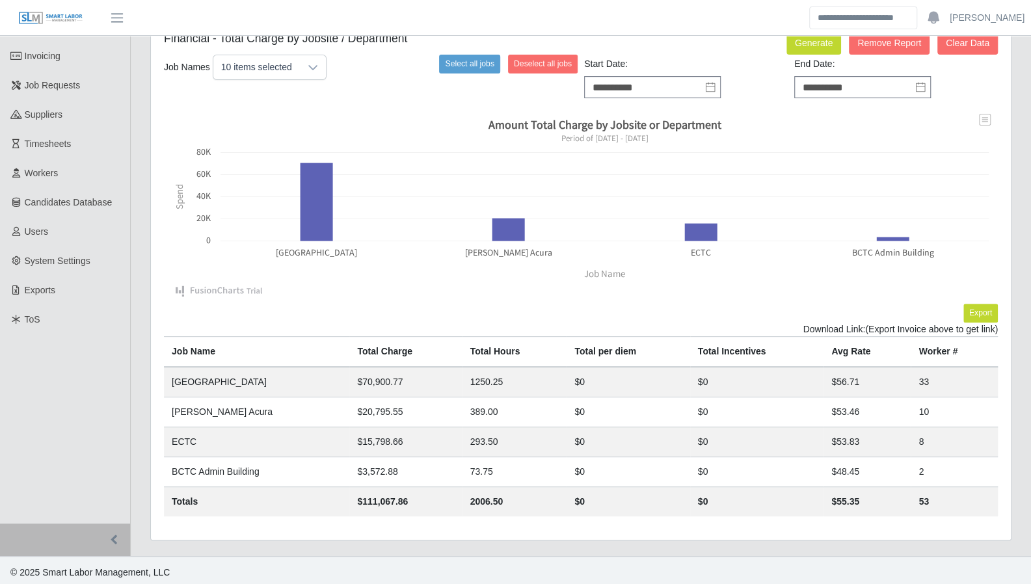
scroll to position [116, 0]
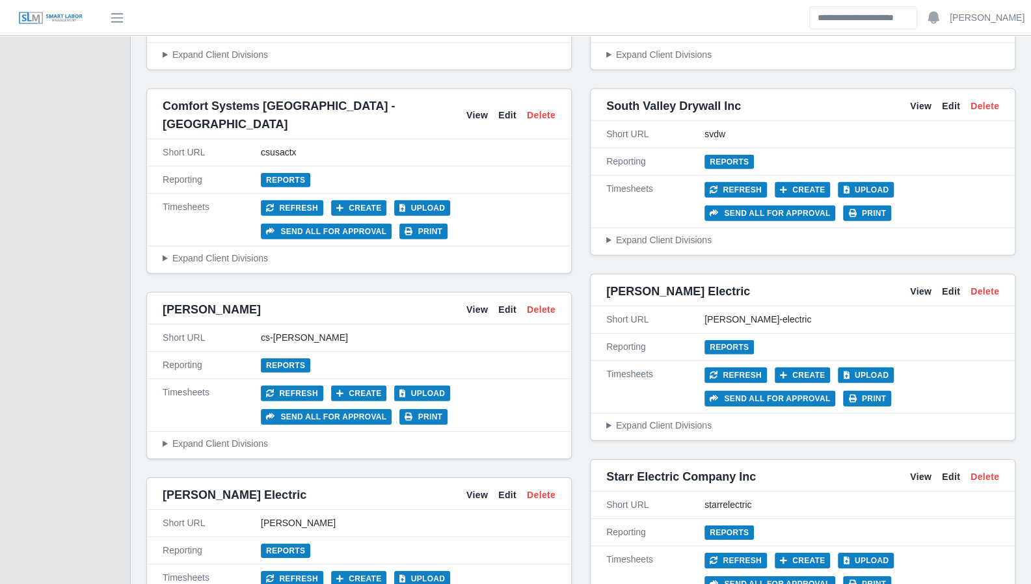
scroll to position [2299, 0]
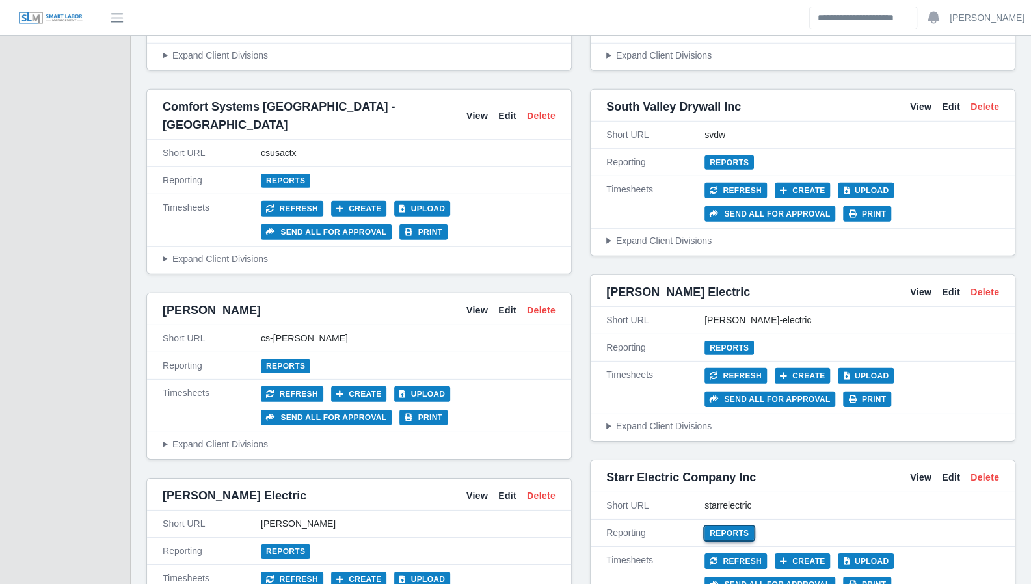
click at [723, 526] on link "Reports" at bounding box center [728, 533] width 49 height 14
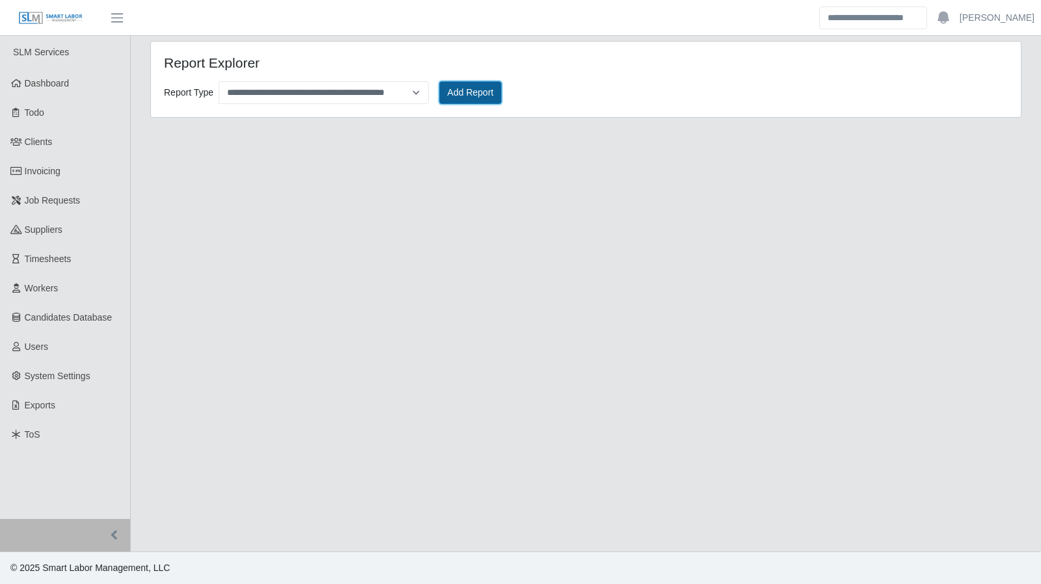
click at [459, 93] on button "Add Report" at bounding box center [470, 92] width 63 height 23
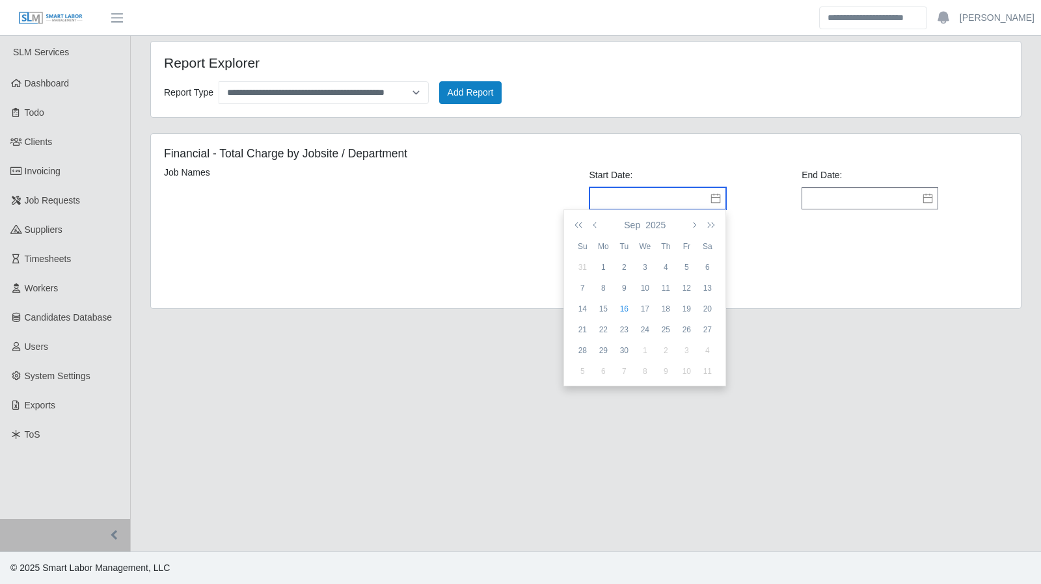
click at [632, 196] on input "text" at bounding box center [657, 198] width 137 height 22
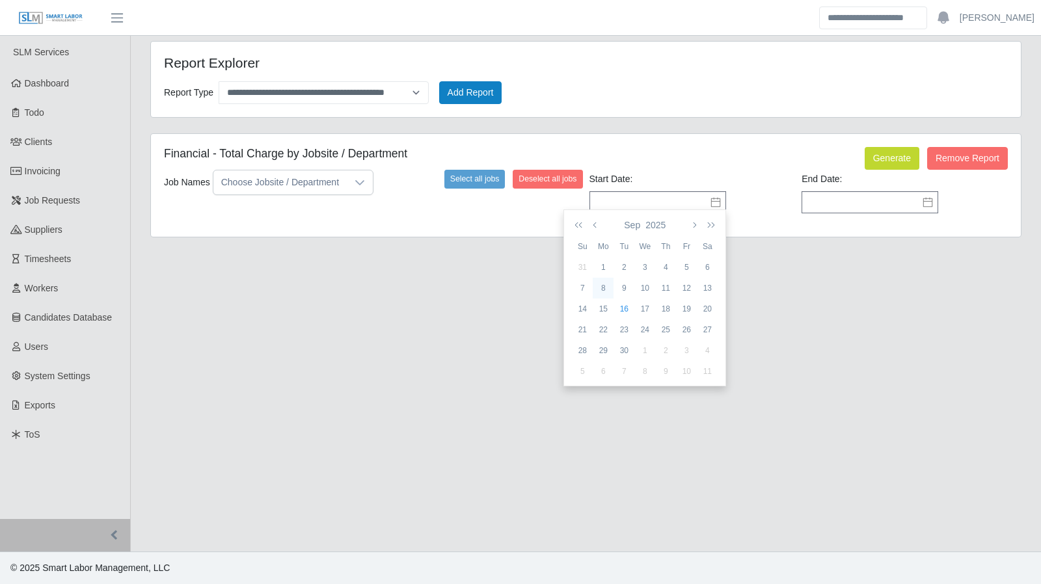
click at [601, 289] on div "8" at bounding box center [602, 288] width 21 height 12
type input "**********"
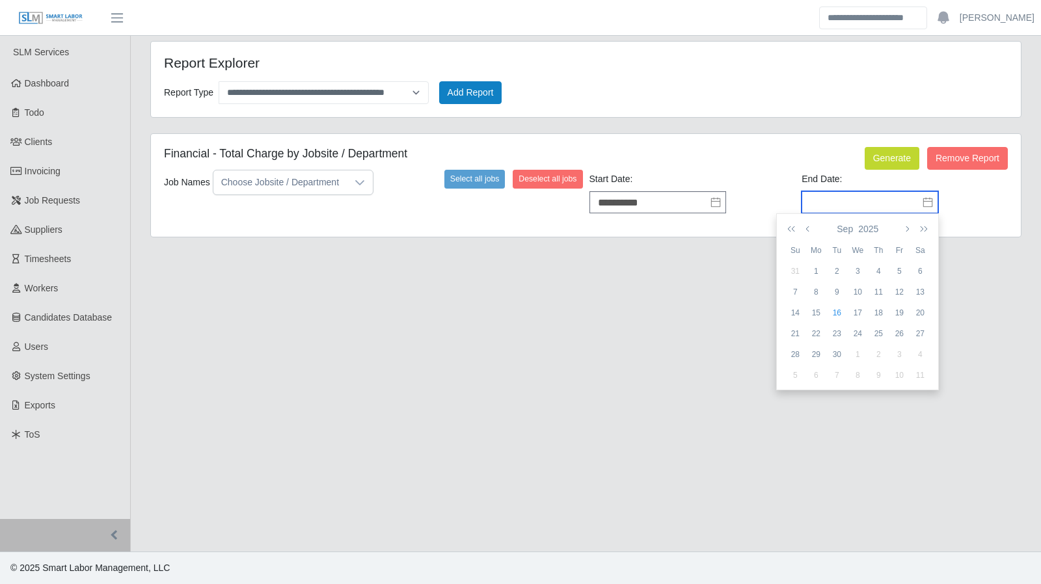
click at [890, 200] on input "text" at bounding box center [869, 202] width 137 height 22
click at [797, 310] on div "14" at bounding box center [794, 313] width 21 height 12
type input "**********"
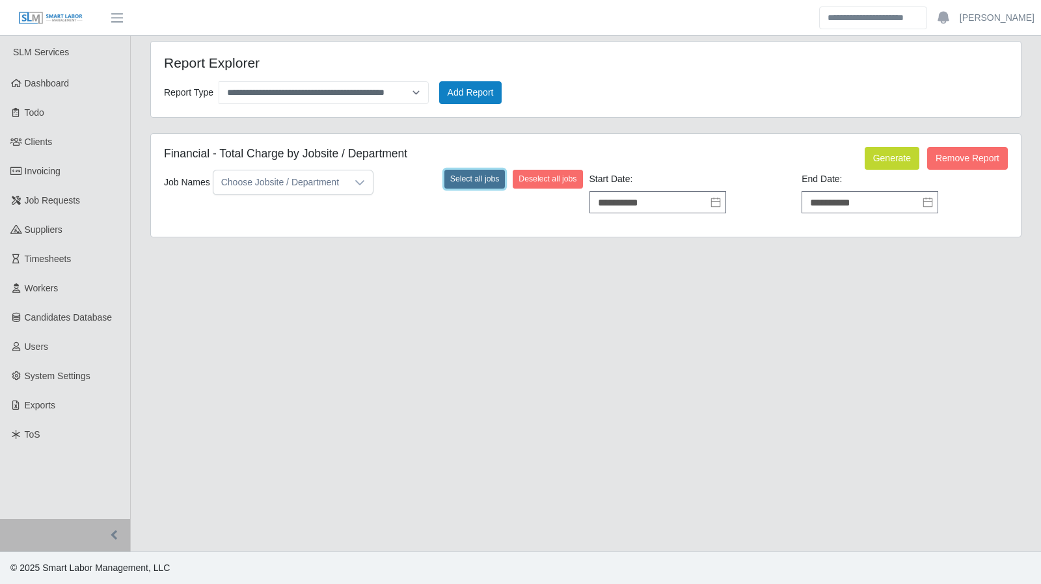
click at [462, 181] on button "Select all jobs" at bounding box center [474, 179] width 61 height 18
click at [868, 157] on button "Generate" at bounding box center [891, 158] width 55 height 23
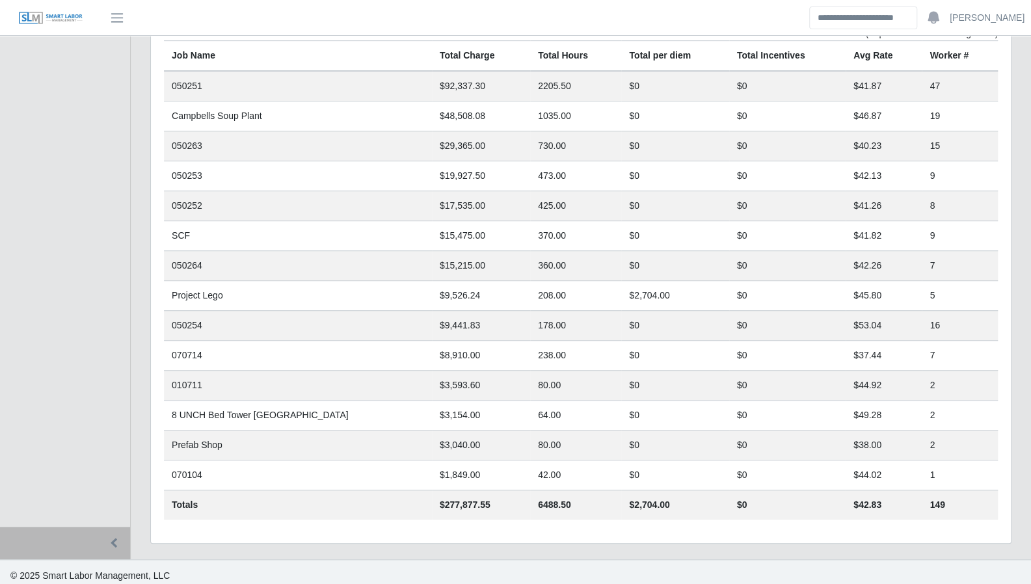
scroll to position [410, 0]
drag, startPoint x: 473, startPoint y: 263, endPoint x: 440, endPoint y: 254, distance: 35.0
click at [530, 263] on td "360.00" at bounding box center [575, 267] width 91 height 30
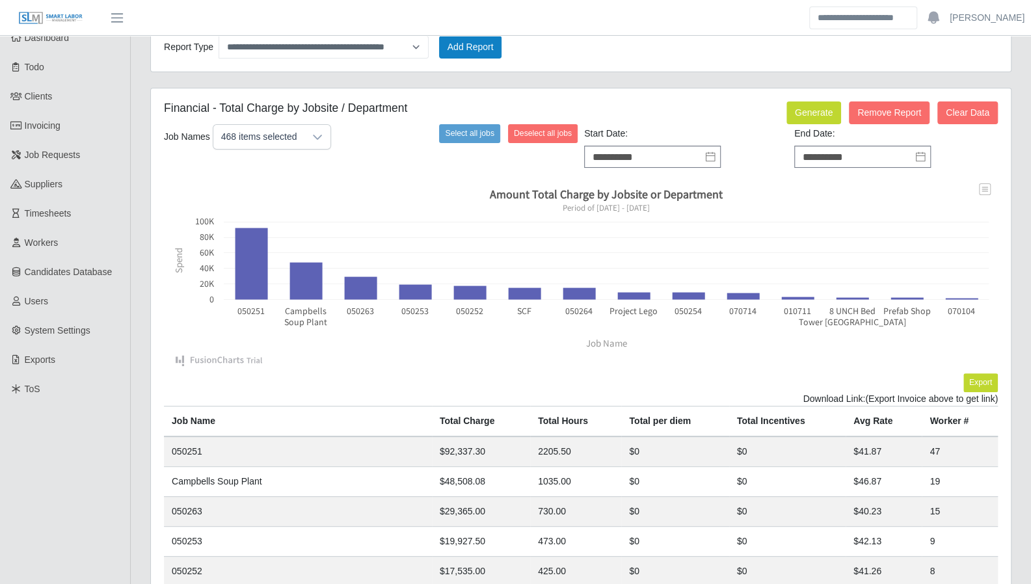
scroll to position [0, 0]
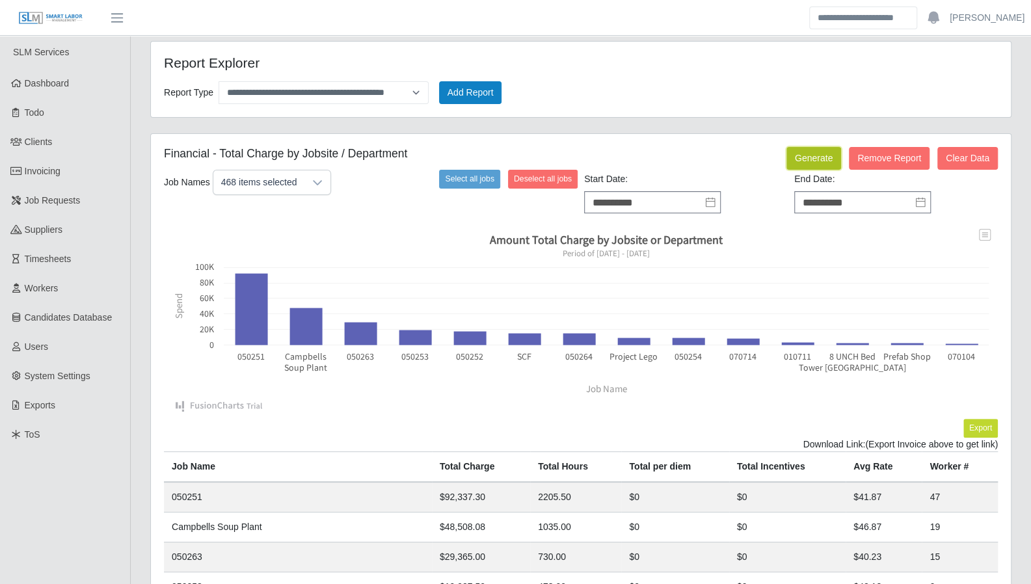
click at [806, 157] on button "Generate" at bounding box center [813, 158] width 55 height 23
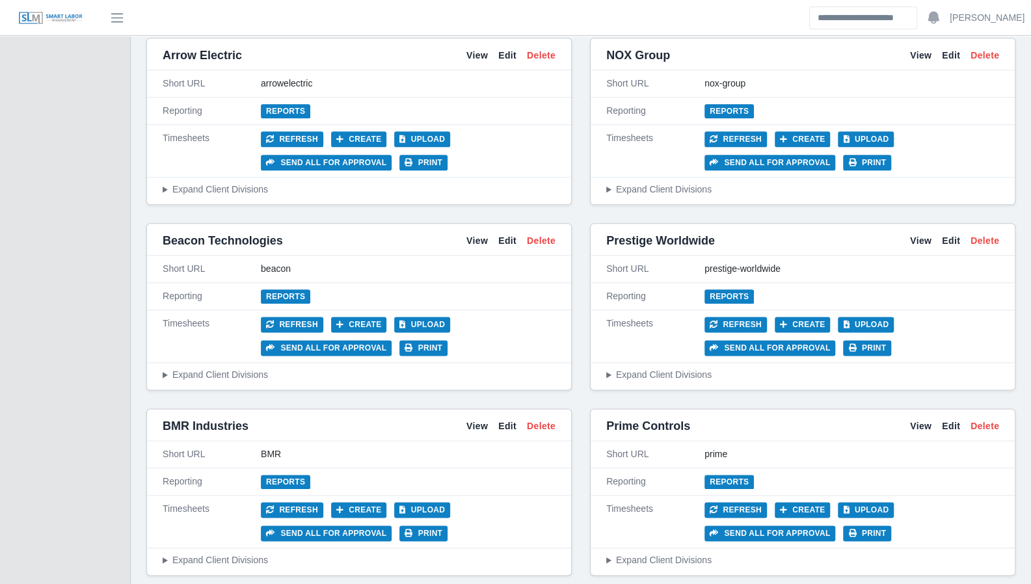
scroll to position [929, 0]
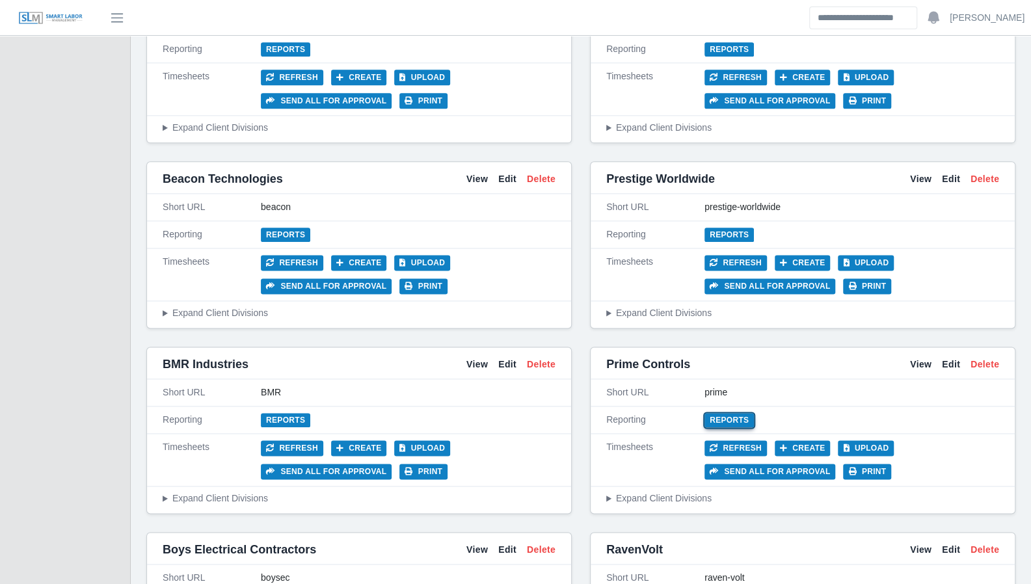
click at [725, 413] on link "Reports" at bounding box center [728, 420] width 49 height 14
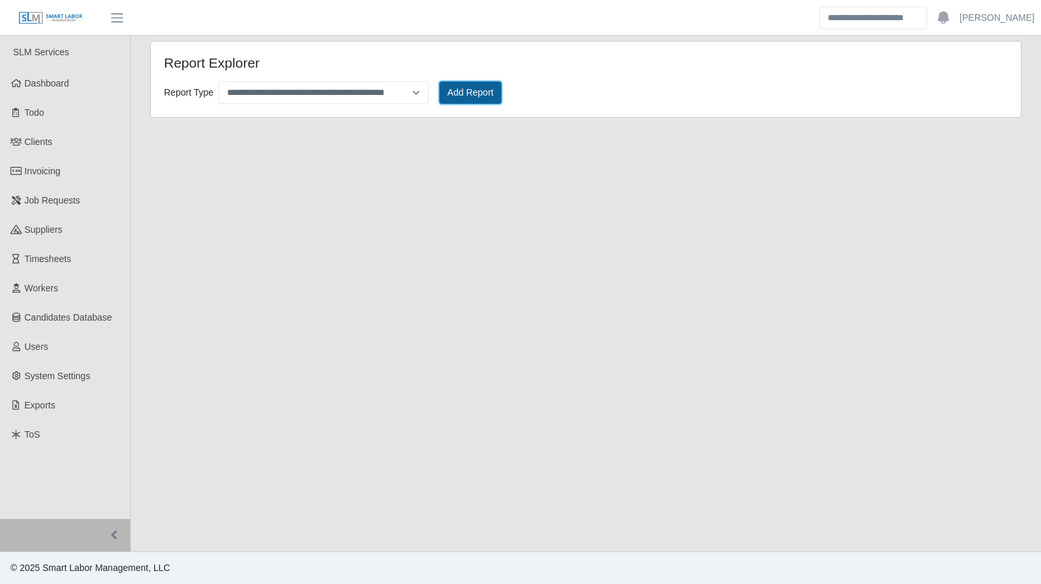
click at [480, 87] on button "Add Report" at bounding box center [470, 92] width 63 height 23
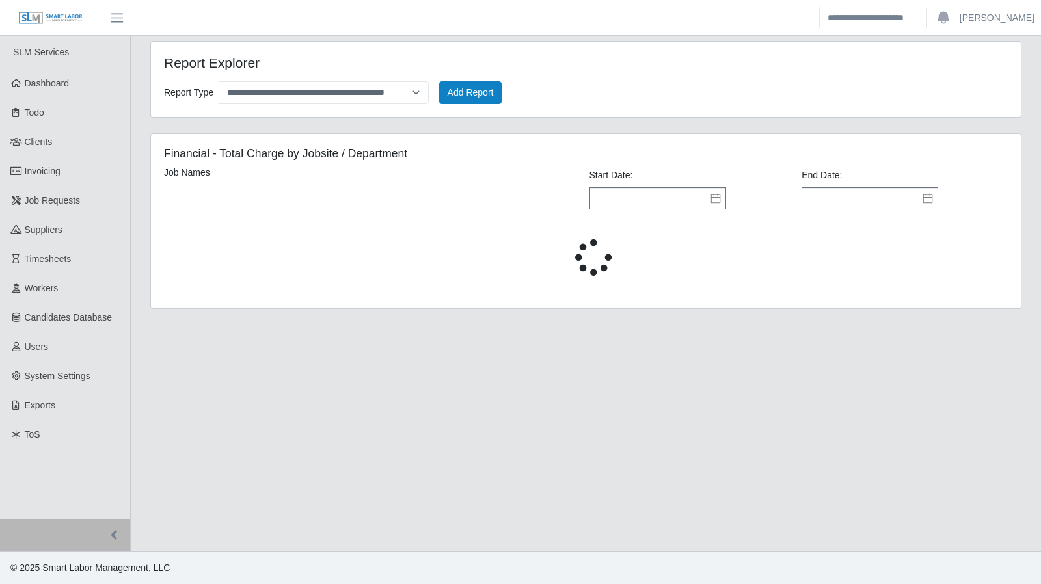
click at [719, 196] on icon at bounding box center [715, 198] width 10 height 10
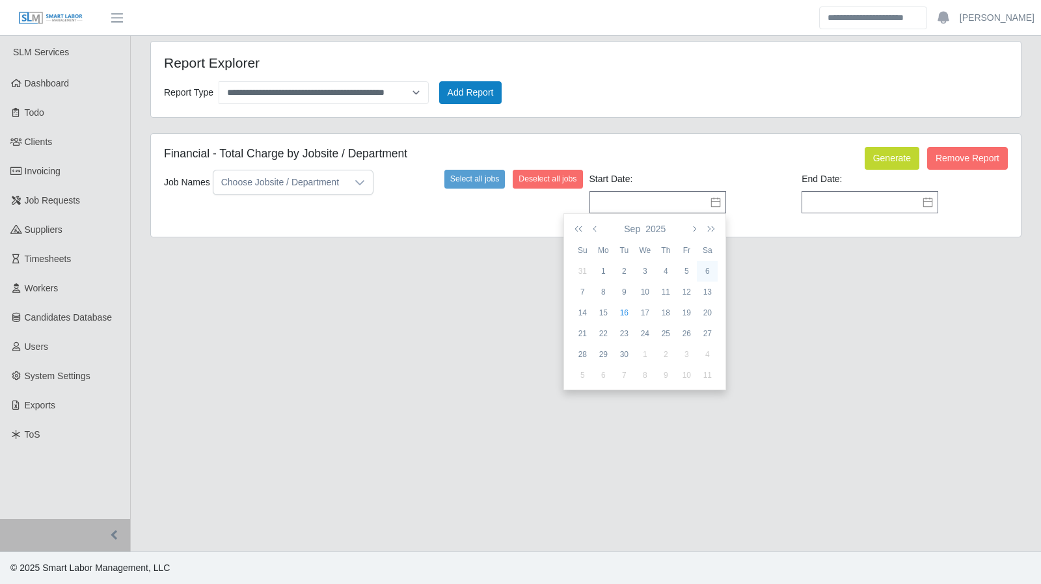
click at [712, 269] on div "6" at bounding box center [707, 271] width 21 height 12
type input "**********"
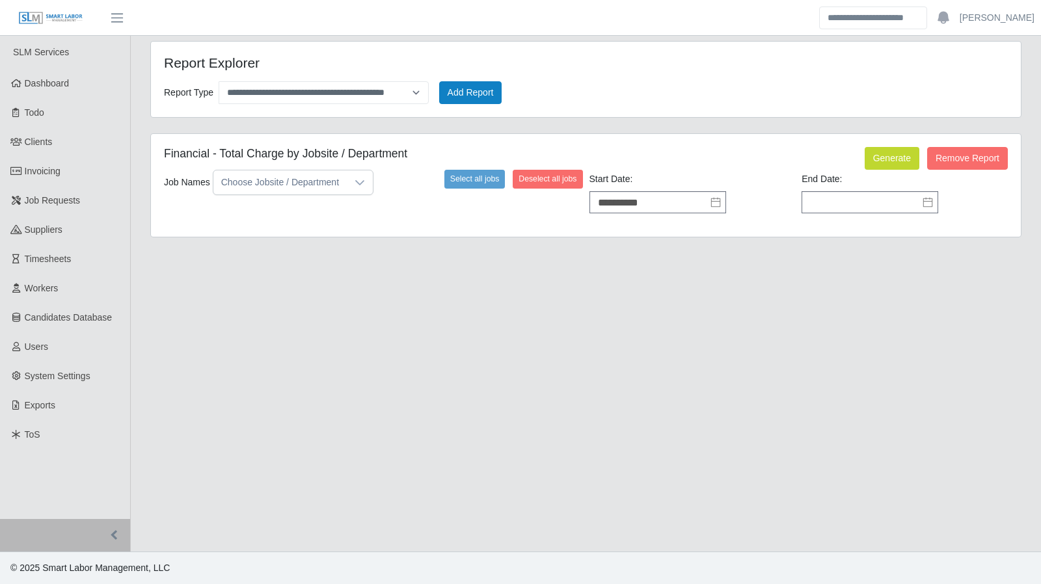
click at [926, 206] on icon at bounding box center [927, 203] width 9 height 10
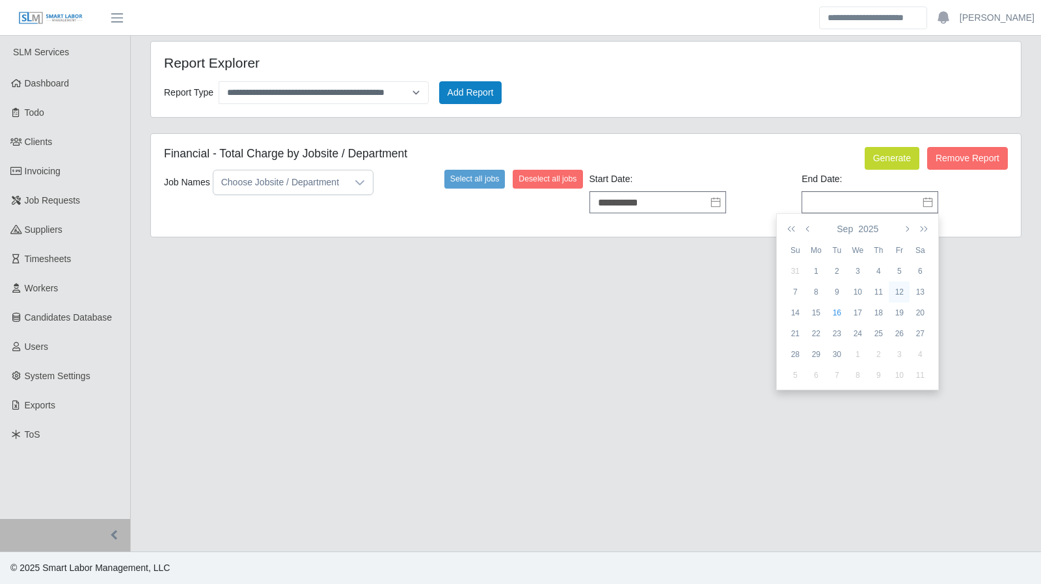
click at [901, 294] on div "12" at bounding box center [898, 292] width 21 height 12
type input "**********"
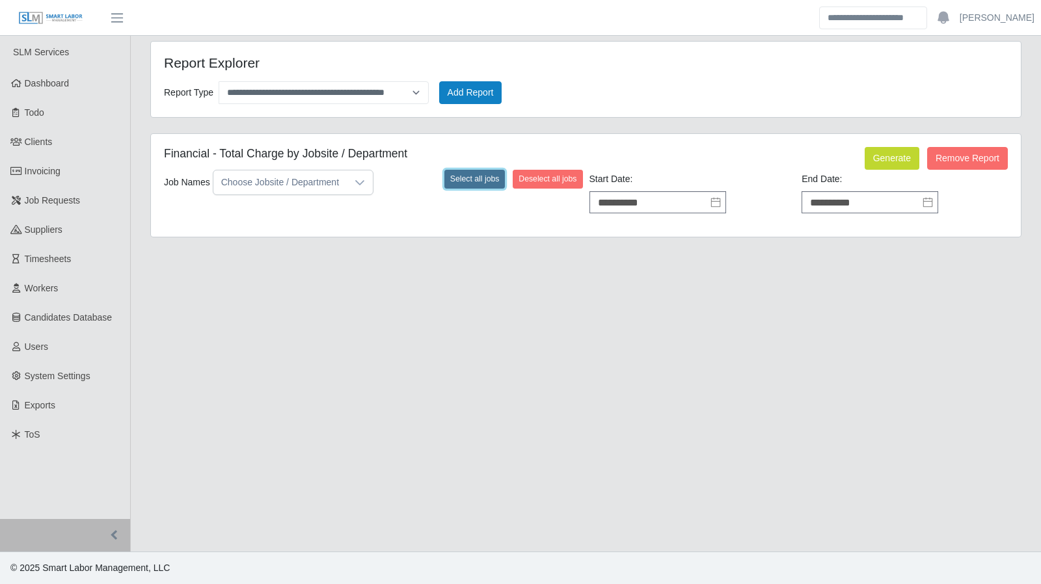
click at [464, 180] on button "Select all jobs" at bounding box center [474, 179] width 61 height 18
drag, startPoint x: 888, startPoint y: 160, endPoint x: 852, endPoint y: 171, distance: 37.4
click at [888, 161] on button "Generate" at bounding box center [891, 158] width 55 height 23
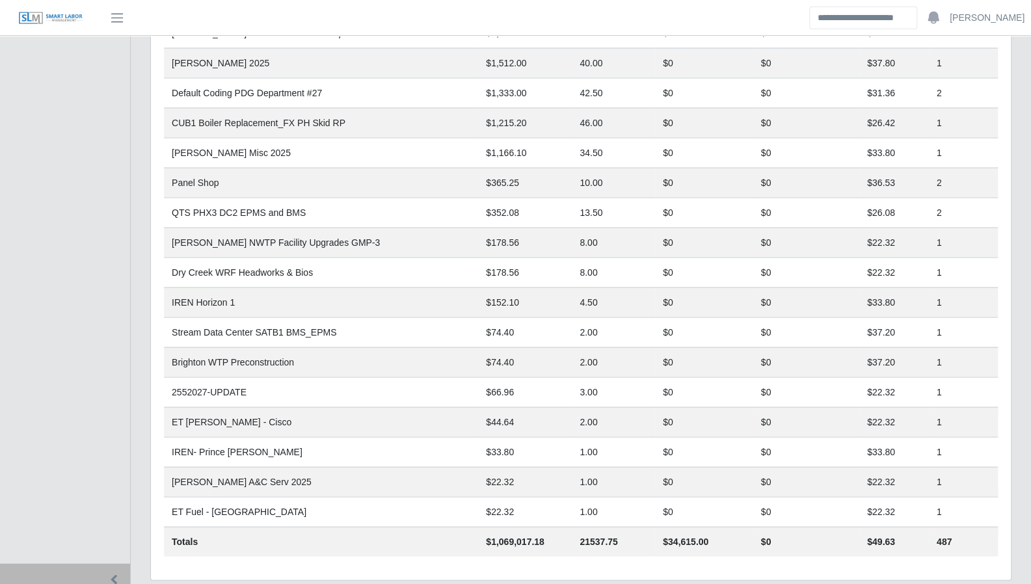
scroll to position [1542, 0]
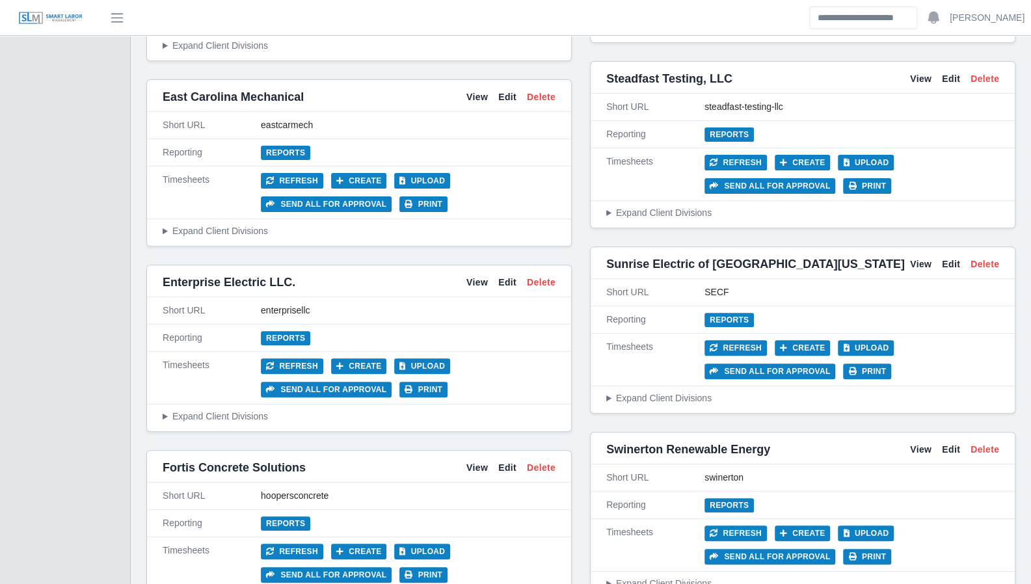
scroll to position [3212, 0]
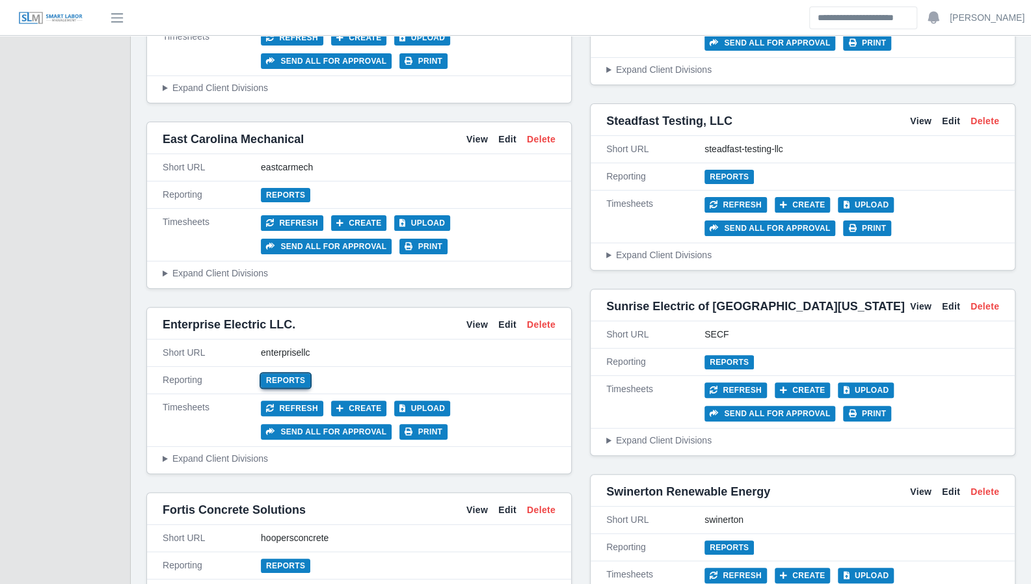
click at [285, 373] on link "Reports" at bounding box center [285, 380] width 49 height 14
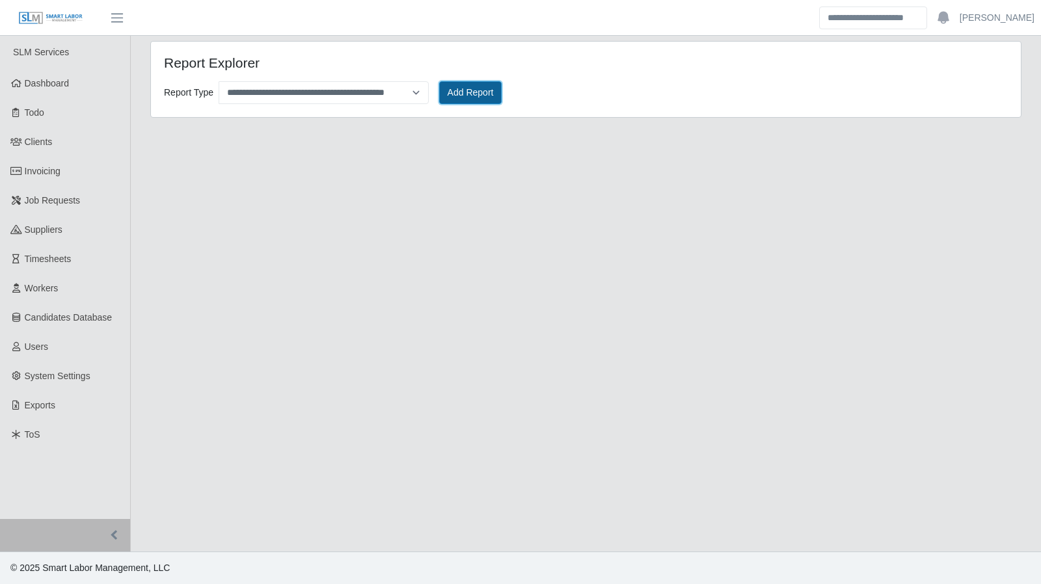
click at [442, 86] on button "Add Report" at bounding box center [470, 92] width 63 height 23
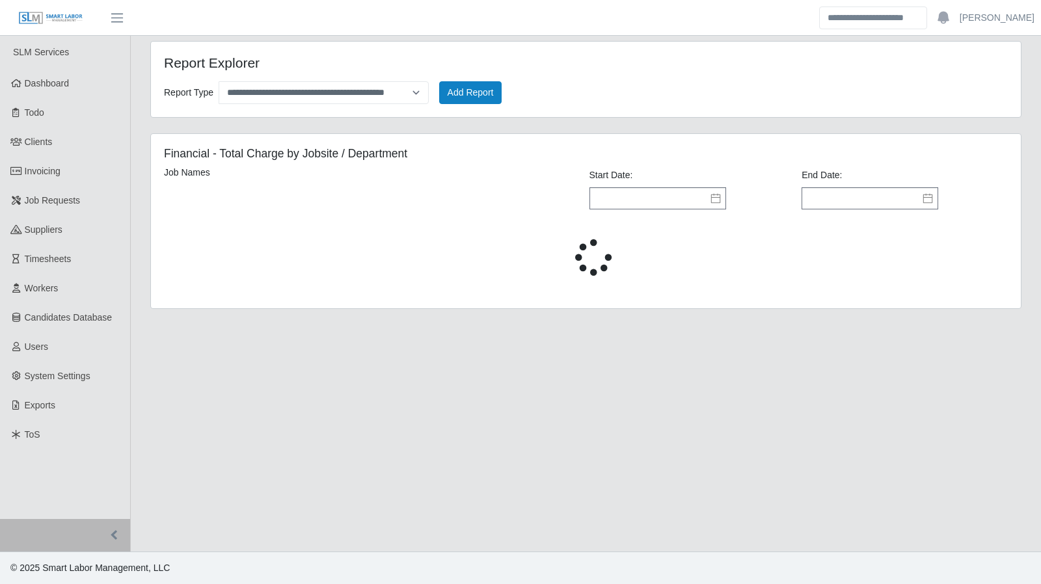
click at [715, 196] on icon at bounding box center [715, 198] width 10 height 10
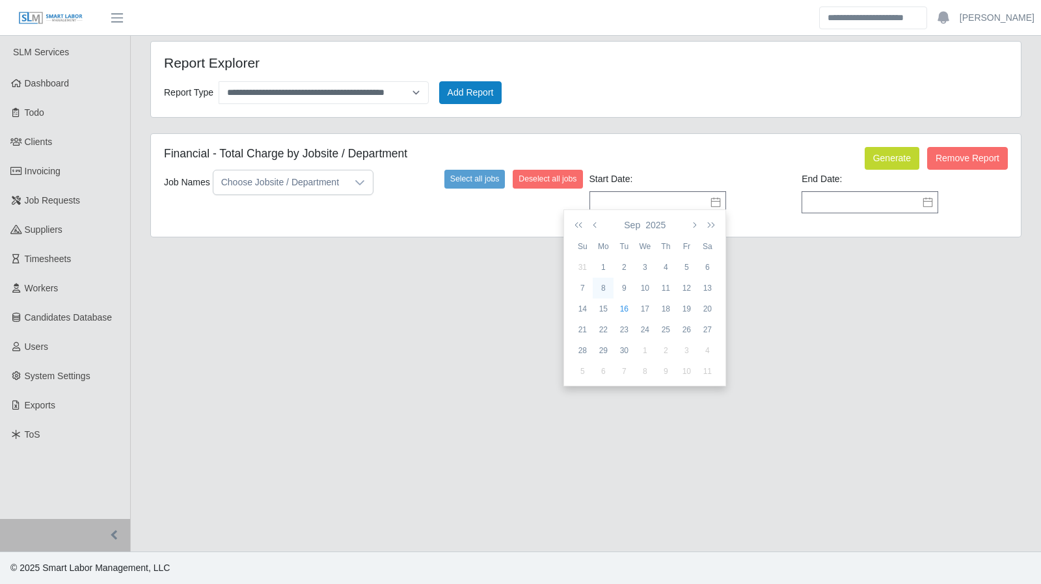
click at [605, 288] on div "8" at bounding box center [602, 288] width 21 height 12
type input "**********"
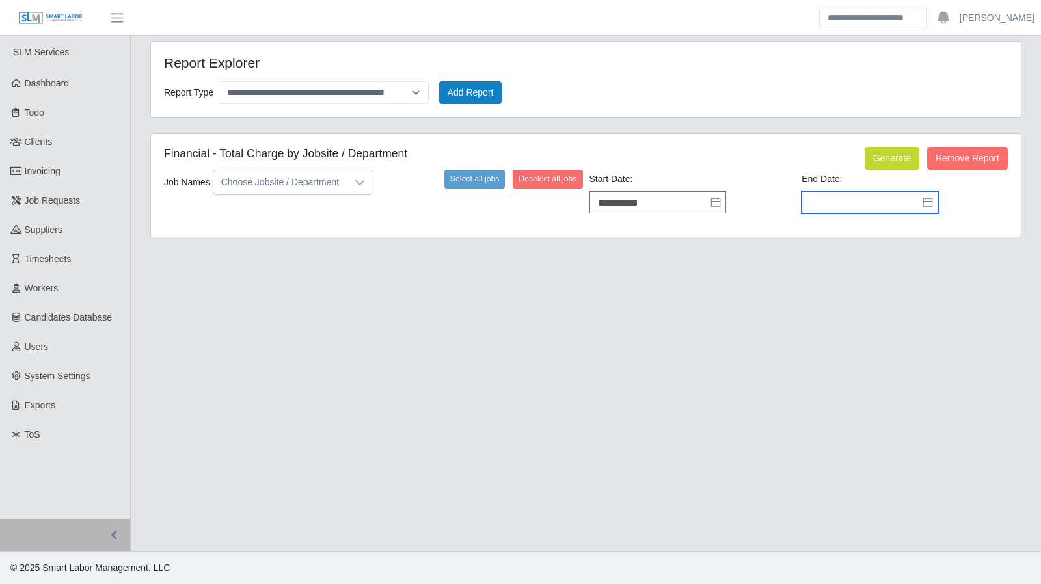
click at [869, 198] on input "text" at bounding box center [869, 202] width 137 height 22
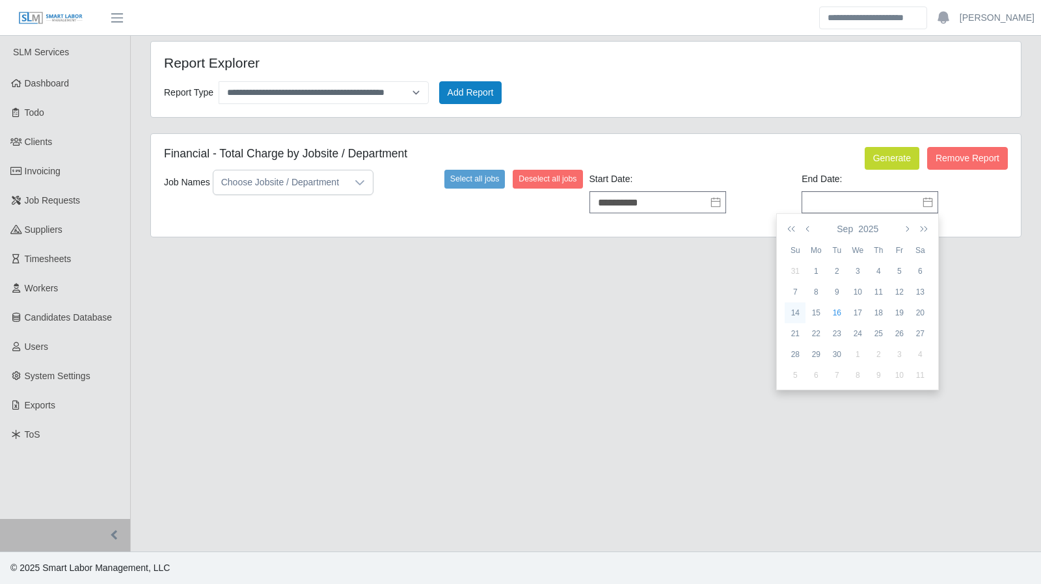
click at [796, 310] on div "14" at bounding box center [794, 313] width 21 height 12
type input "**********"
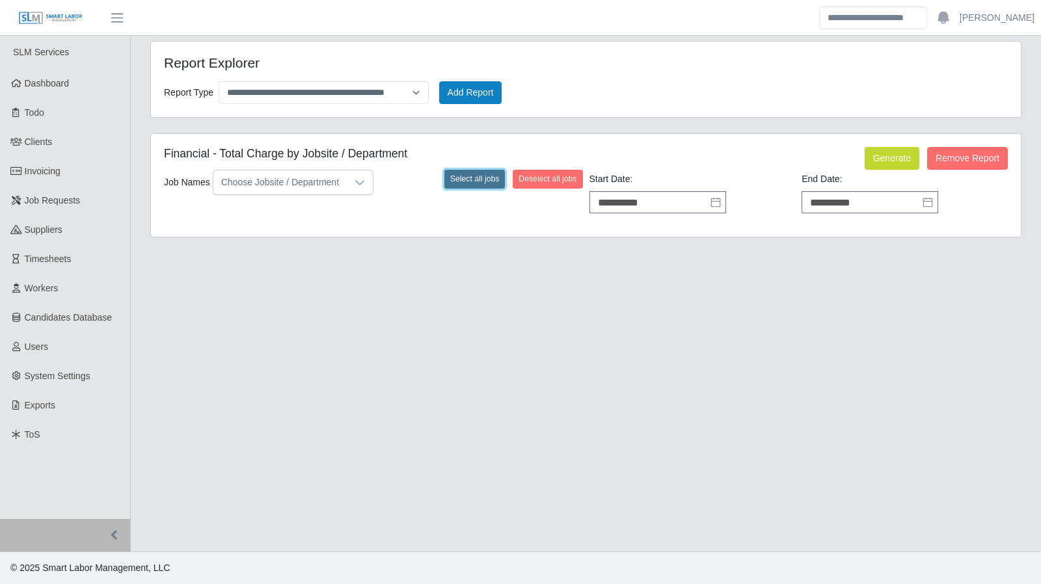
click at [475, 179] on button "Select all jobs" at bounding box center [474, 179] width 61 height 18
click at [890, 152] on button "Generate" at bounding box center [891, 158] width 55 height 23
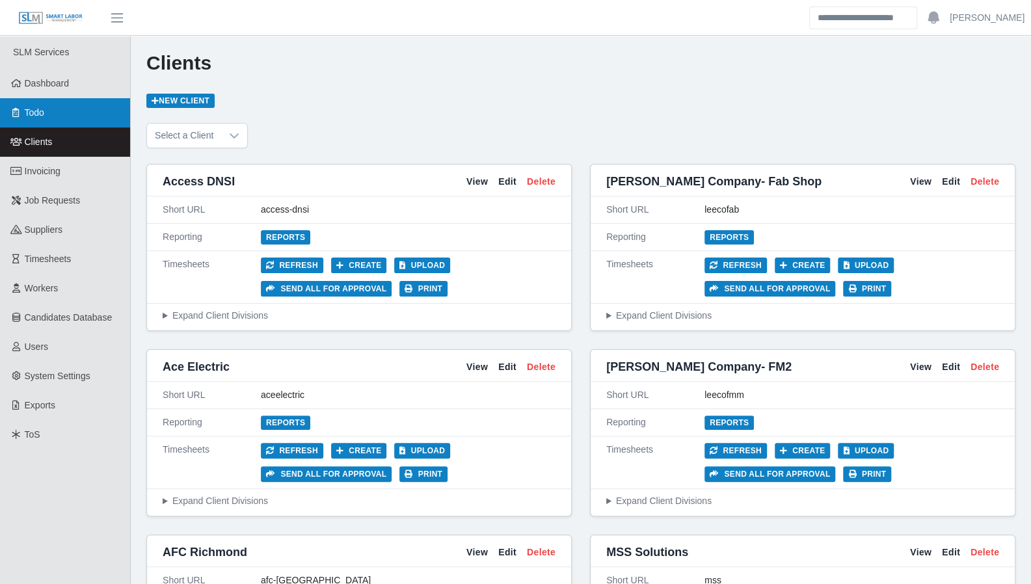
click at [48, 107] on link "Todo" at bounding box center [65, 112] width 130 height 29
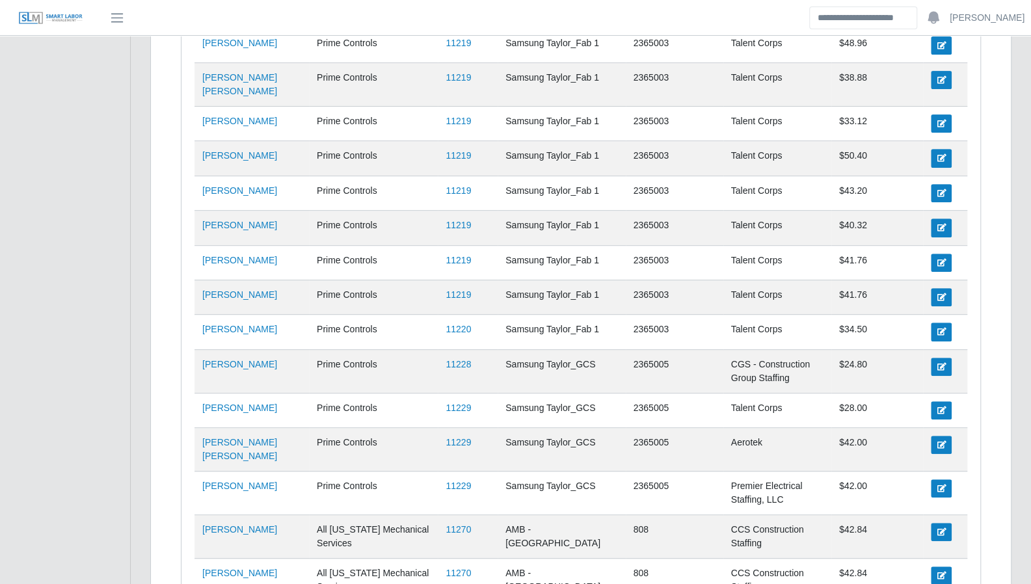
scroll to position [3513, 0]
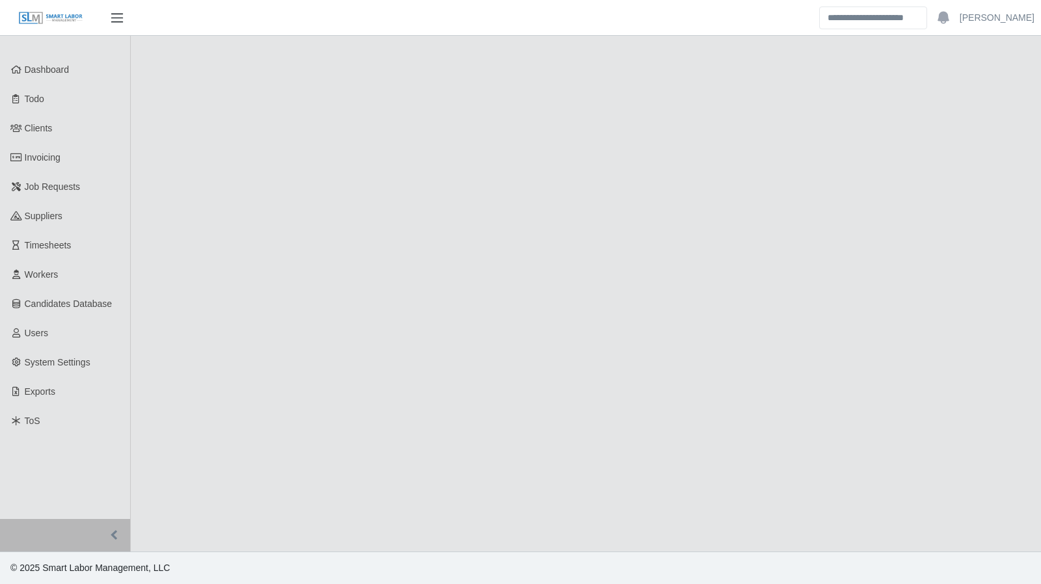
select select "****"
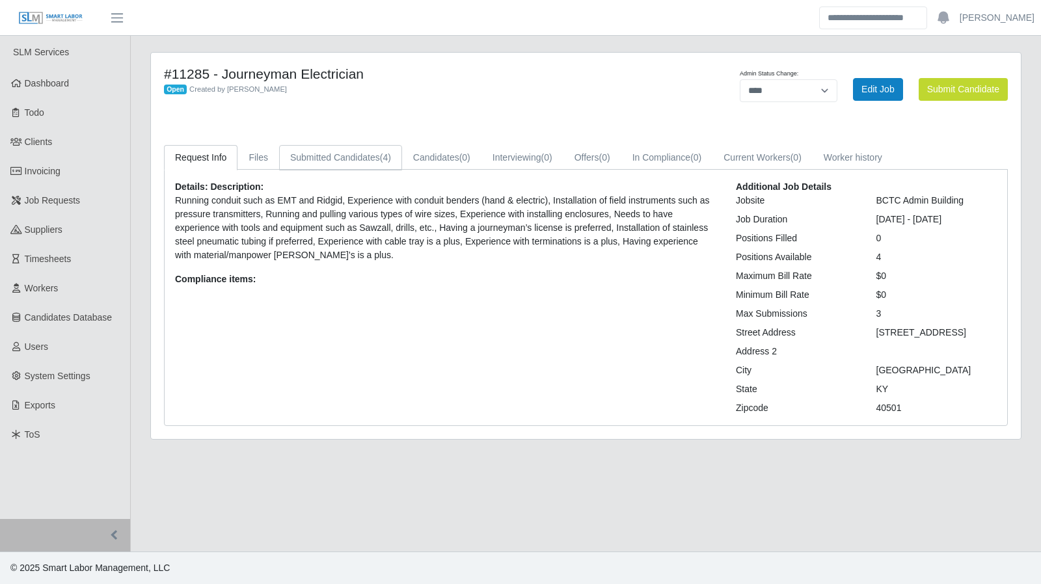
click at [358, 159] on link "Submitted Candidates (4)" at bounding box center [340, 157] width 123 height 25
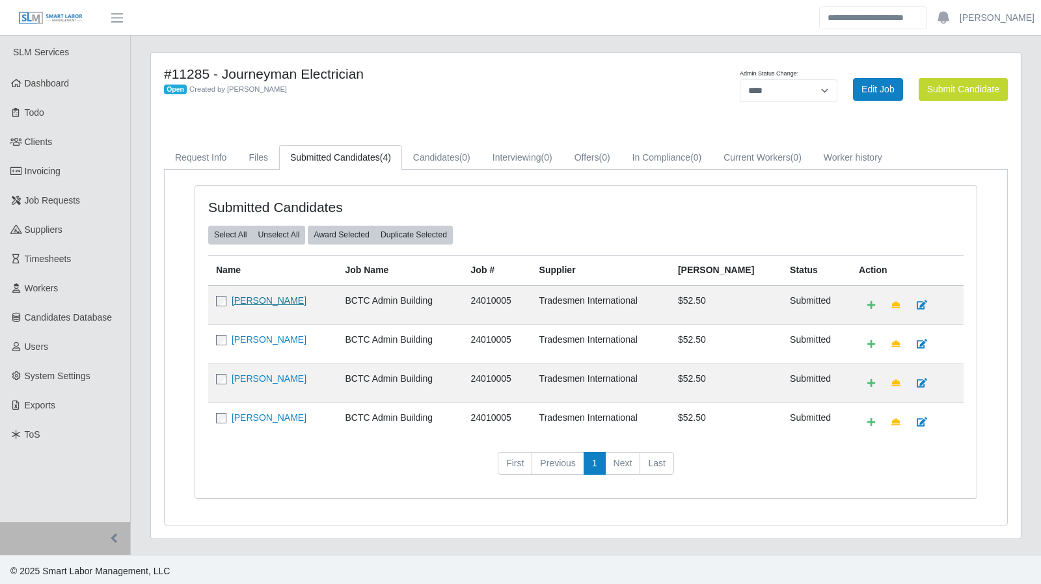
click at [293, 299] on link "[PERSON_NAME]" at bounding box center [269, 300] width 75 height 10
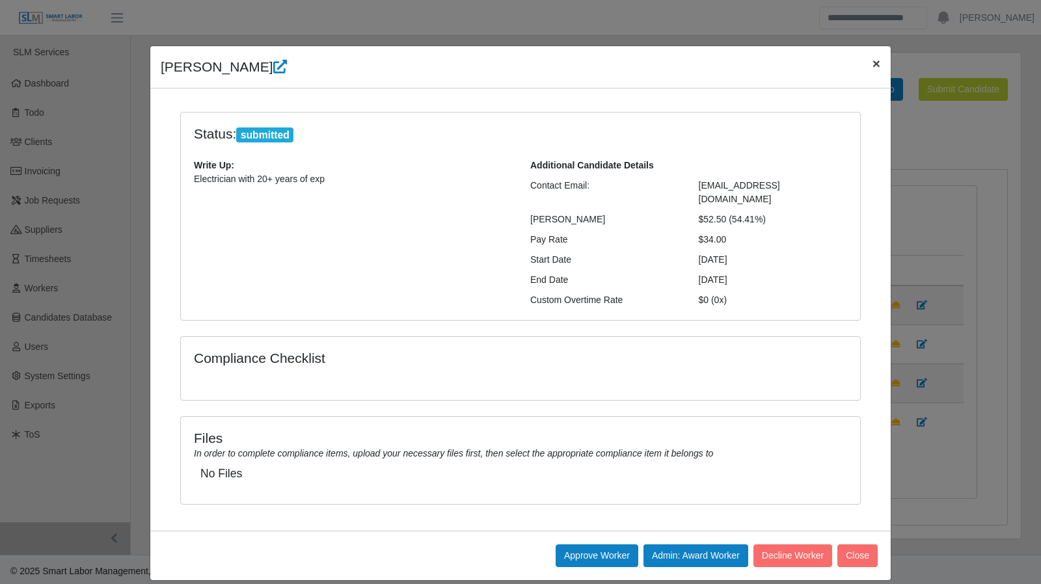
click at [870, 68] on button "×" at bounding box center [876, 63] width 29 height 34
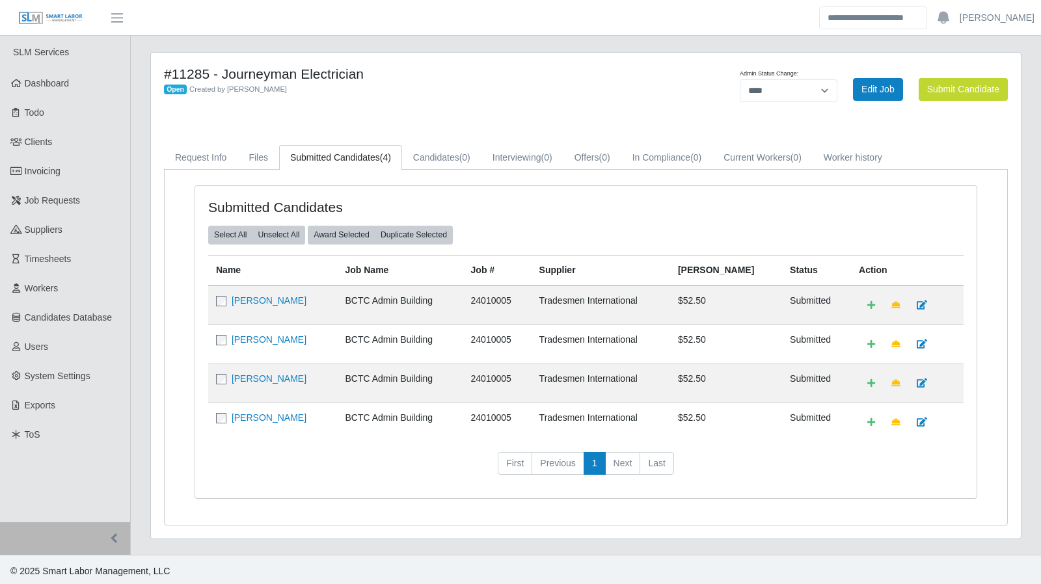
click at [276, 343] on td "Robert Dunn" at bounding box center [272, 344] width 129 height 39
click at [273, 335] on link "Robert Dunn" at bounding box center [269, 339] width 75 height 10
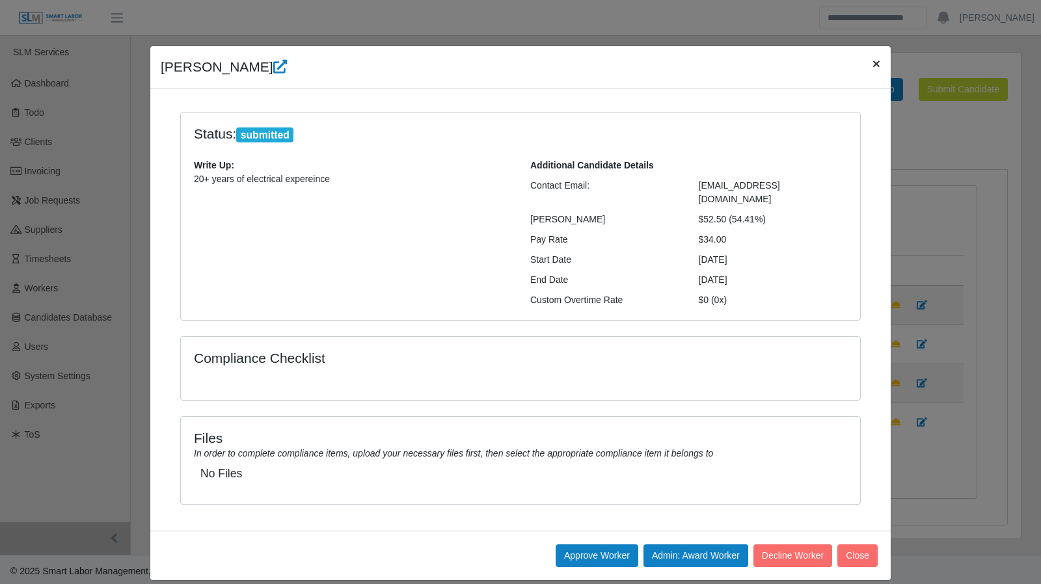
click at [870, 59] on button "×" at bounding box center [876, 63] width 29 height 34
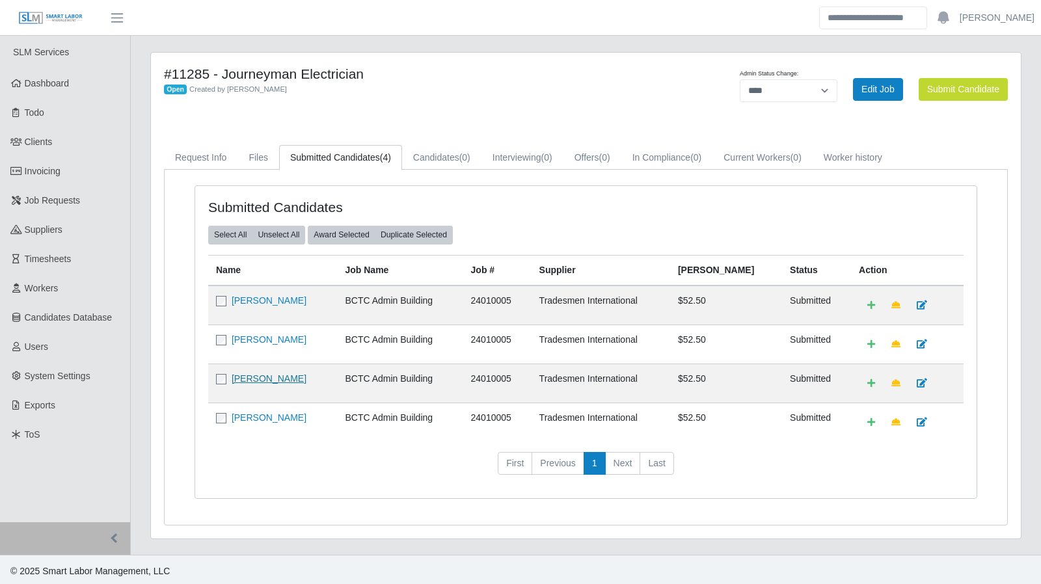
click at [243, 378] on link "Michael Pyles" at bounding box center [269, 378] width 75 height 10
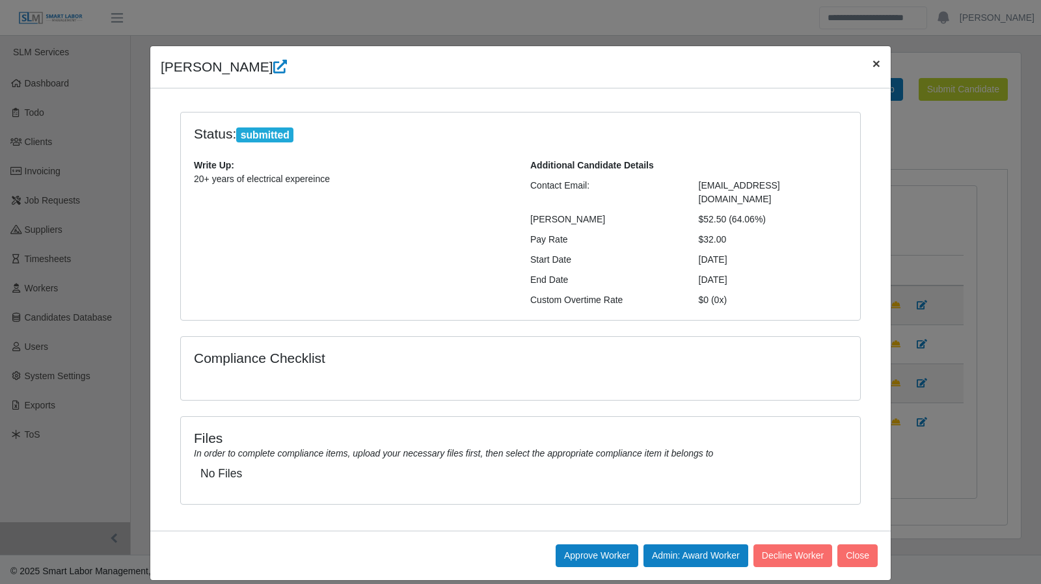
click at [878, 64] on span "×" at bounding box center [876, 63] width 8 height 15
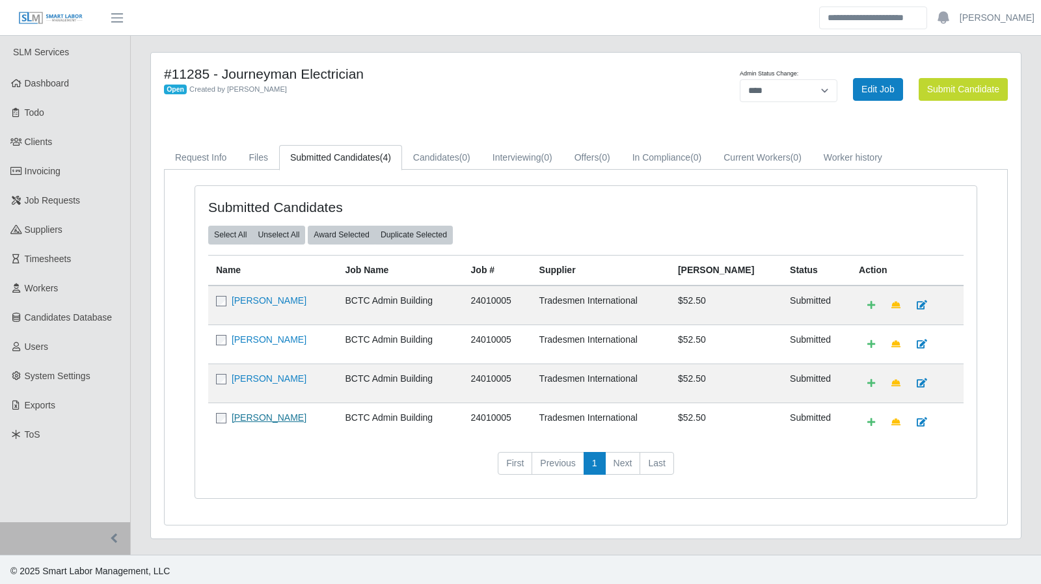
click at [255, 412] on link "David Burgher" at bounding box center [269, 417] width 75 height 10
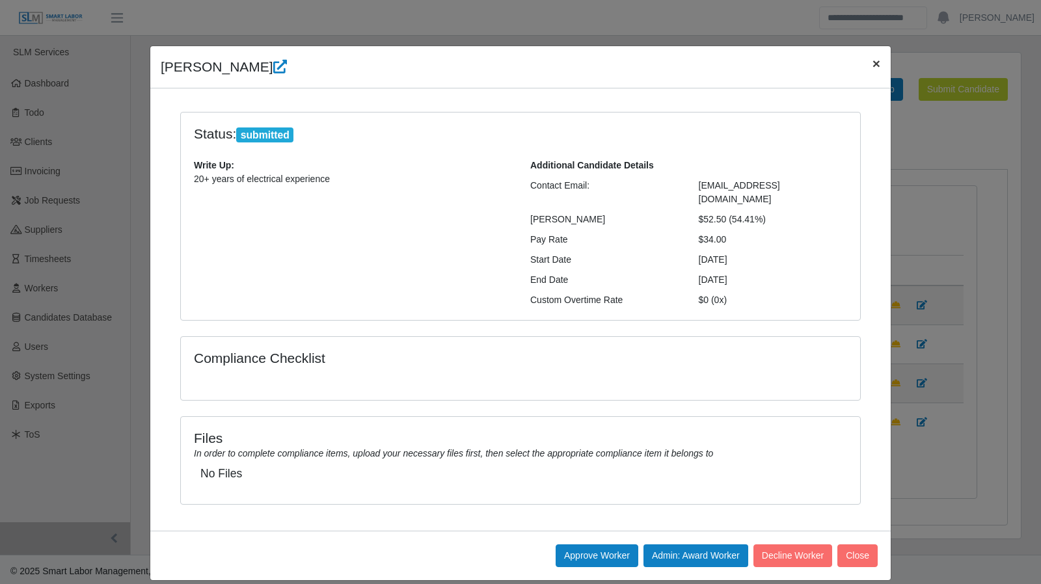
click at [874, 68] on span "×" at bounding box center [876, 63] width 8 height 15
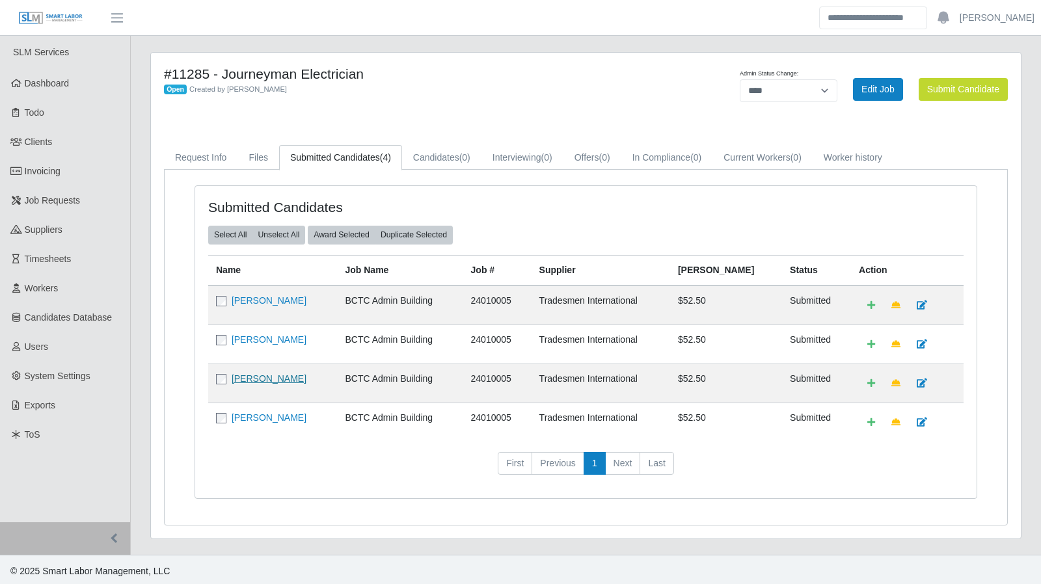
click at [252, 375] on link "Michael Pyles" at bounding box center [269, 378] width 75 height 10
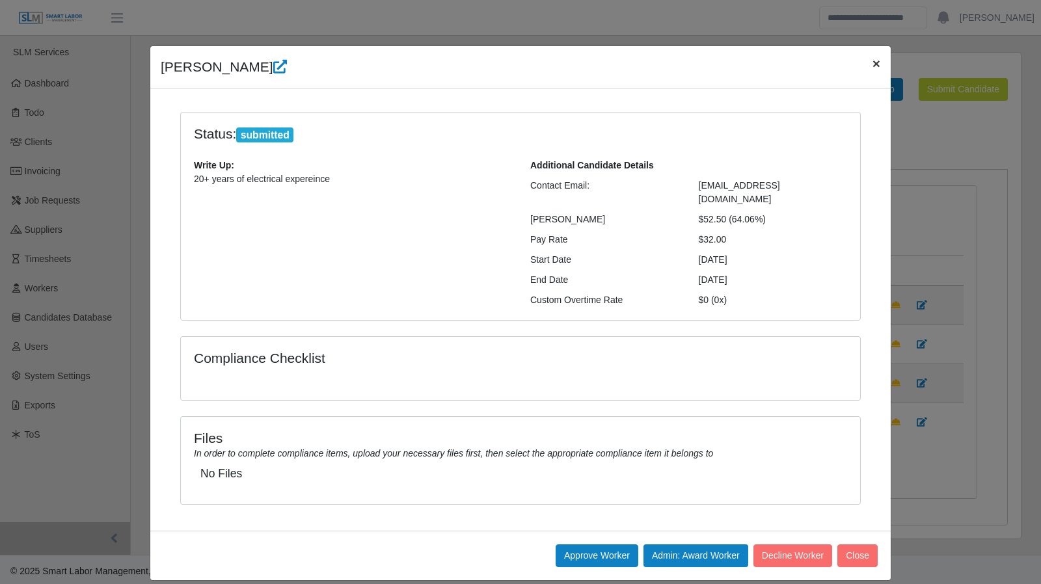
click at [875, 66] on span "×" at bounding box center [876, 63] width 8 height 15
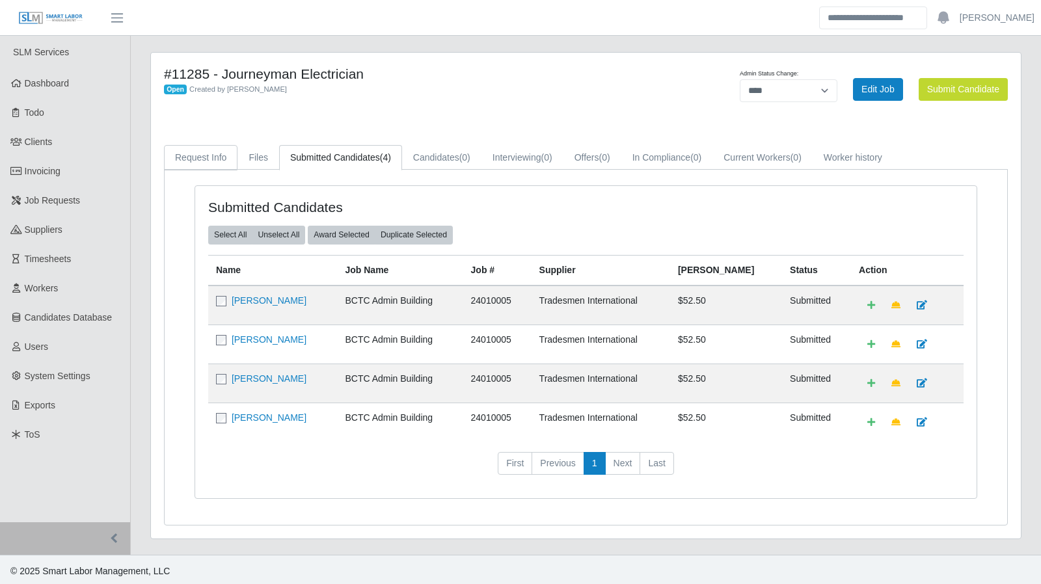
click at [193, 161] on link "Request Info" at bounding box center [200, 157] width 73 height 25
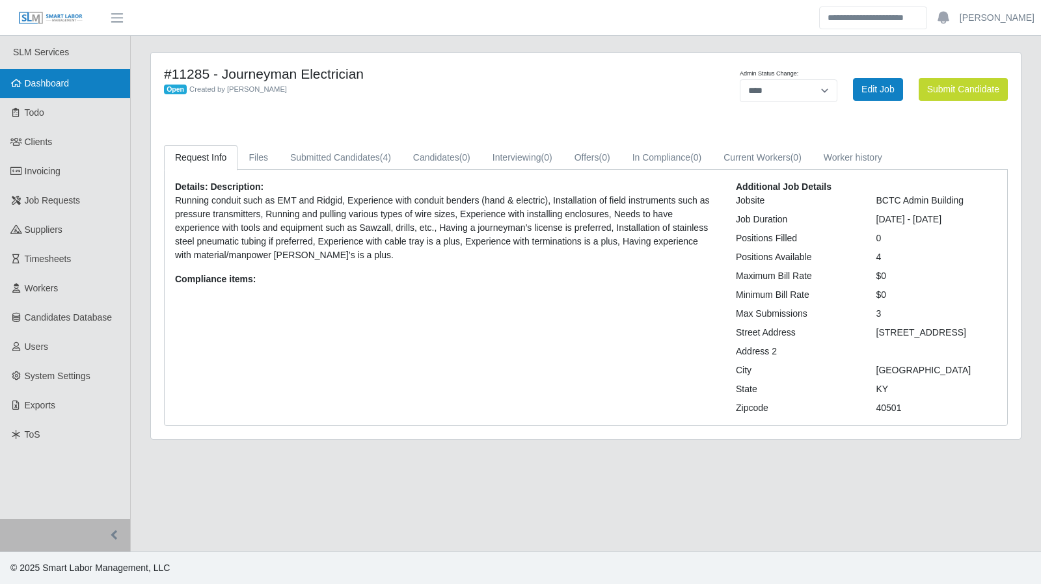
drag, startPoint x: 49, startPoint y: 86, endPoint x: 57, endPoint y: 86, distance: 8.5
click at [49, 86] on span "Dashboard" at bounding box center [47, 83] width 45 height 10
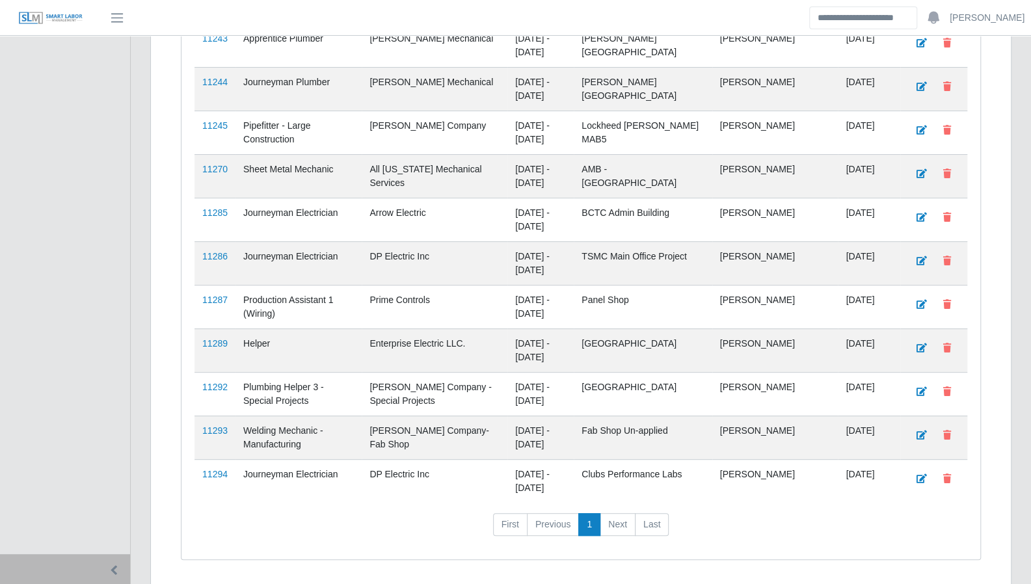
scroll to position [3137, 0]
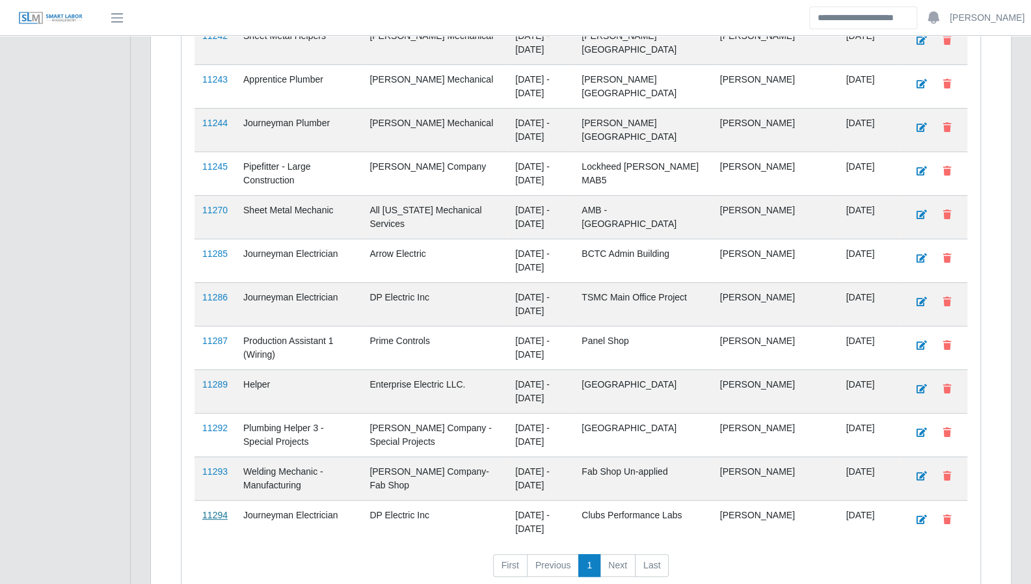
click at [212, 510] on link "11294" at bounding box center [214, 515] width 25 height 10
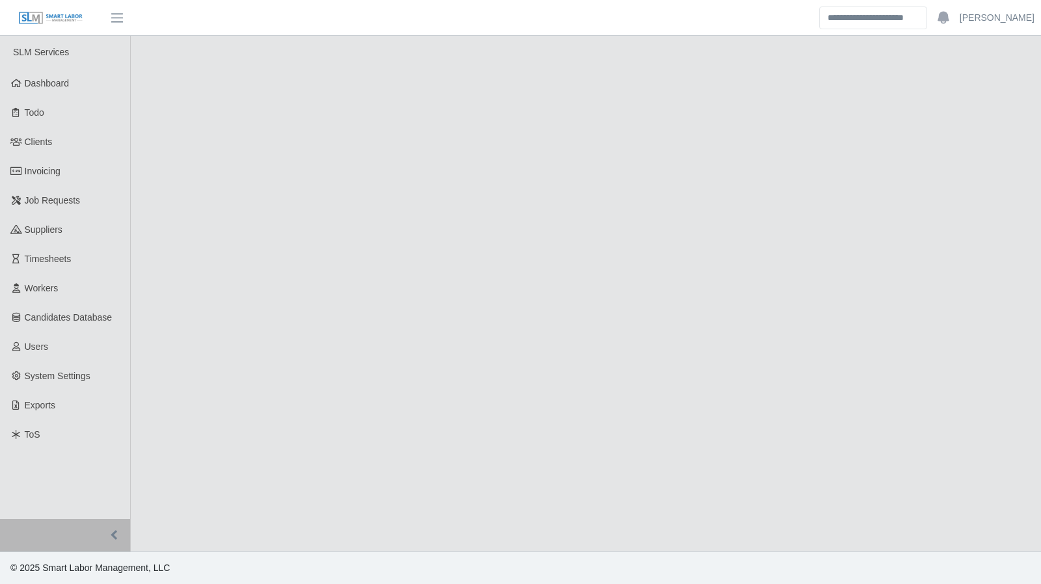
select select "****"
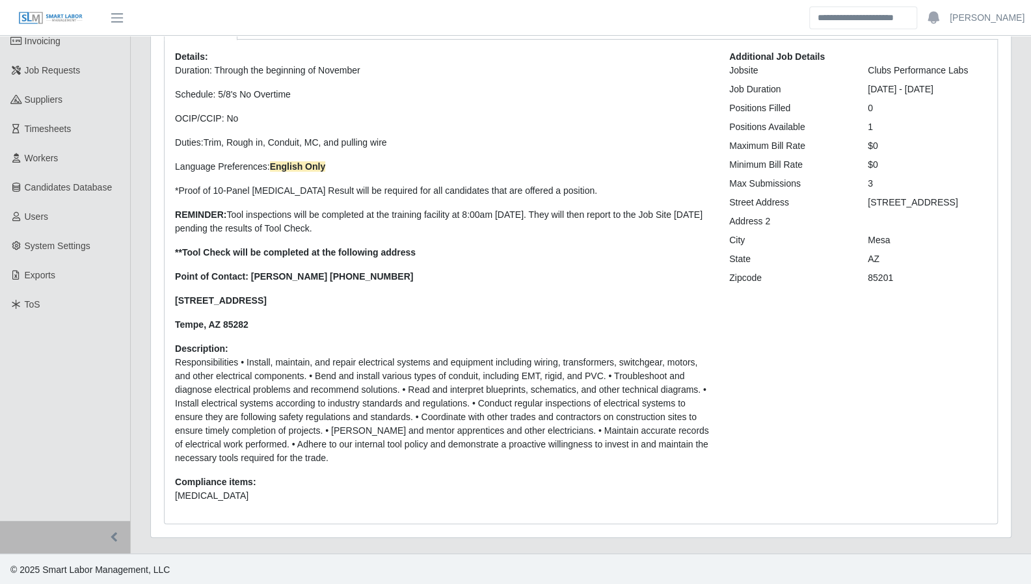
scroll to position [130, 0]
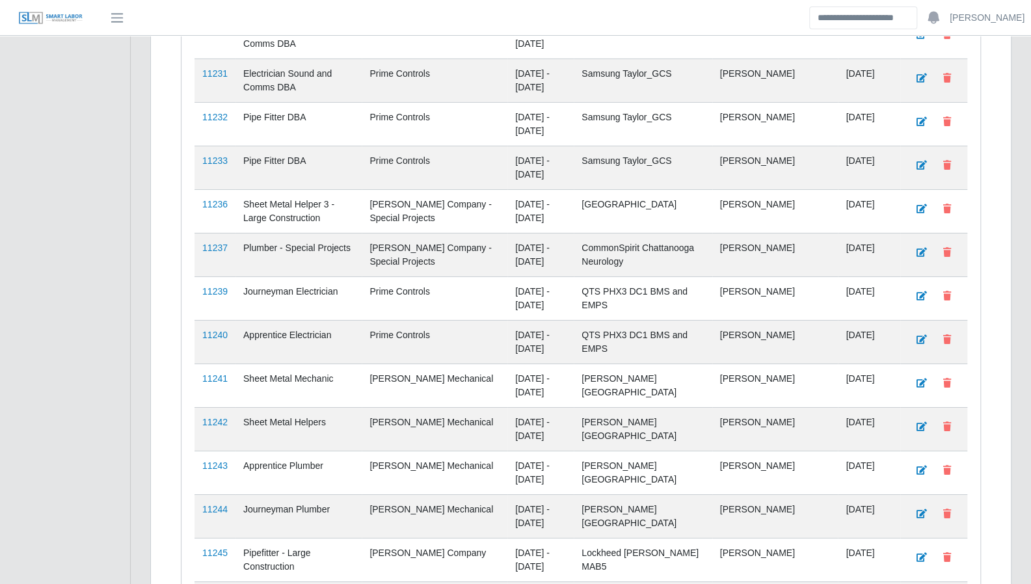
scroll to position [3179, 0]
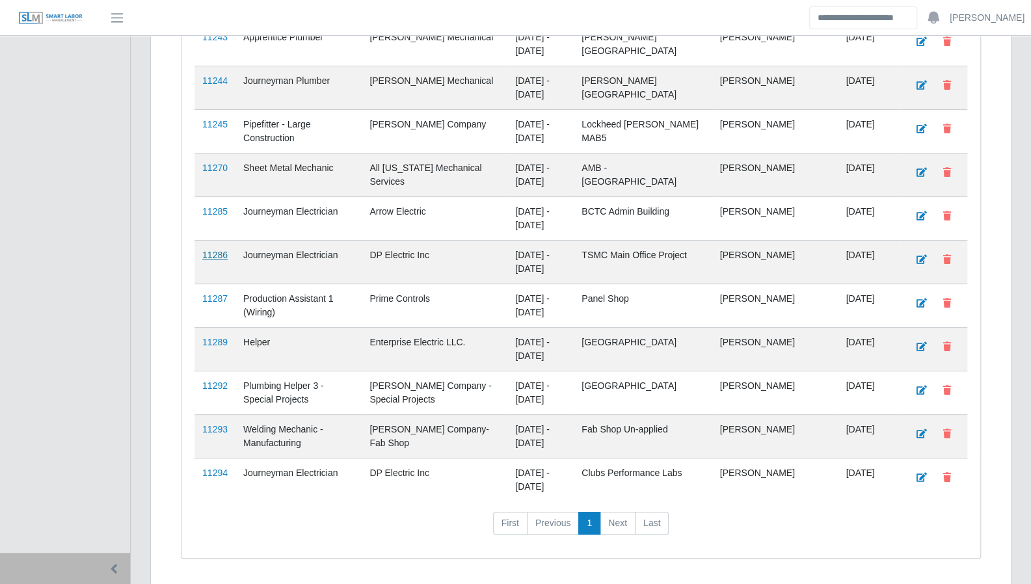
click at [216, 250] on link "11286" at bounding box center [214, 255] width 25 height 10
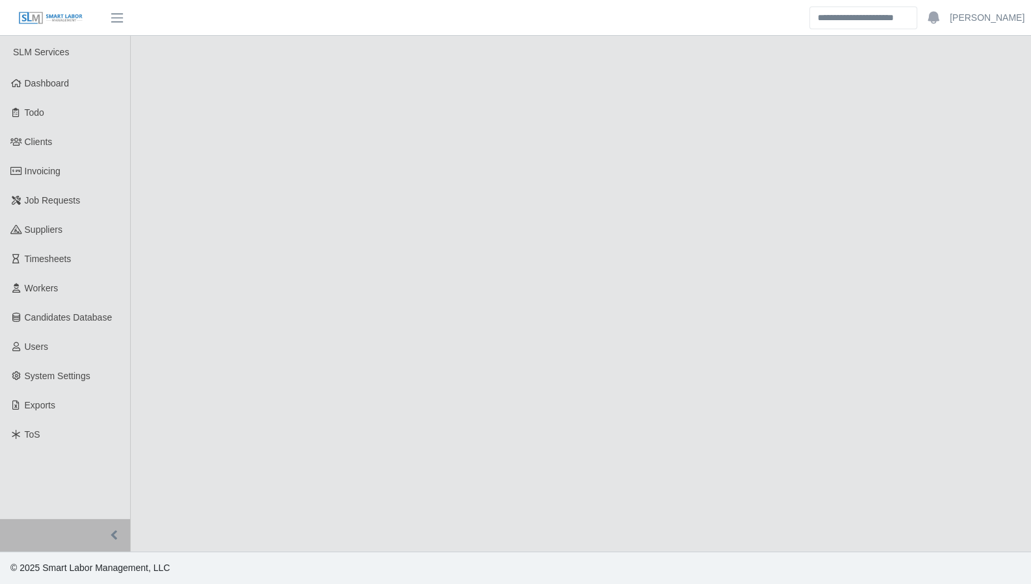
select select "****"
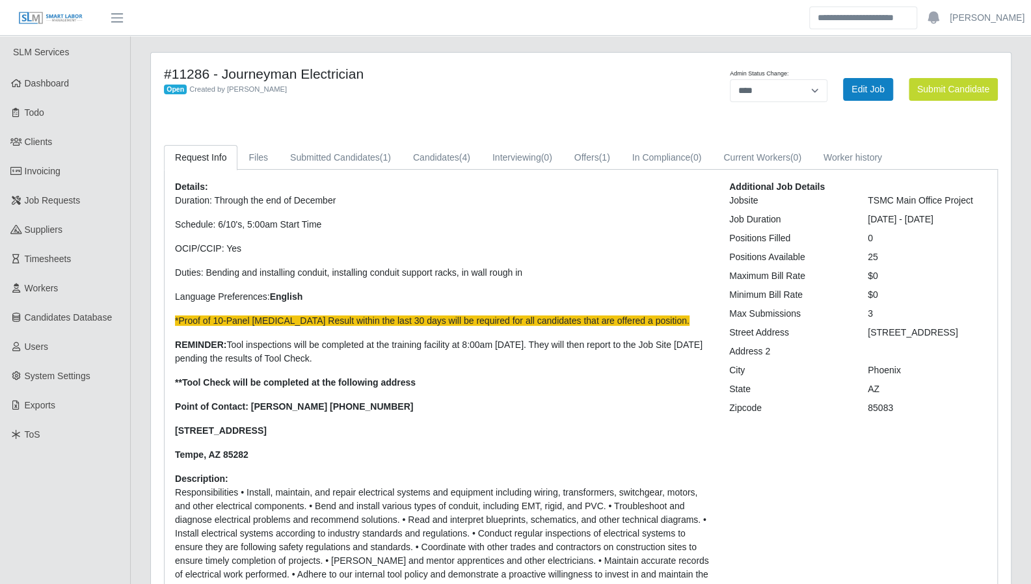
click at [478, 363] on p "REMINDER: Tool inspections will be completed at the training facility at 8:00am…" at bounding box center [442, 351] width 535 height 27
click at [864, 94] on link "Edit Job" at bounding box center [868, 89] width 50 height 23
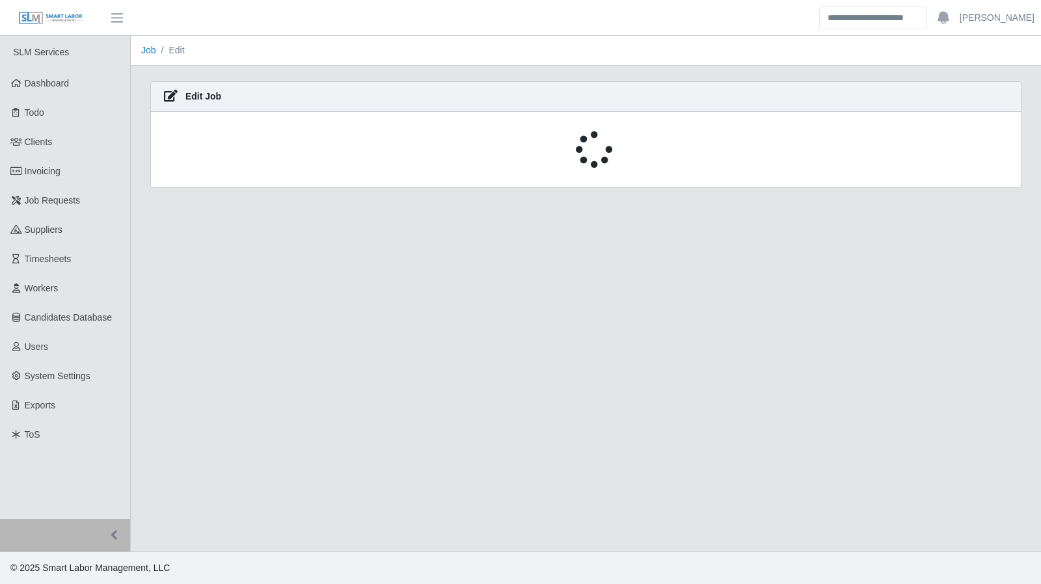
select select "****"
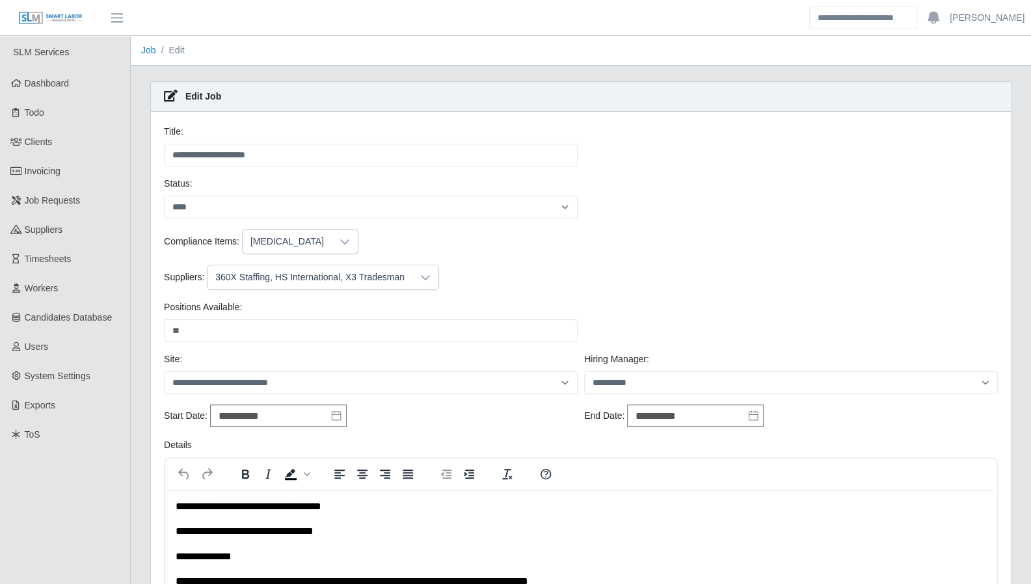
click at [420, 280] on icon at bounding box center [425, 278] width 10 height 10
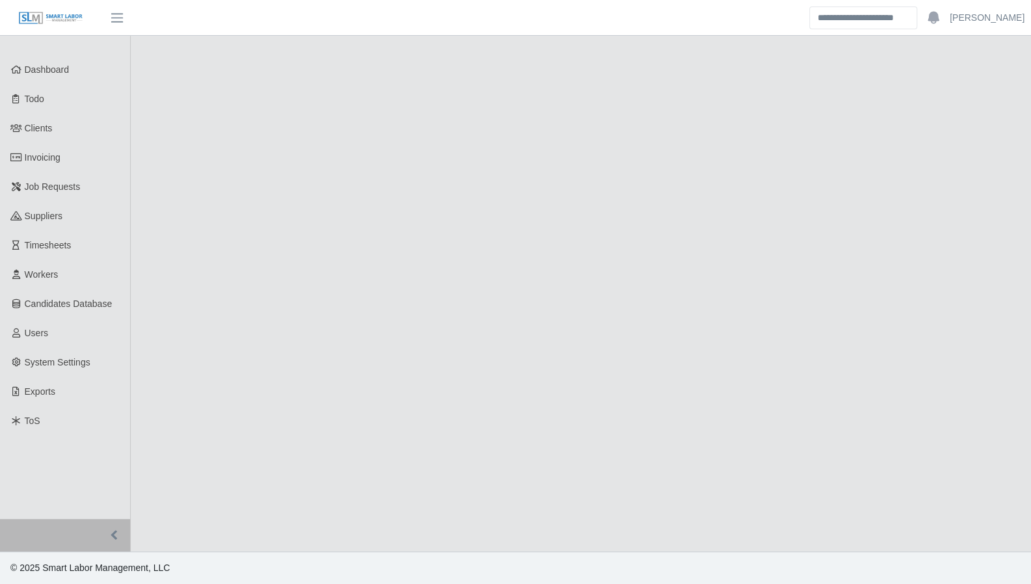
select select "****"
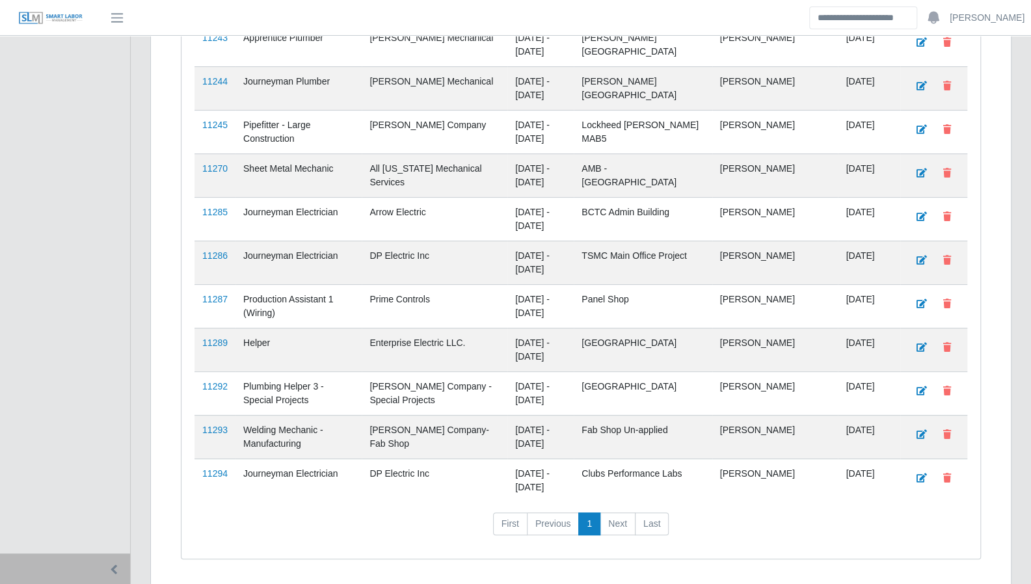
scroll to position [3179, 0]
drag, startPoint x: 1024, startPoint y: 286, endPoint x: 925, endPoint y: 273, distance: 99.0
